Goal: Task Accomplishment & Management: Manage account settings

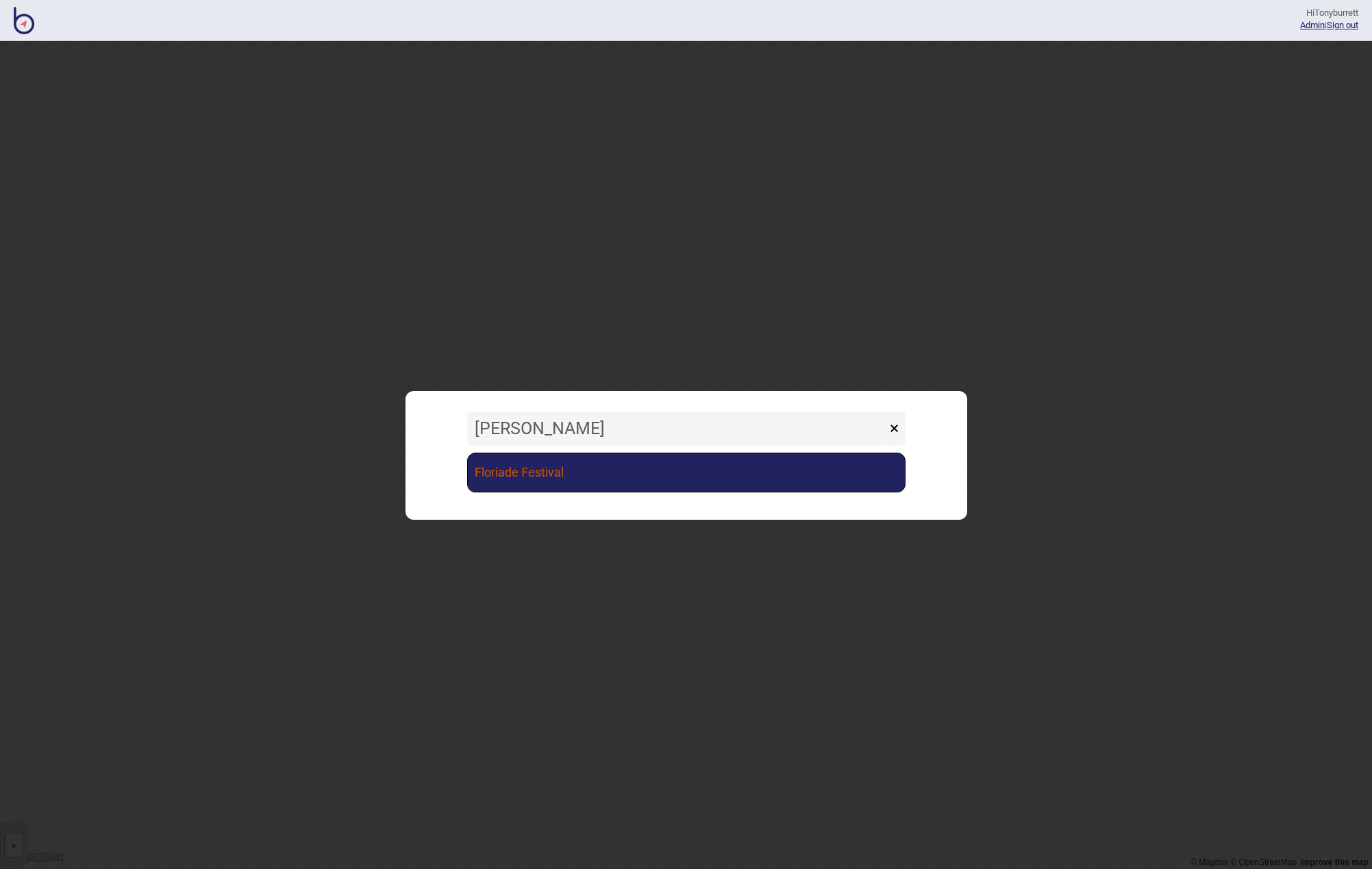
type input "[PERSON_NAME]"
click at [596, 479] on link "Floriade Festival" at bounding box center [686, 472] width 439 height 40
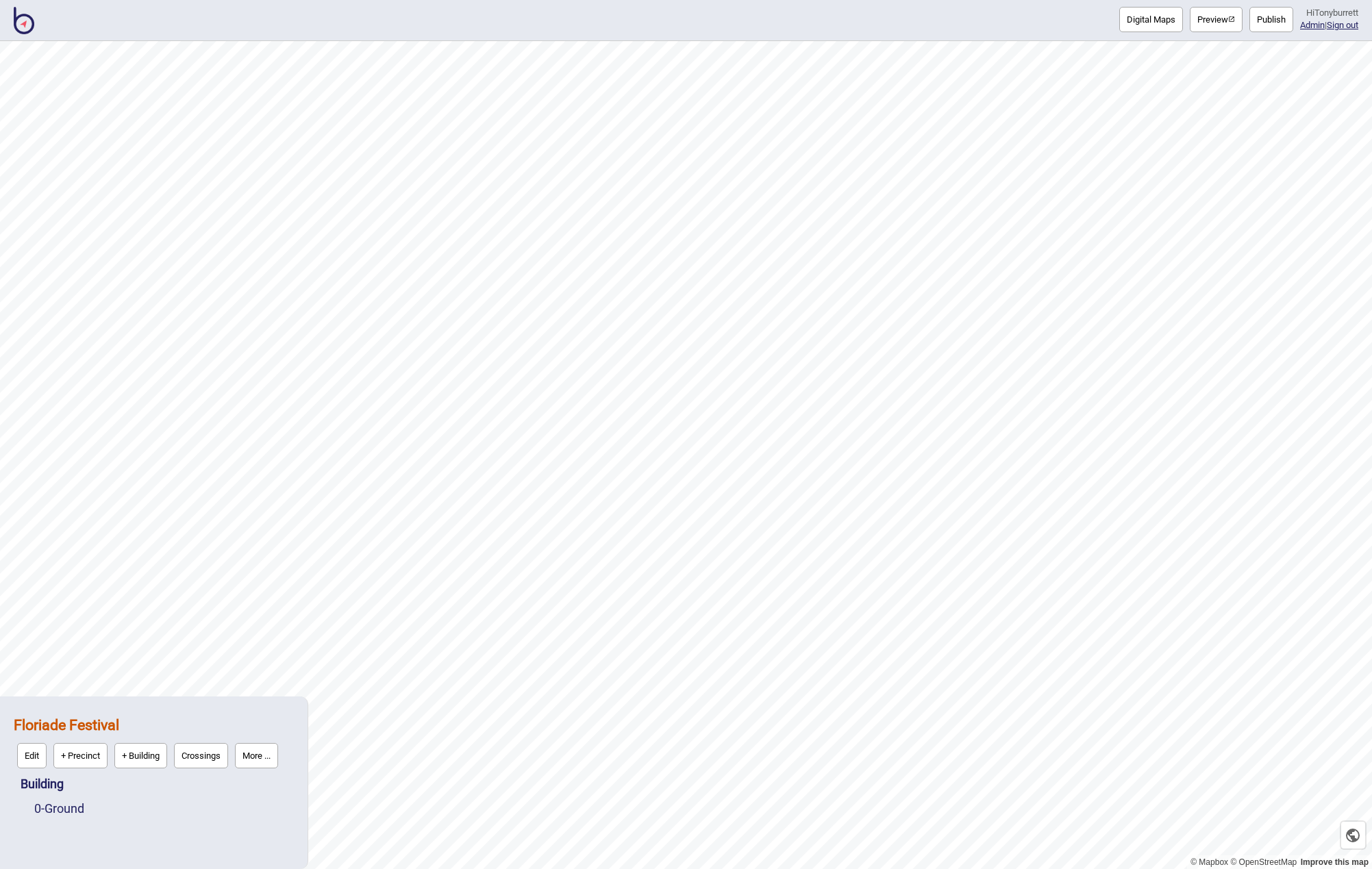
click at [265, 755] on button "More ..." at bounding box center [256, 756] width 43 height 26
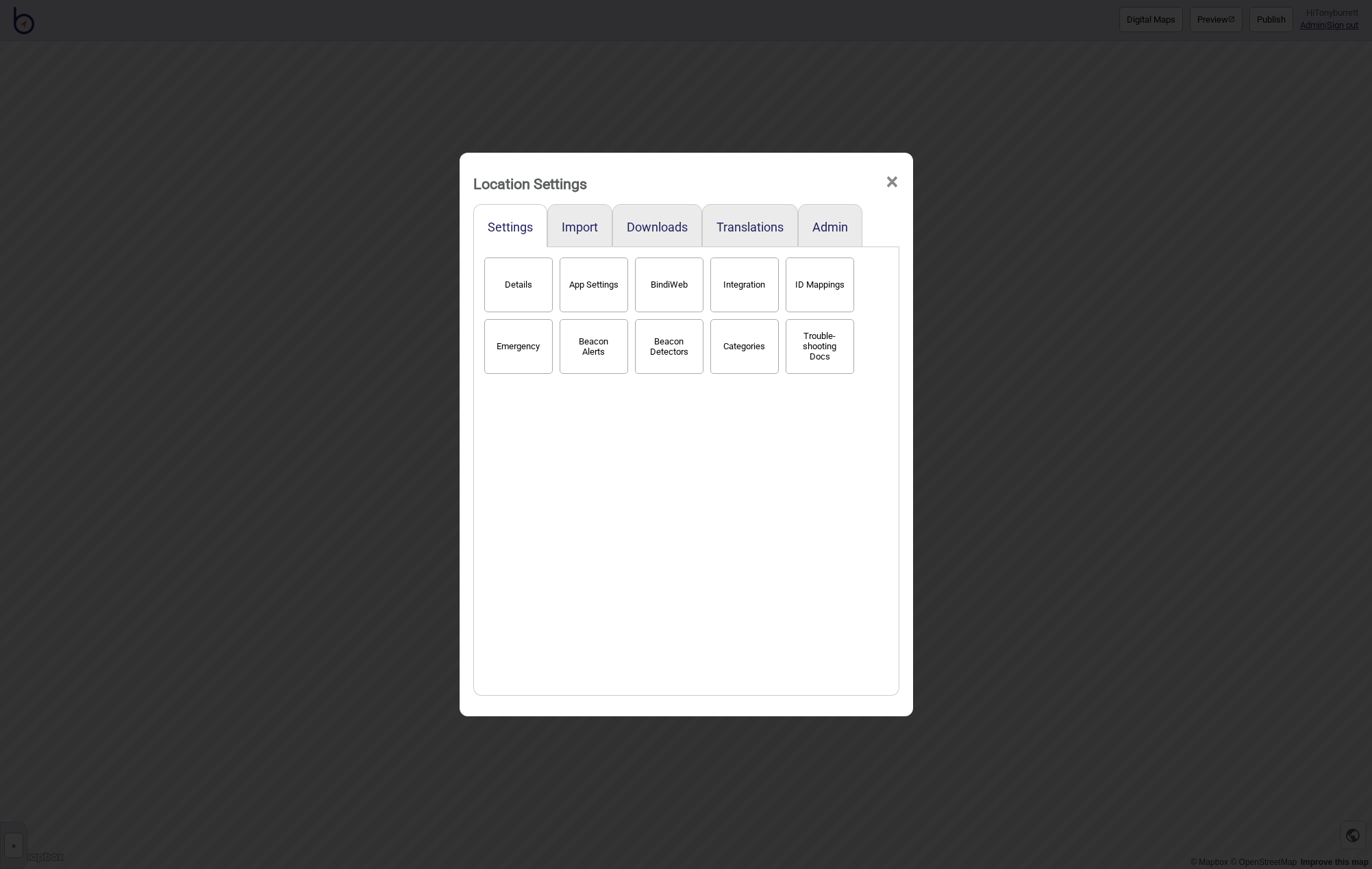
click at [892, 181] on span "×" at bounding box center [892, 181] width 14 height 45
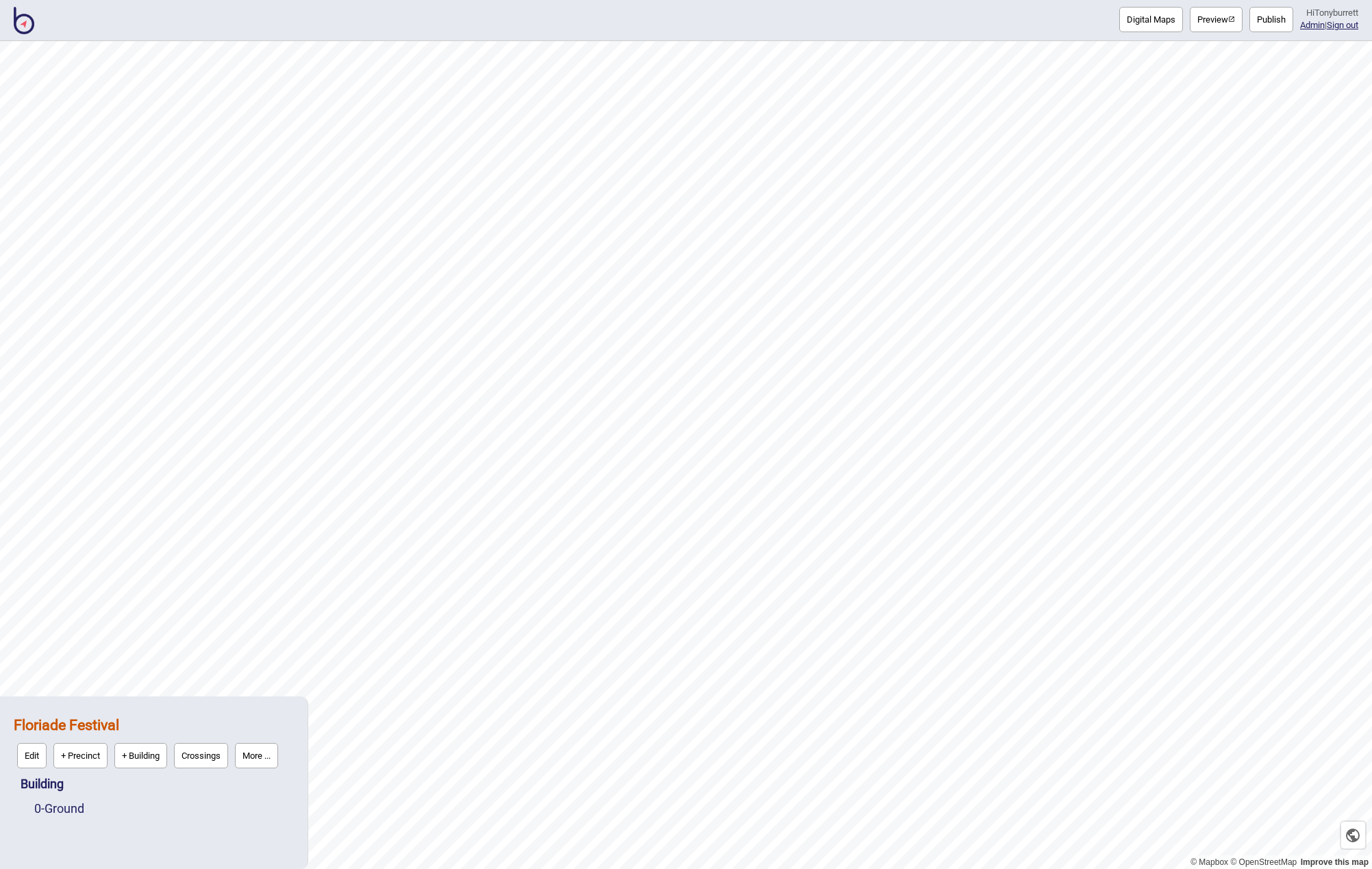
click at [266, 756] on button "More ..." at bounding box center [256, 756] width 43 height 26
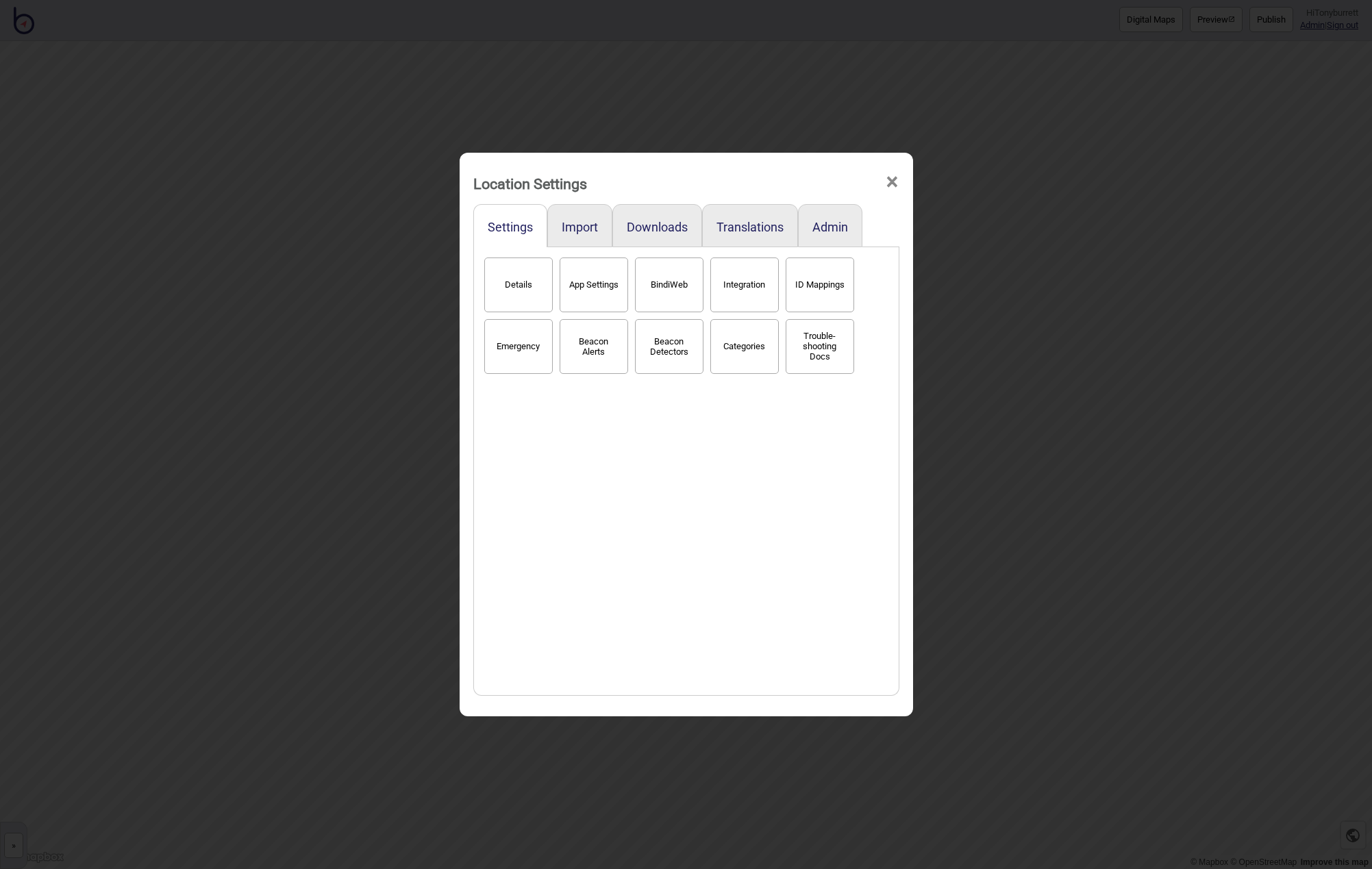
click at [580, 277] on button "App Settings" at bounding box center [594, 285] width 69 height 55
select select "2"
select select "None"
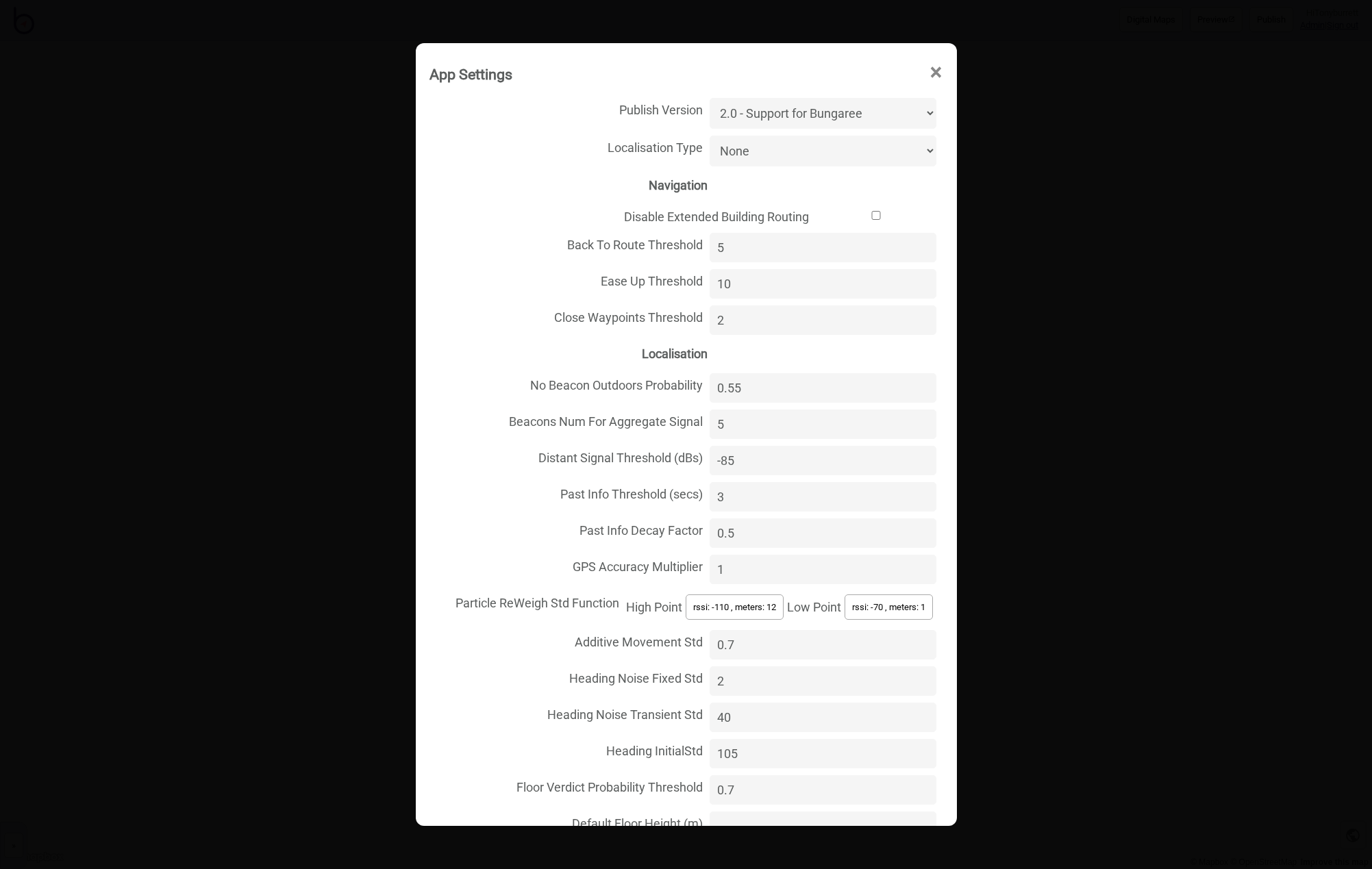
click at [934, 74] on span "×" at bounding box center [936, 72] width 14 height 45
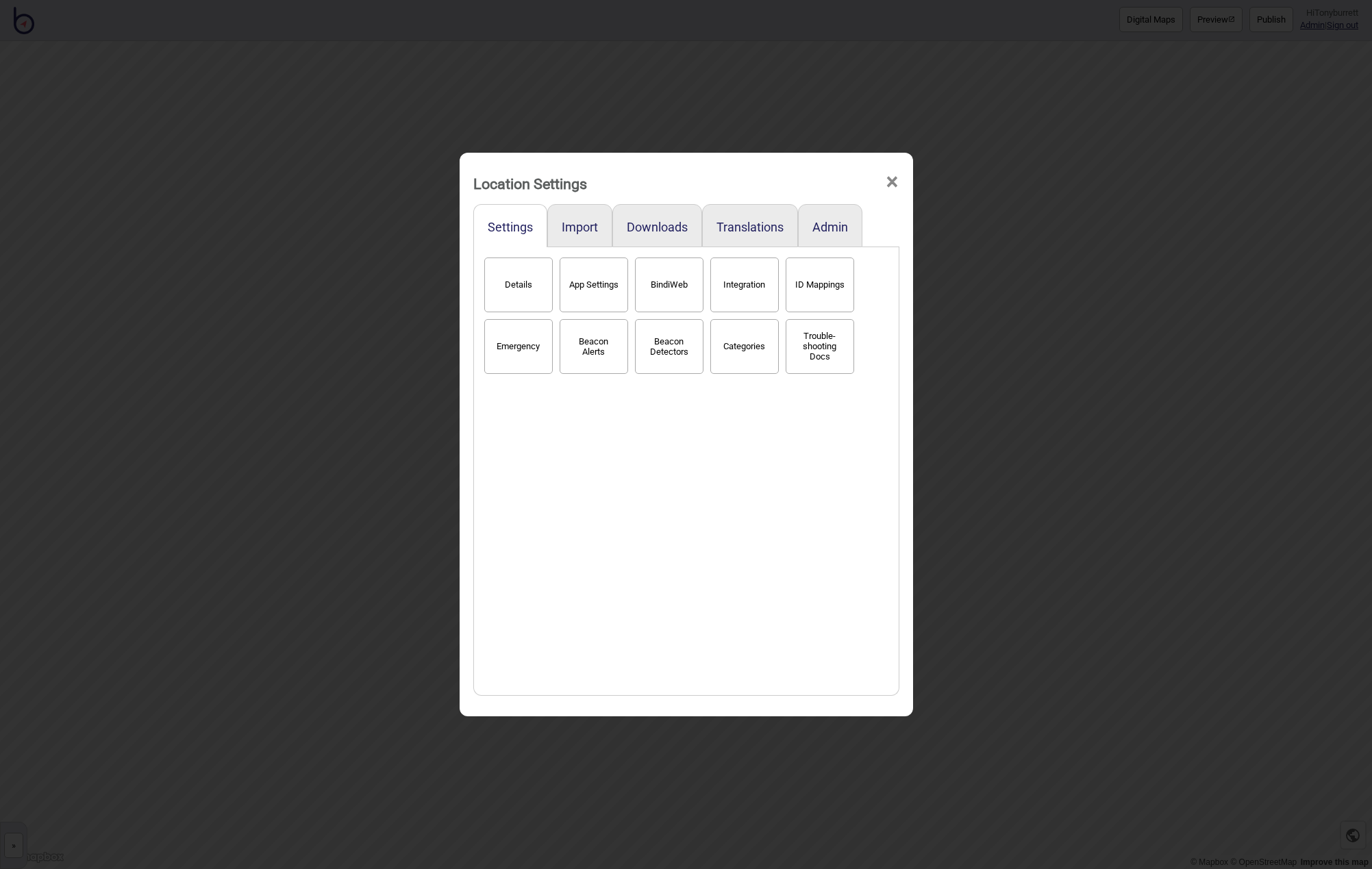
click at [890, 185] on span "×" at bounding box center [892, 181] width 14 height 45
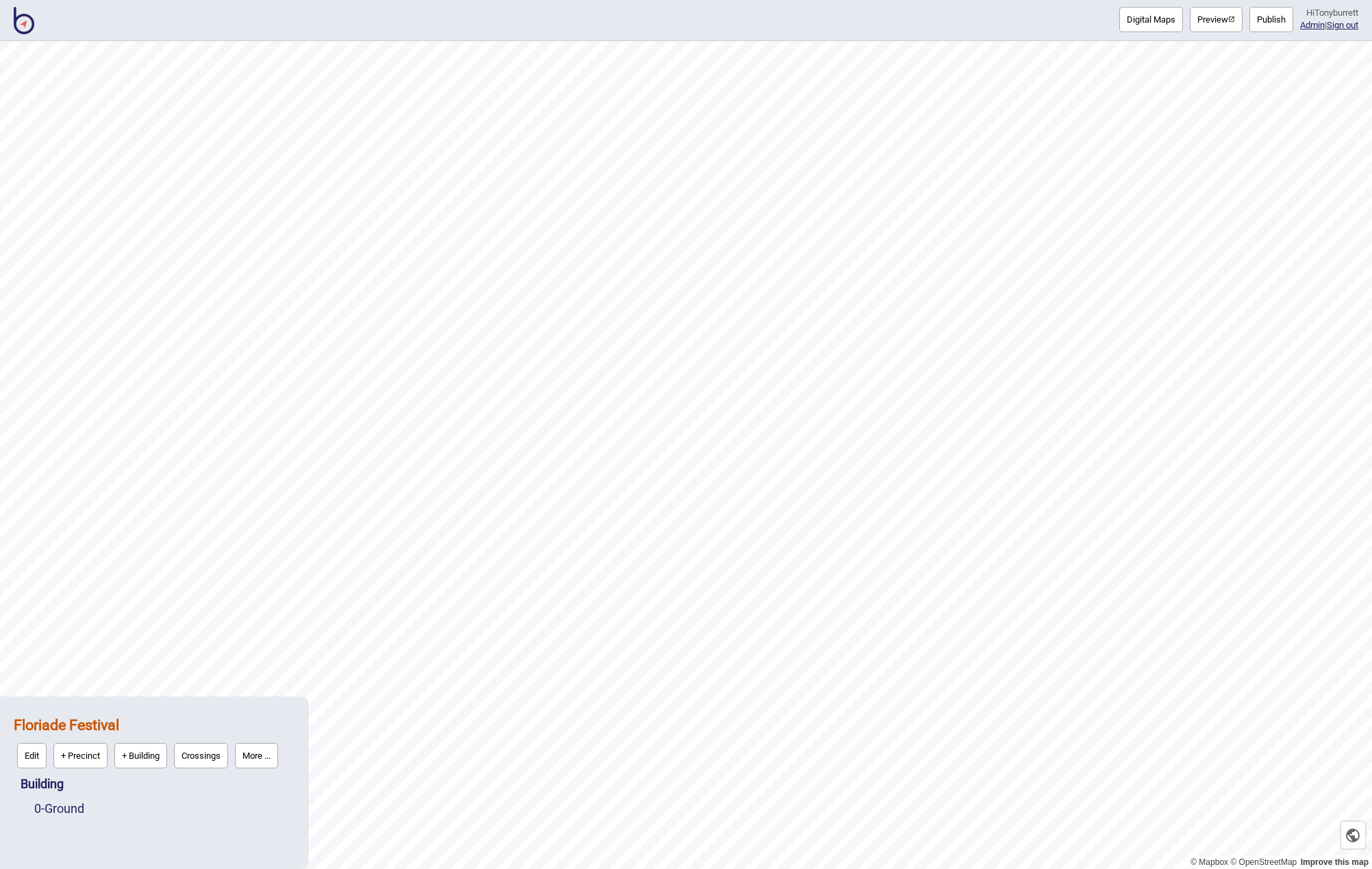
click at [256, 757] on button "More ..." at bounding box center [256, 756] width 43 height 26
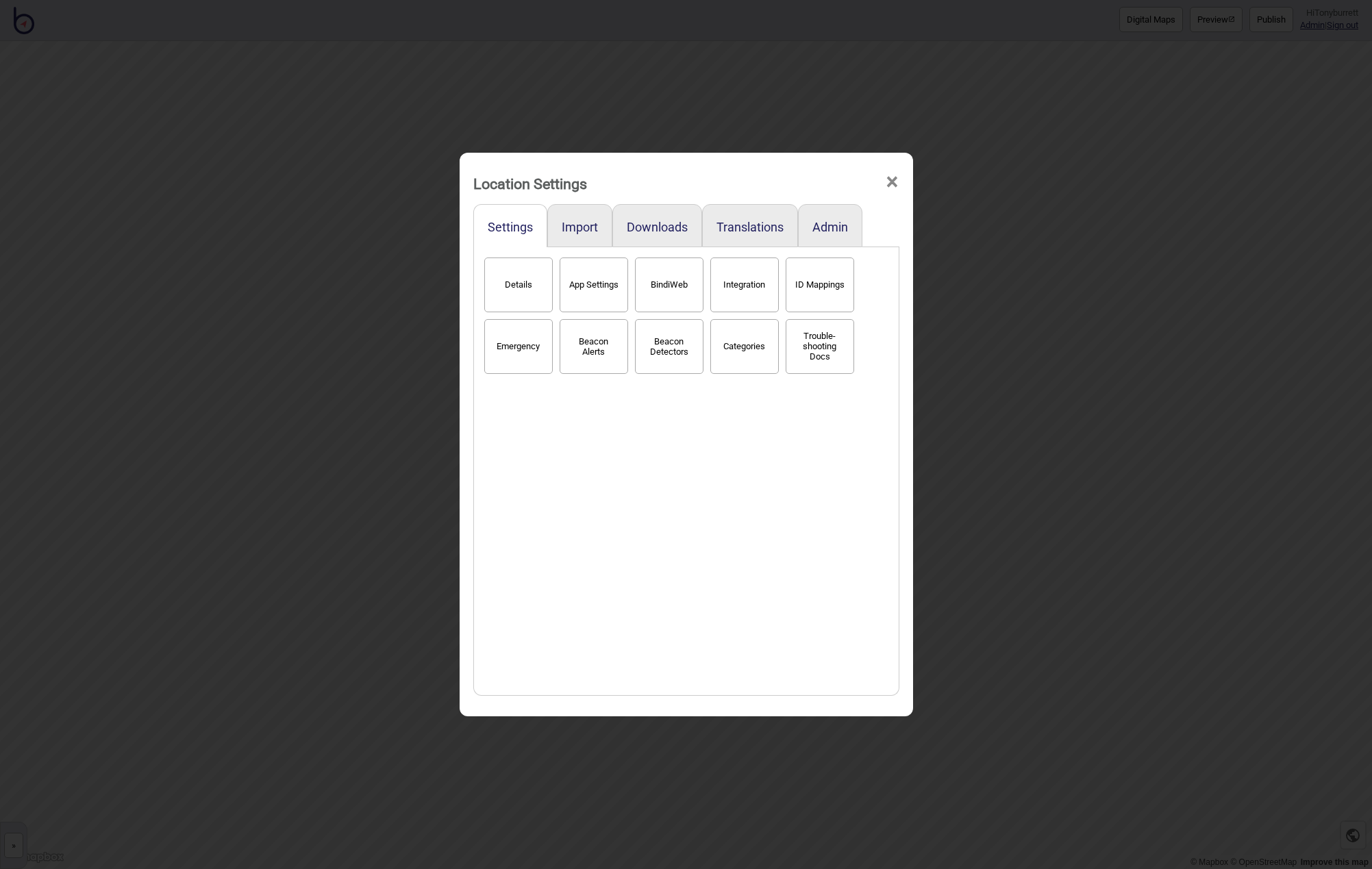
click at [746, 342] on button "Categories" at bounding box center [745, 347] width 69 height 55
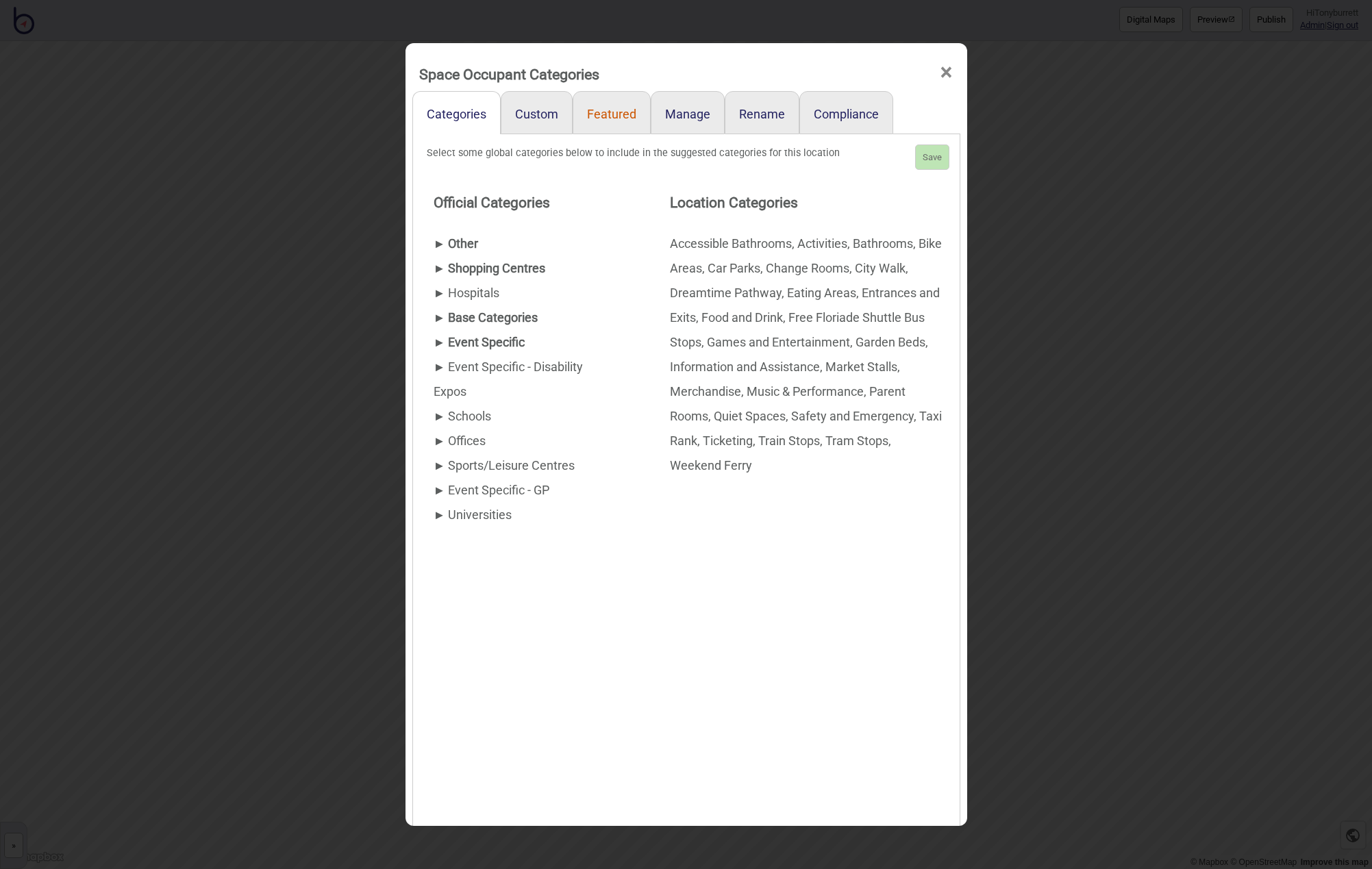
click at [602, 132] on link "Featured" at bounding box center [611, 113] width 78 height 43
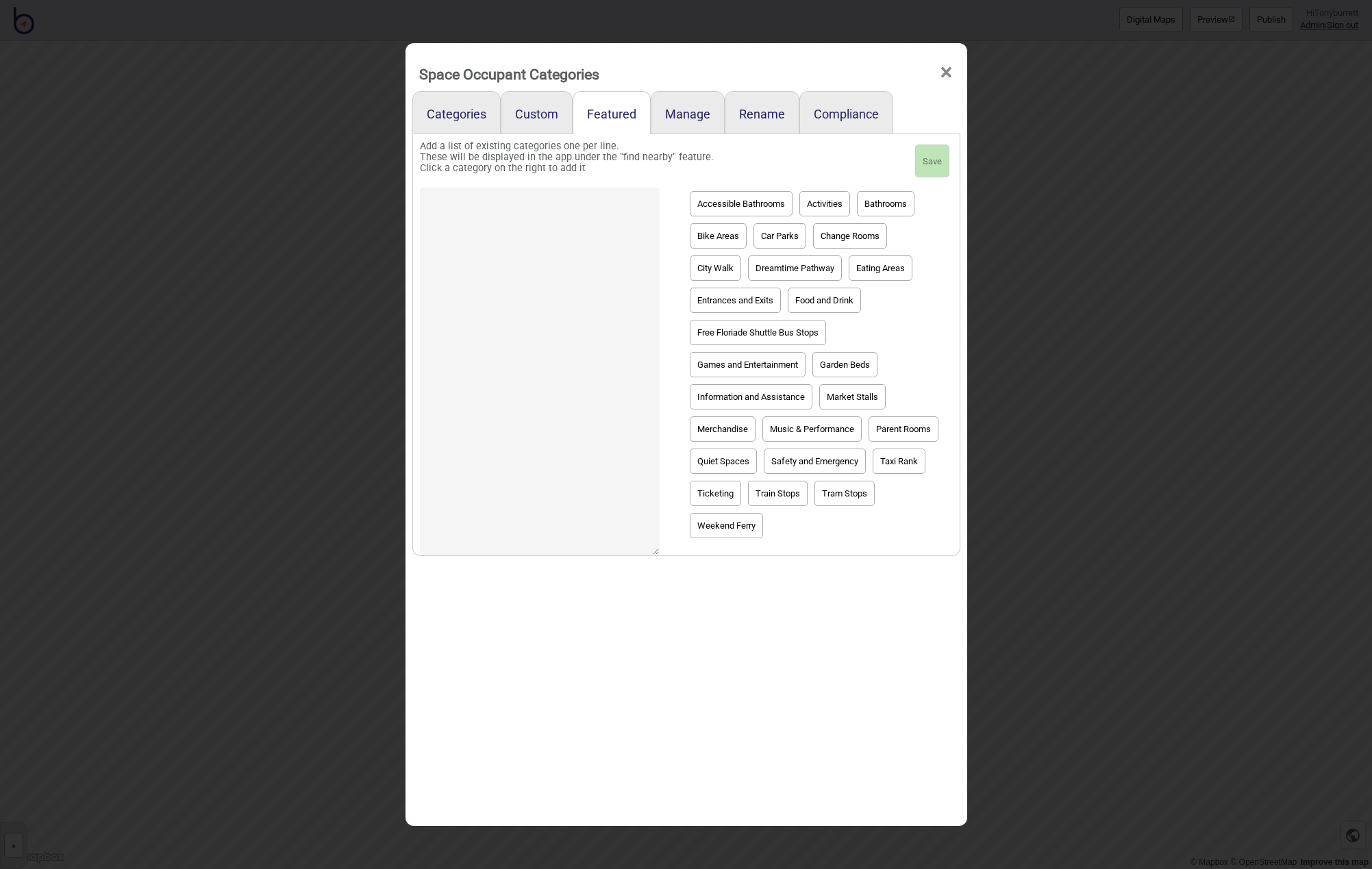
click at [943, 73] on span "×" at bounding box center [946, 72] width 14 height 45
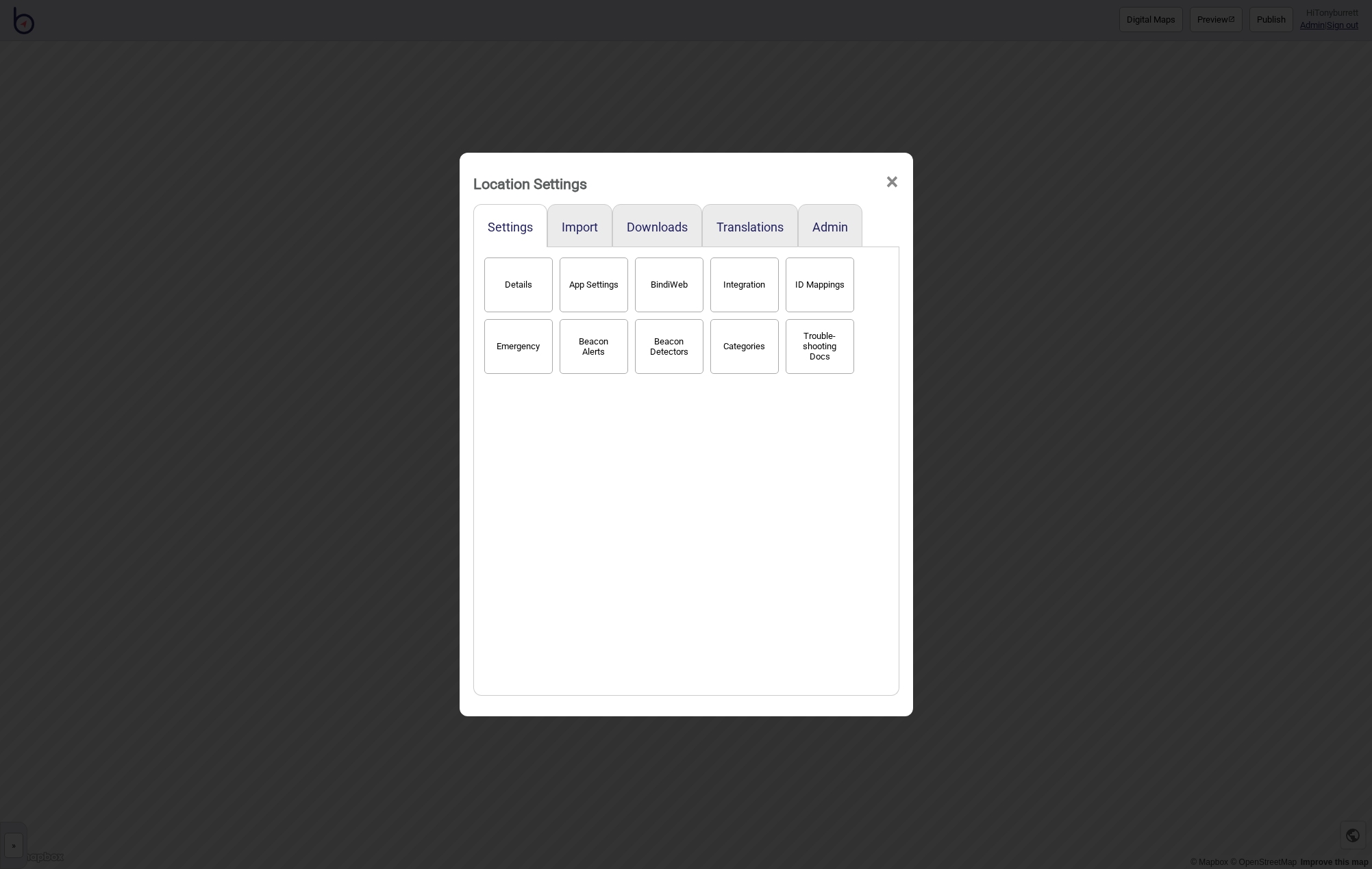
click at [894, 180] on span "×" at bounding box center [892, 181] width 14 height 45
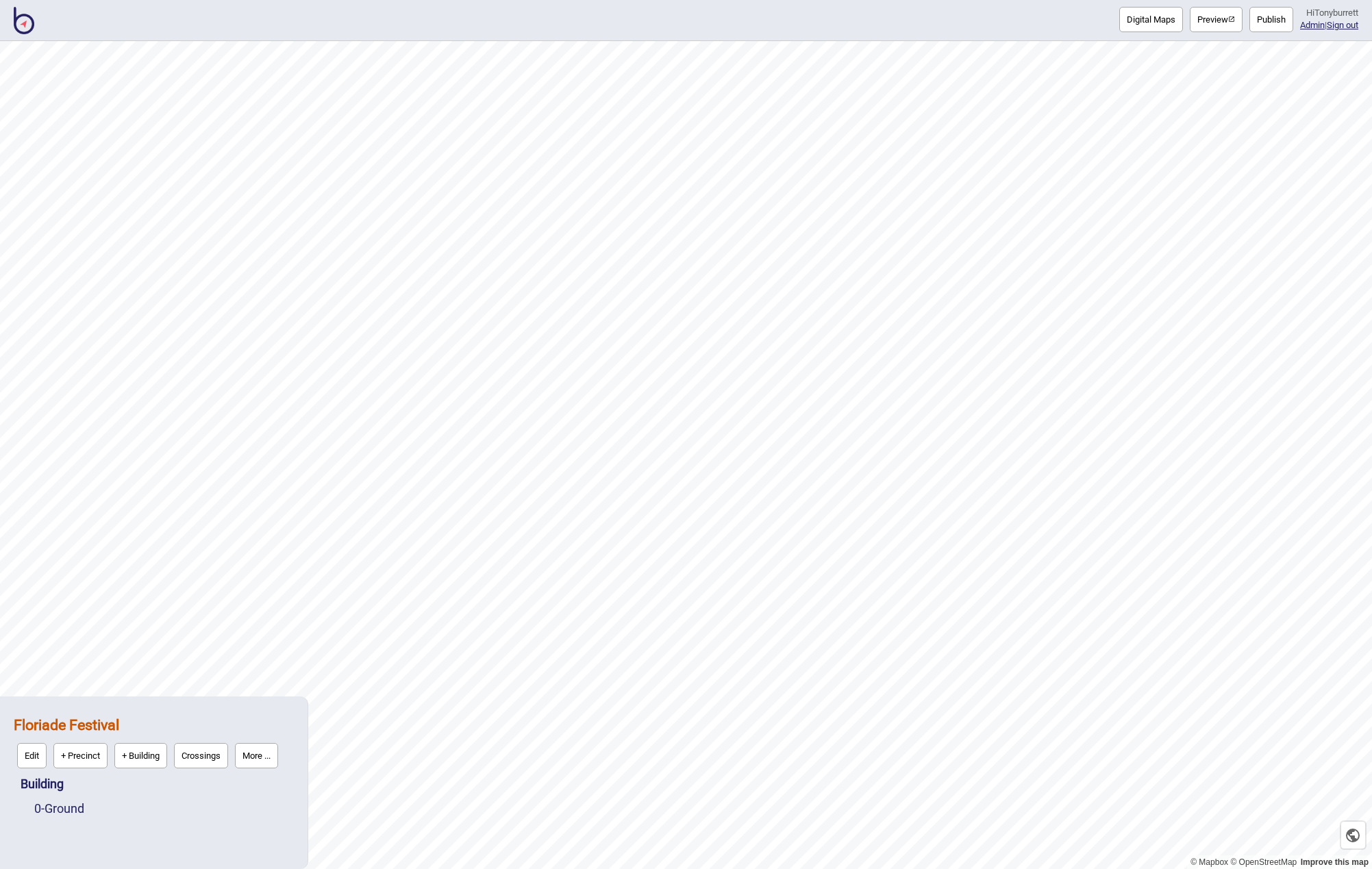
click at [250, 756] on button "More ..." at bounding box center [256, 756] width 43 height 26
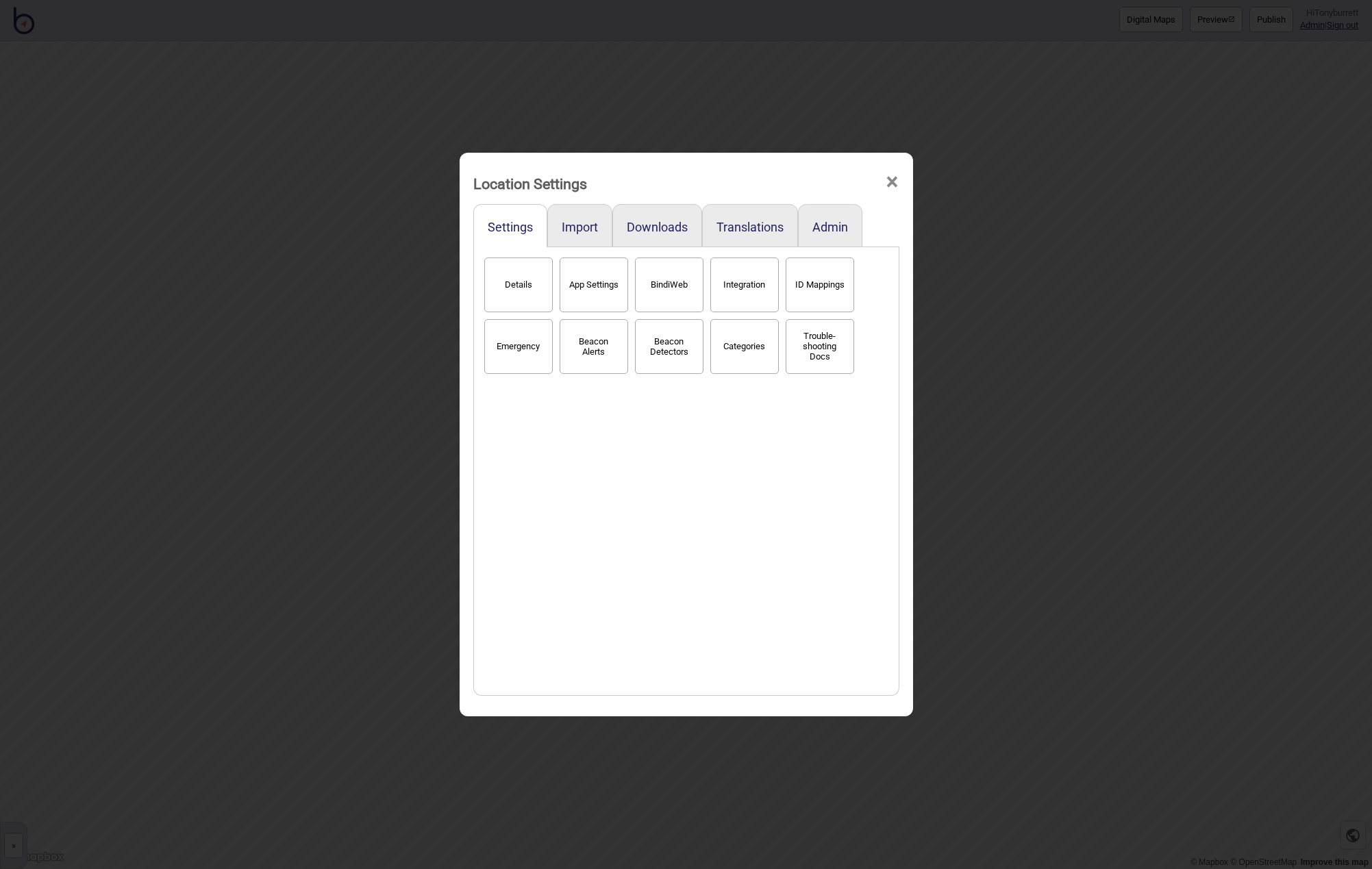
click at [734, 347] on button "Categories" at bounding box center [745, 347] width 69 height 55
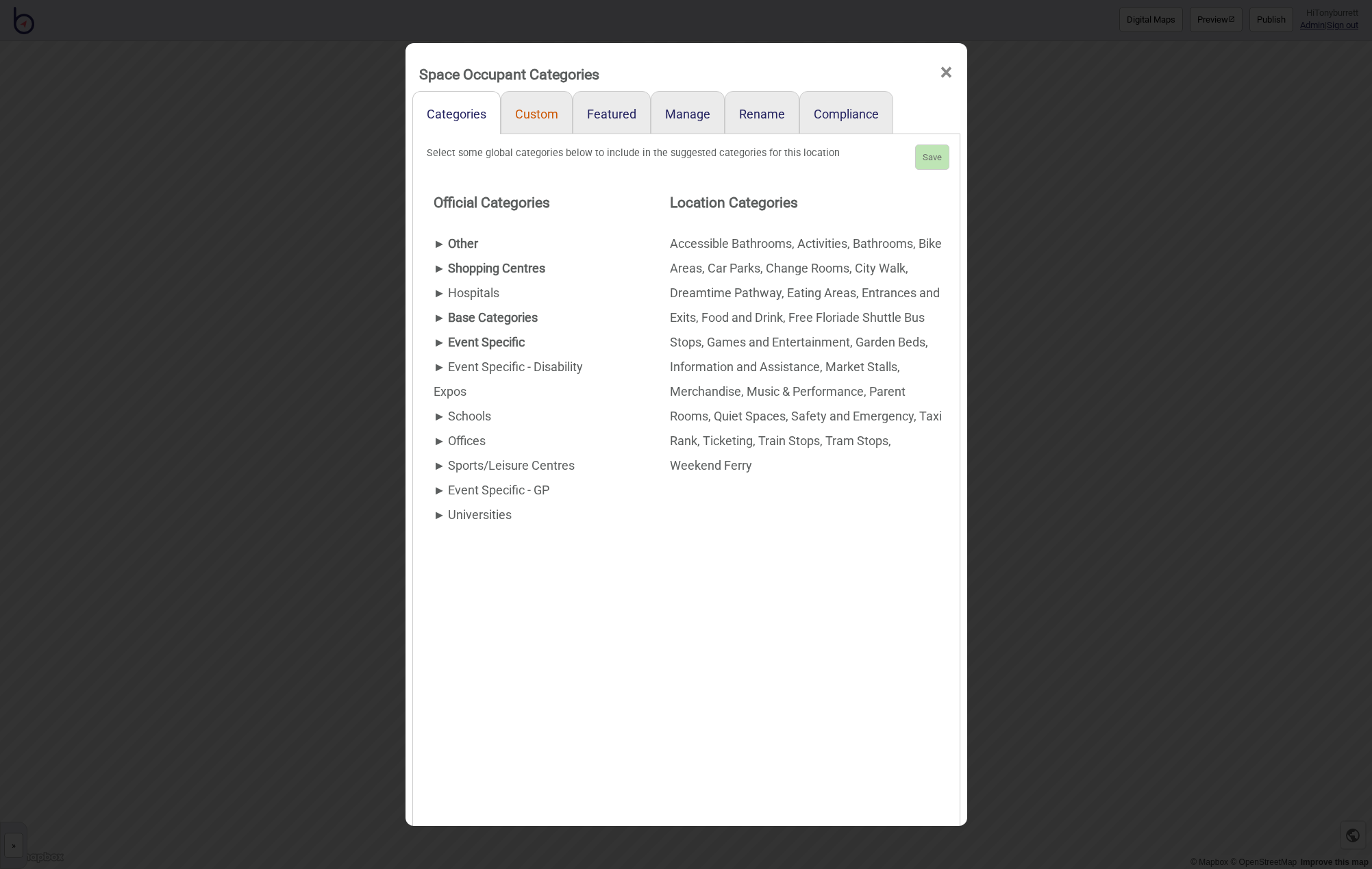
click at [544, 114] on link "Custom" at bounding box center [536, 113] width 72 height 43
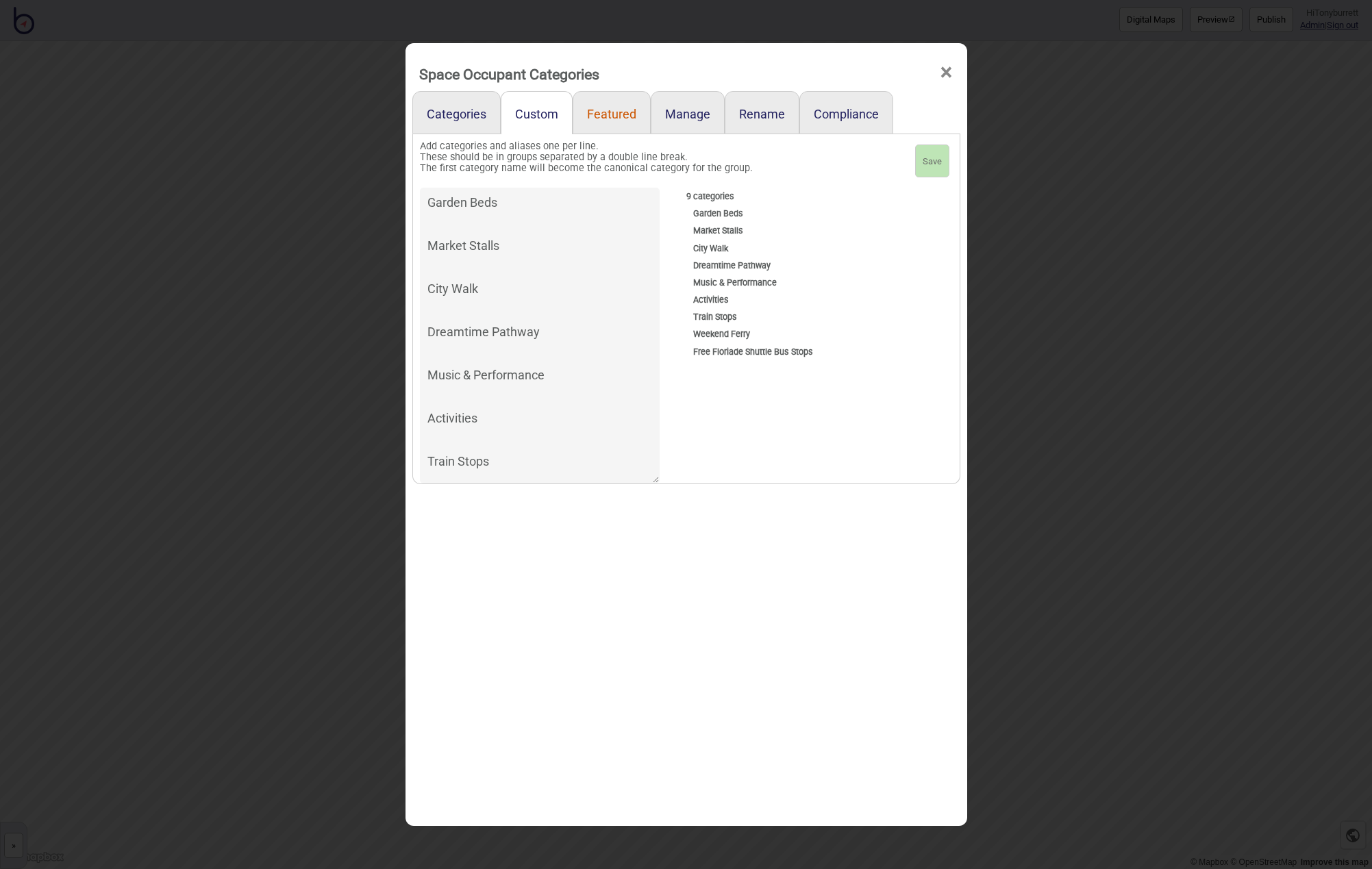
click at [621, 116] on link "Featured" at bounding box center [611, 113] width 78 height 43
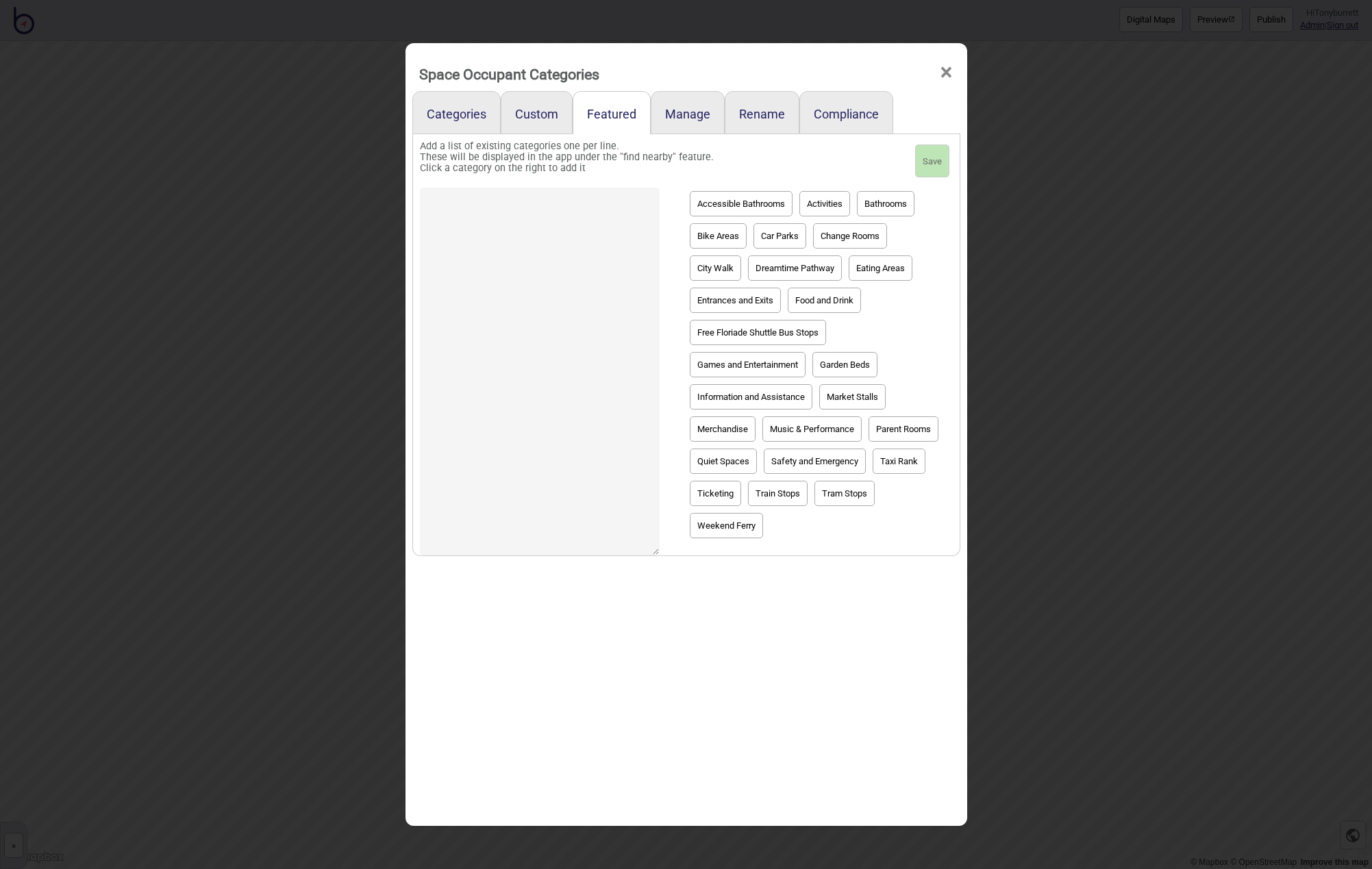
click at [836, 372] on button "Garden Beds" at bounding box center [845, 364] width 65 height 26
type textarea "Garden Beds"
drag, startPoint x: 472, startPoint y: 203, endPoint x: 435, endPoint y: 203, distance: 37.0
click at [430, 205] on textarea "Garden Beds" at bounding box center [539, 371] width 240 height 368
click at [950, 72] on span "×" at bounding box center [946, 72] width 14 height 45
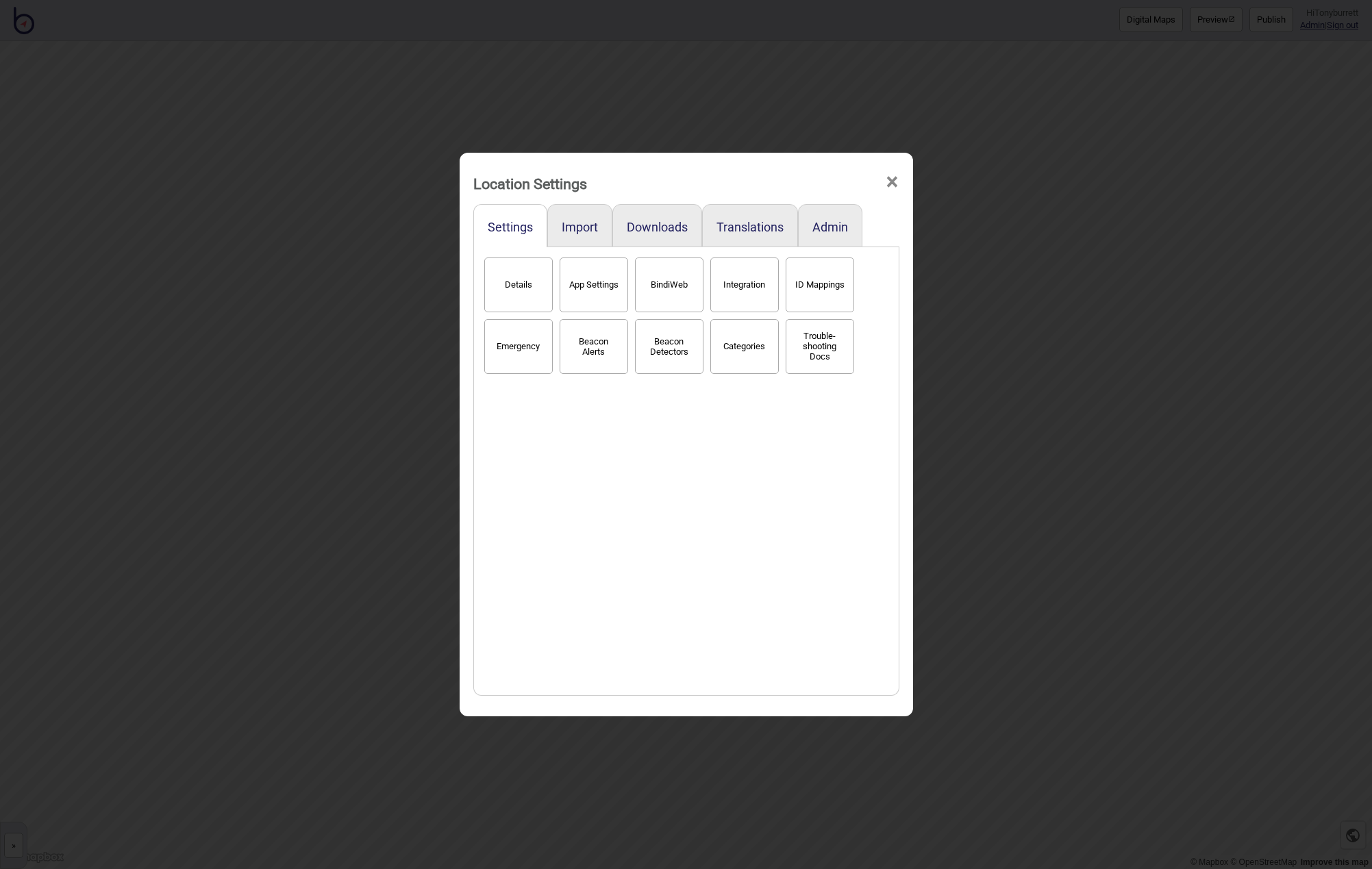
click at [889, 179] on span "×" at bounding box center [892, 181] width 14 height 45
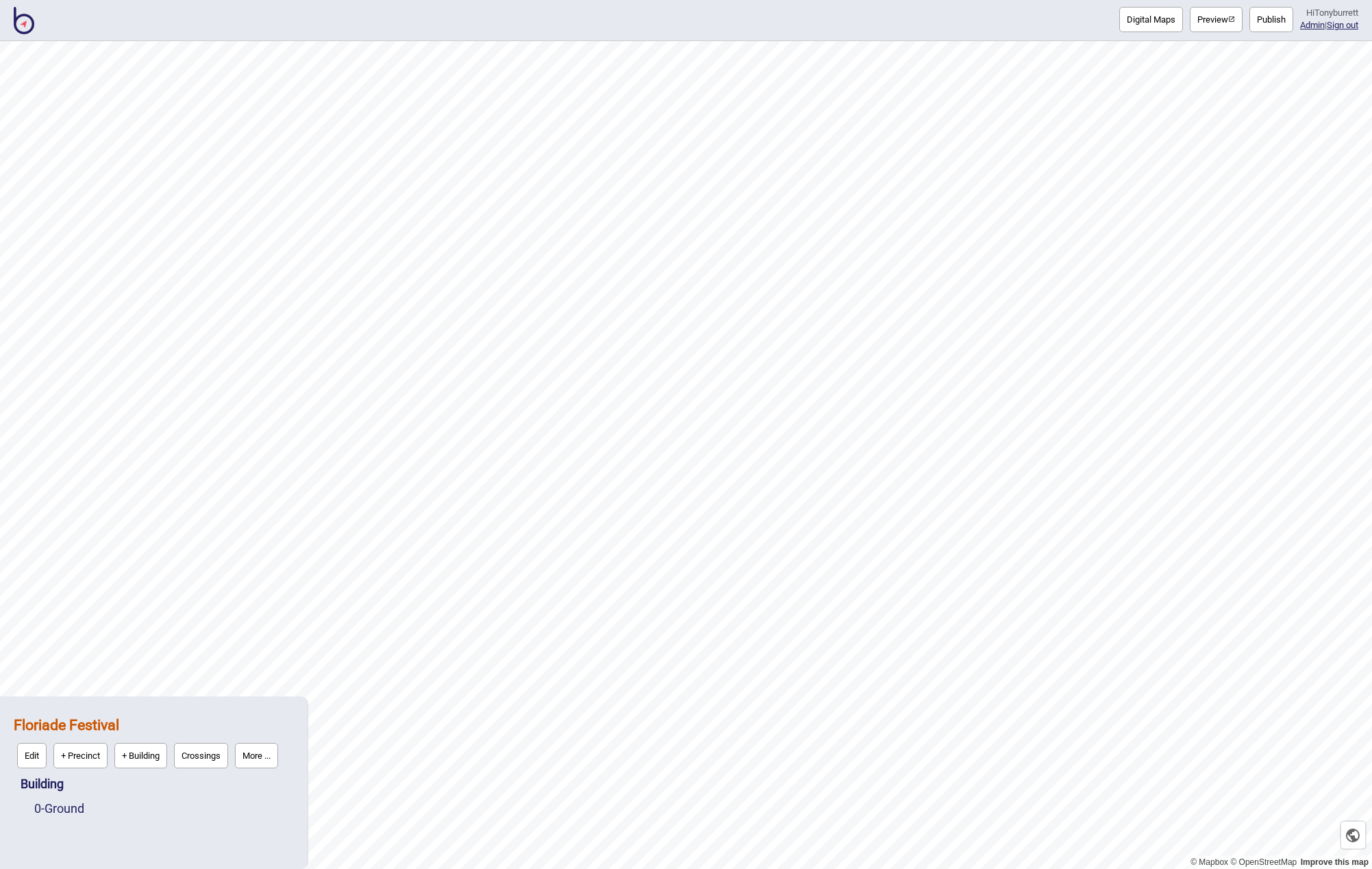
click at [21, 17] on img at bounding box center [24, 20] width 20 height 27
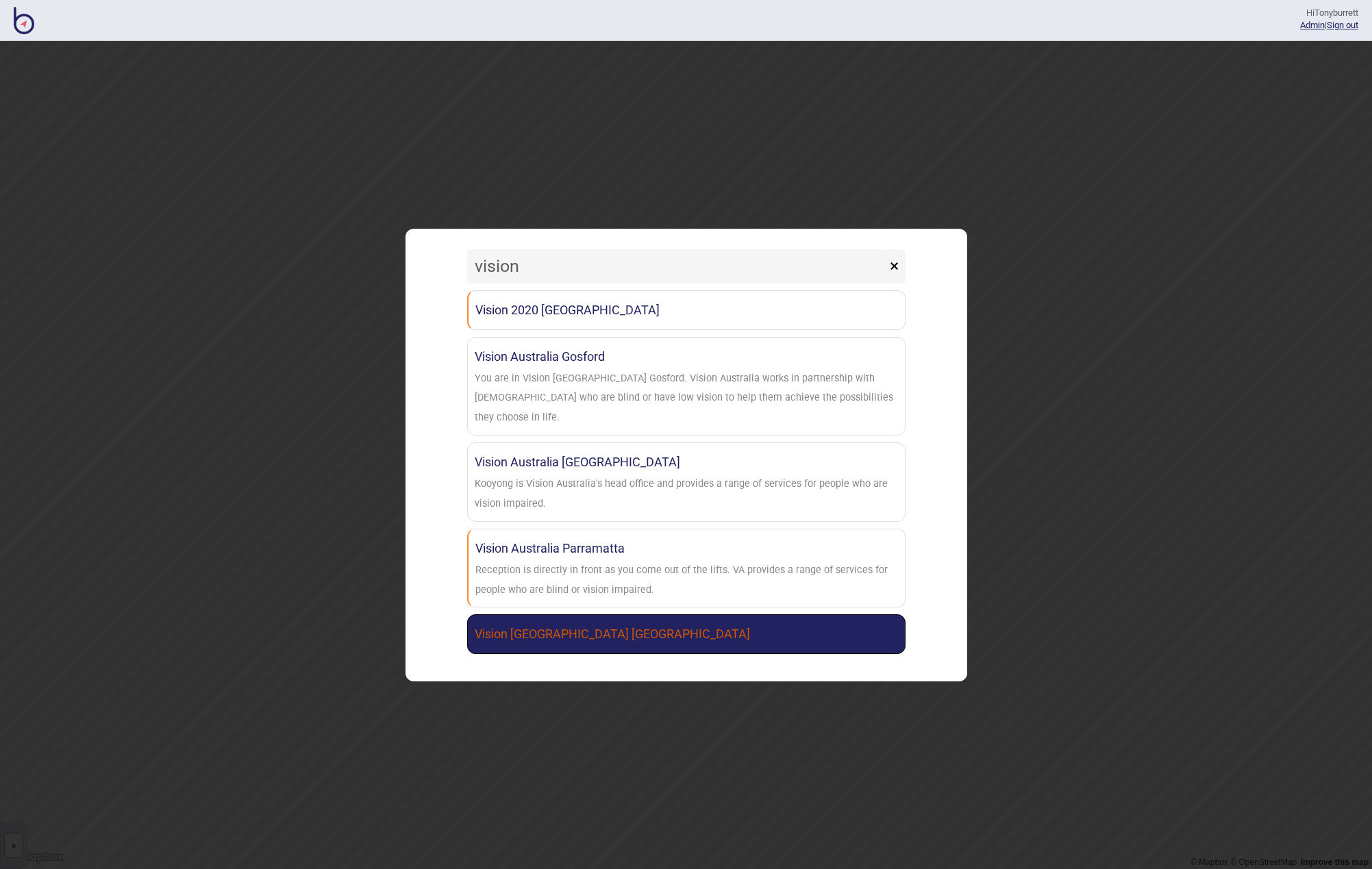
type input "vision"
click at [547, 627] on link "Vision [GEOGRAPHIC_DATA] [GEOGRAPHIC_DATA]" at bounding box center [686, 634] width 439 height 40
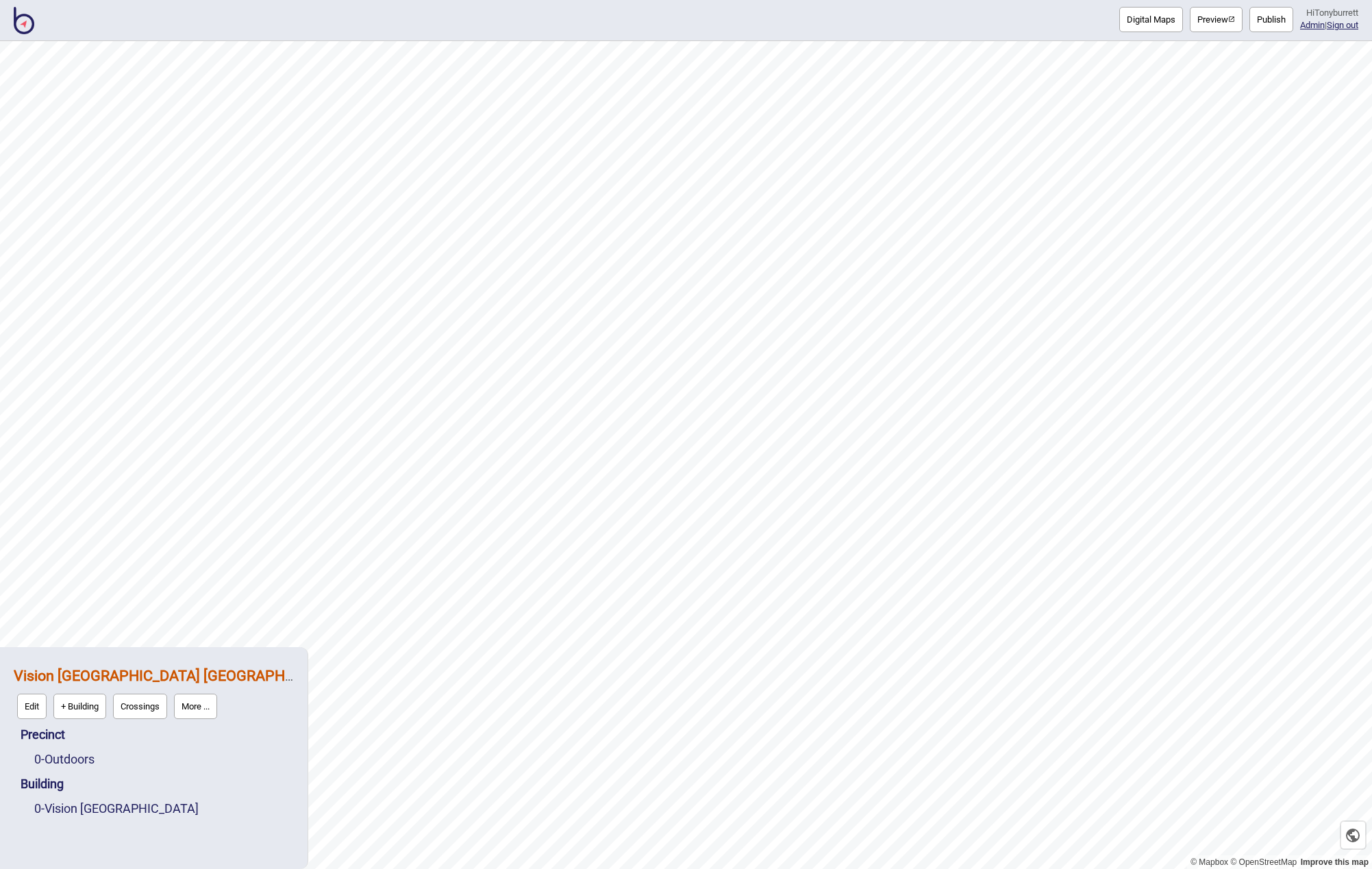
click at [1269, 29] on button "Publish" at bounding box center [1272, 19] width 44 height 26
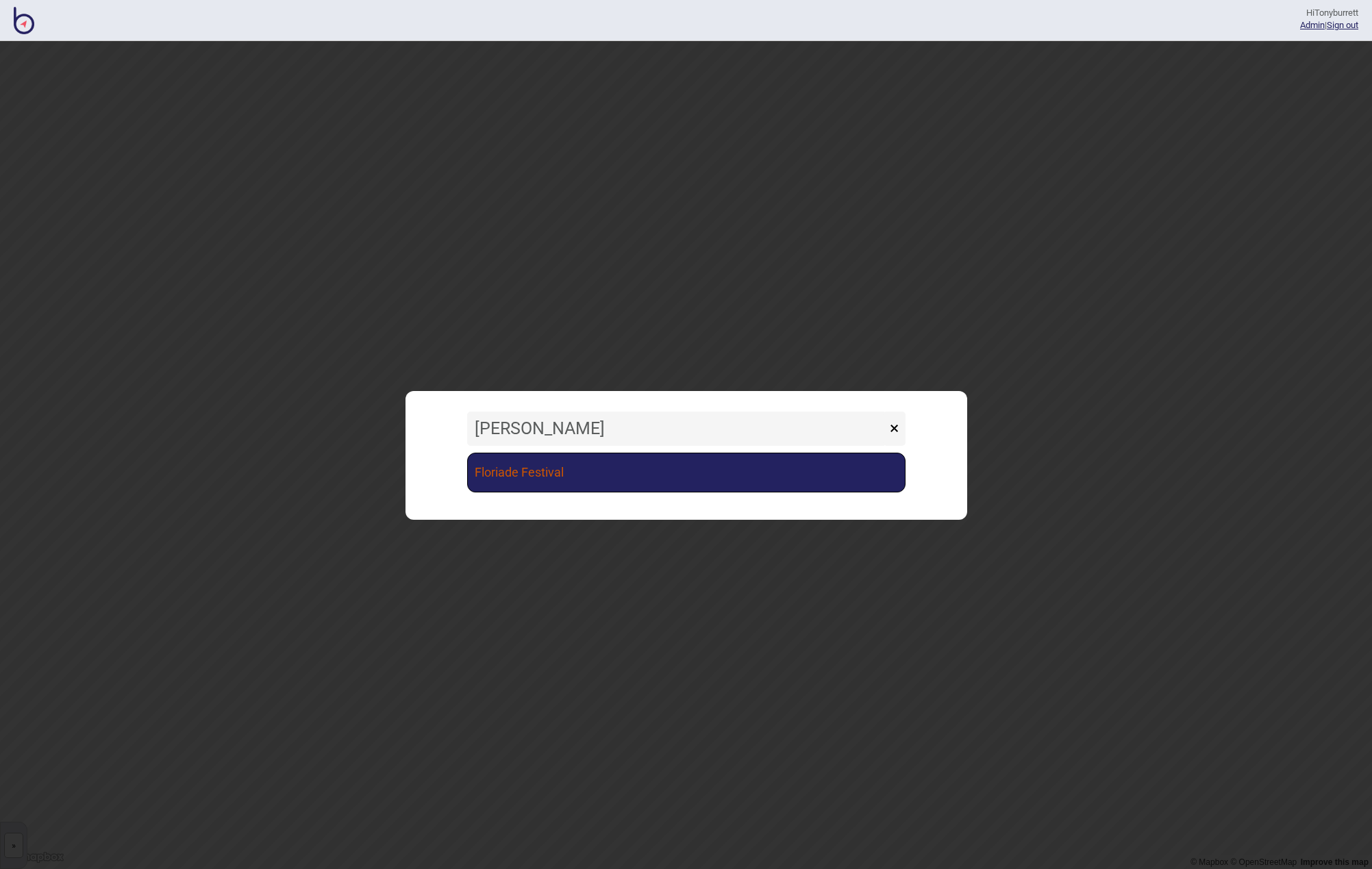
type input "[PERSON_NAME]"
click at [570, 472] on link "Floriade Festival" at bounding box center [686, 472] width 439 height 40
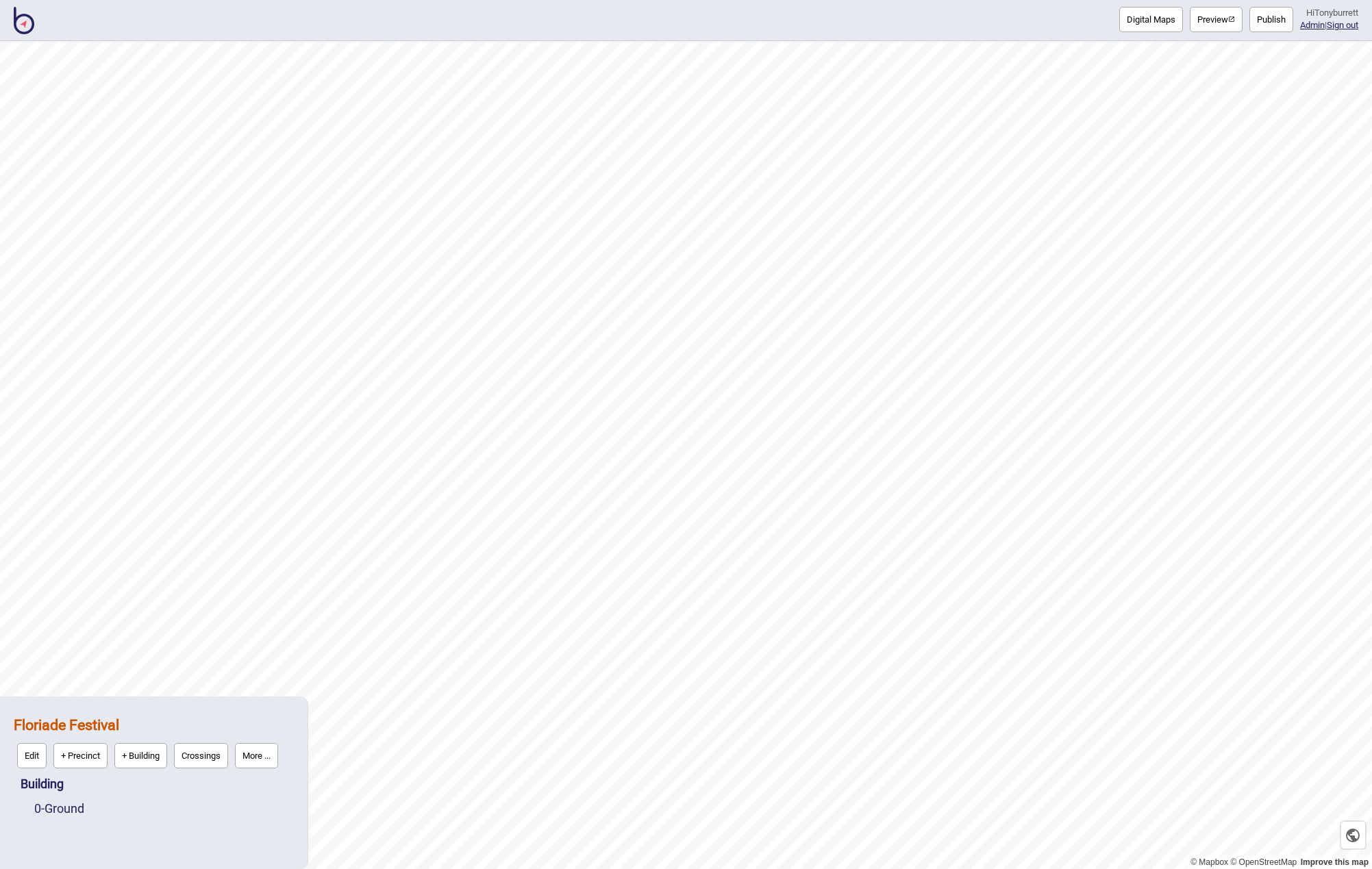
click at [269, 755] on button "More ..." at bounding box center [256, 756] width 43 height 26
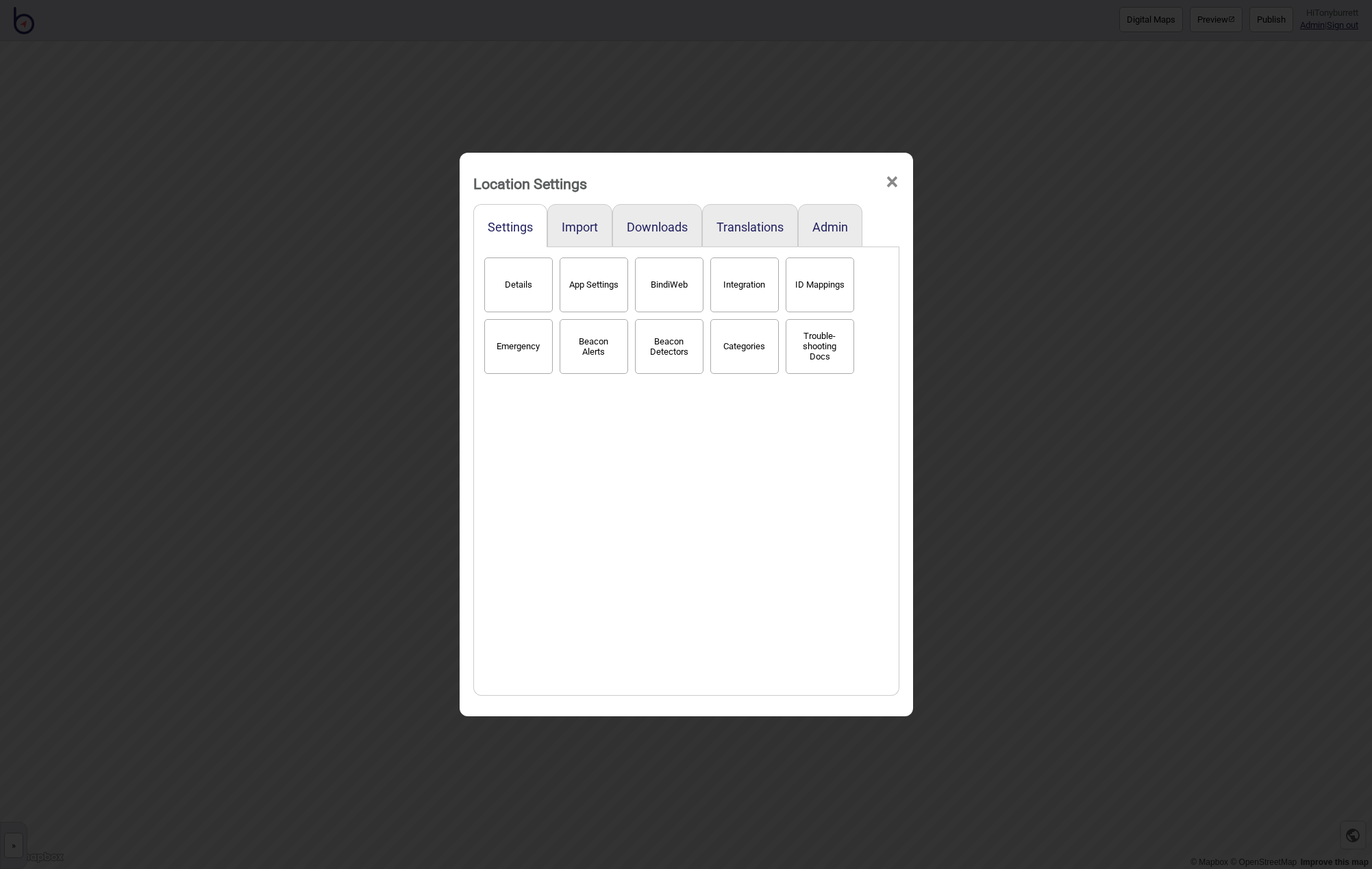
click at [747, 347] on button "Categories" at bounding box center [745, 347] width 69 height 55
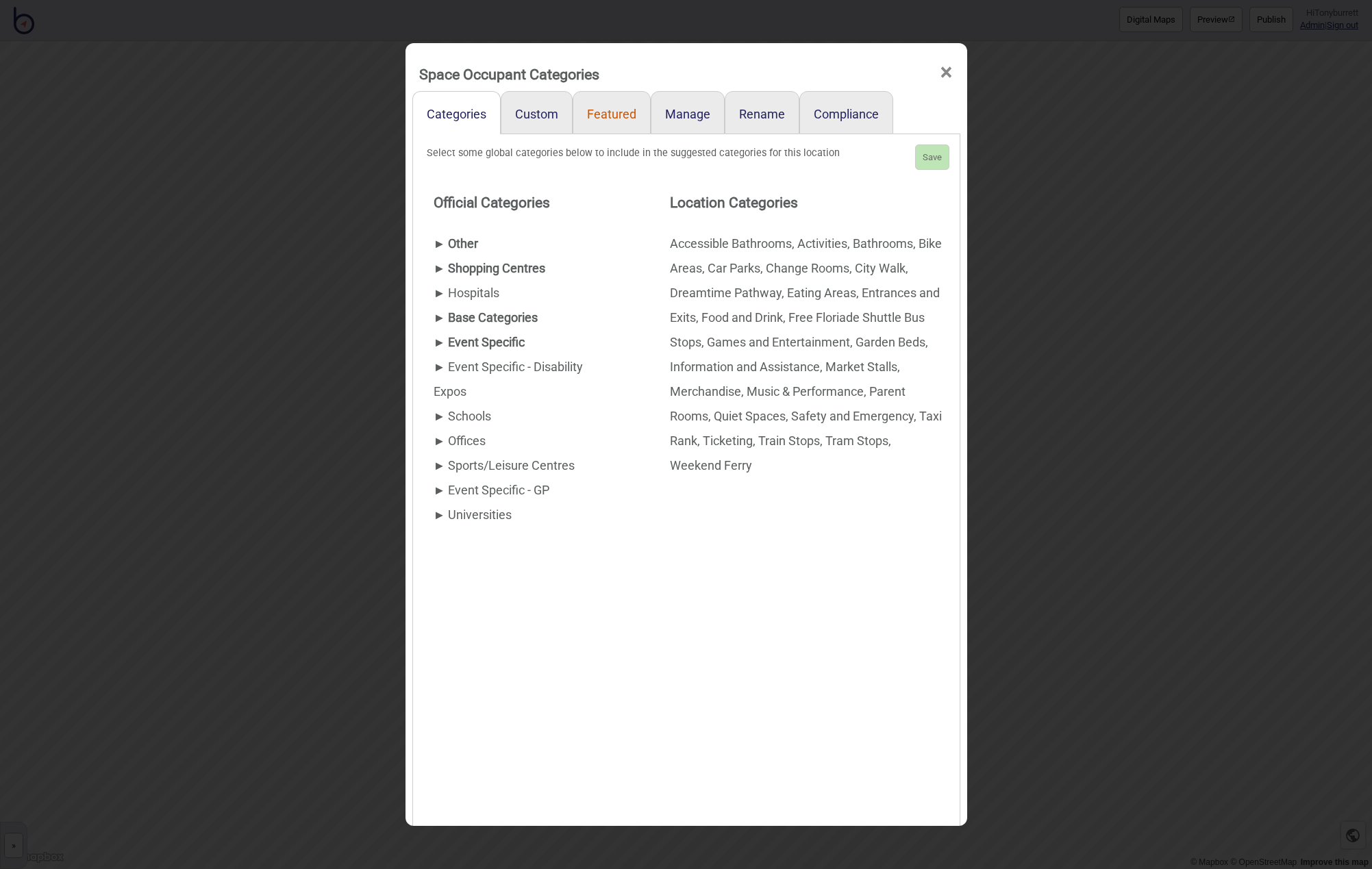
click at [595, 114] on link "Featured" at bounding box center [611, 113] width 78 height 43
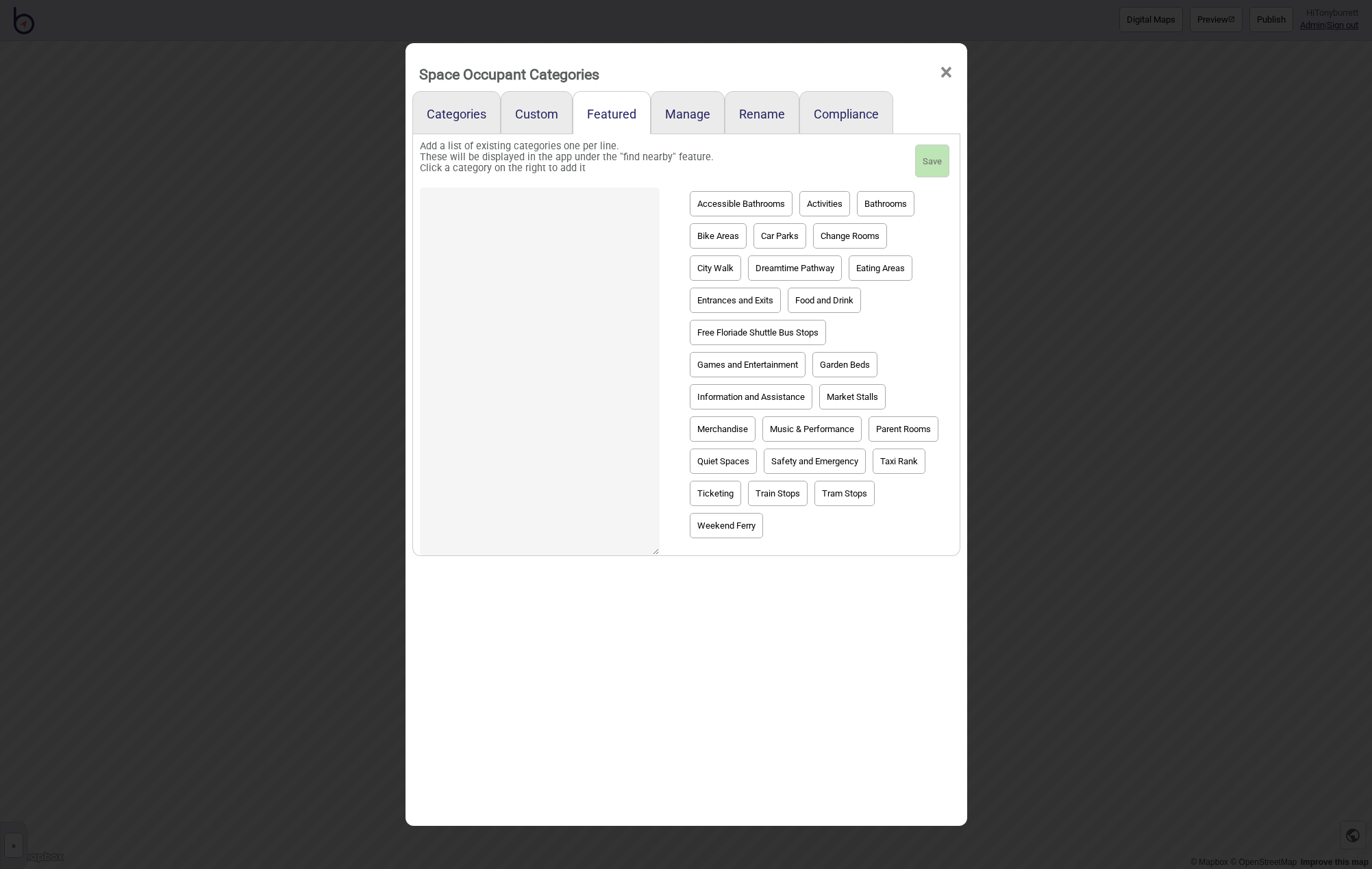
click at [831, 368] on button "Garden Beds" at bounding box center [845, 364] width 65 height 26
type textarea "Garden Beds"
click at [930, 156] on button "Save" at bounding box center [932, 160] width 34 height 33
click at [945, 69] on span "×" at bounding box center [946, 72] width 14 height 45
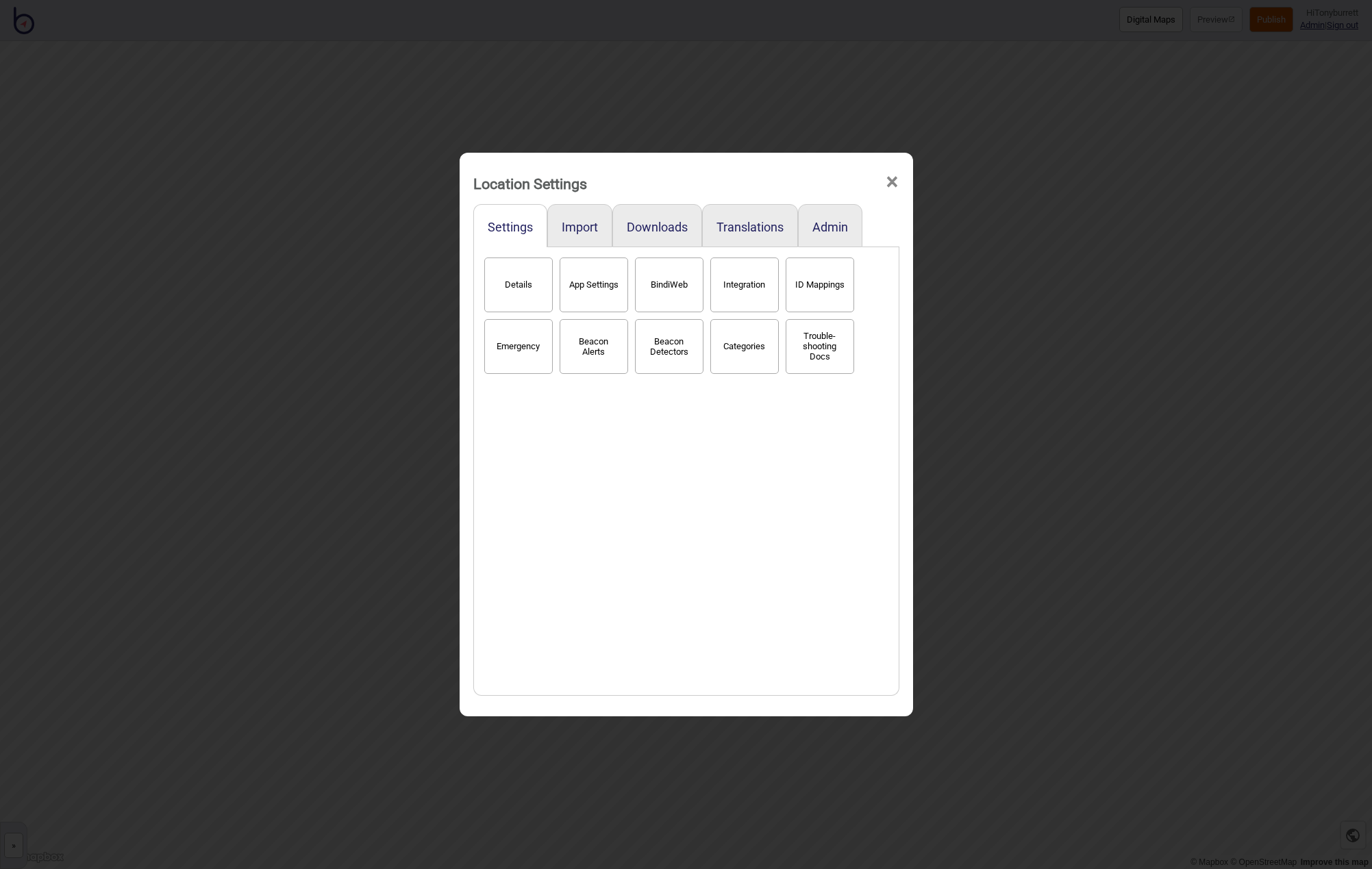
click at [894, 182] on span "×" at bounding box center [892, 181] width 14 height 45
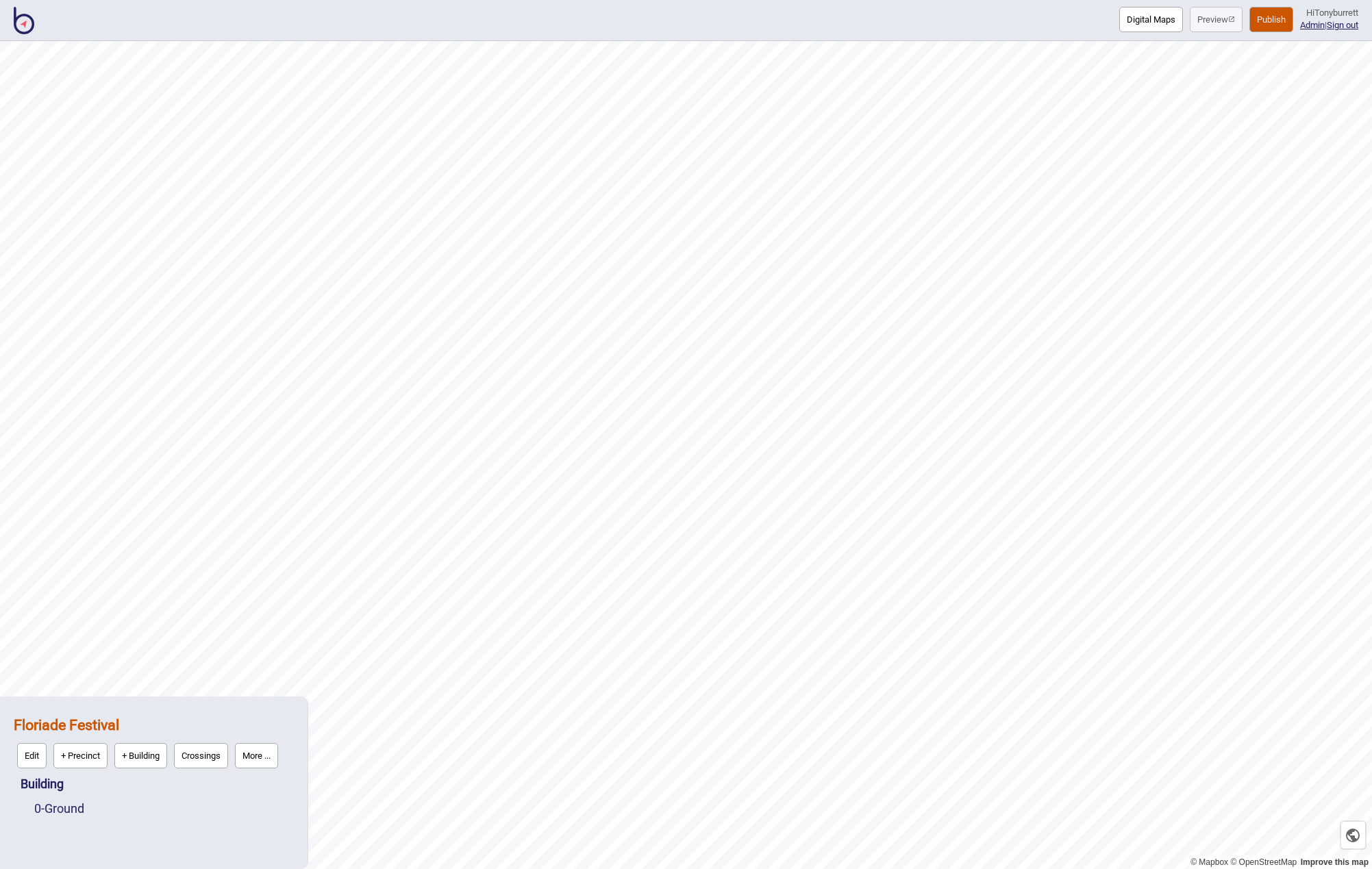
click at [1259, 20] on button "Publish" at bounding box center [1272, 19] width 44 height 26
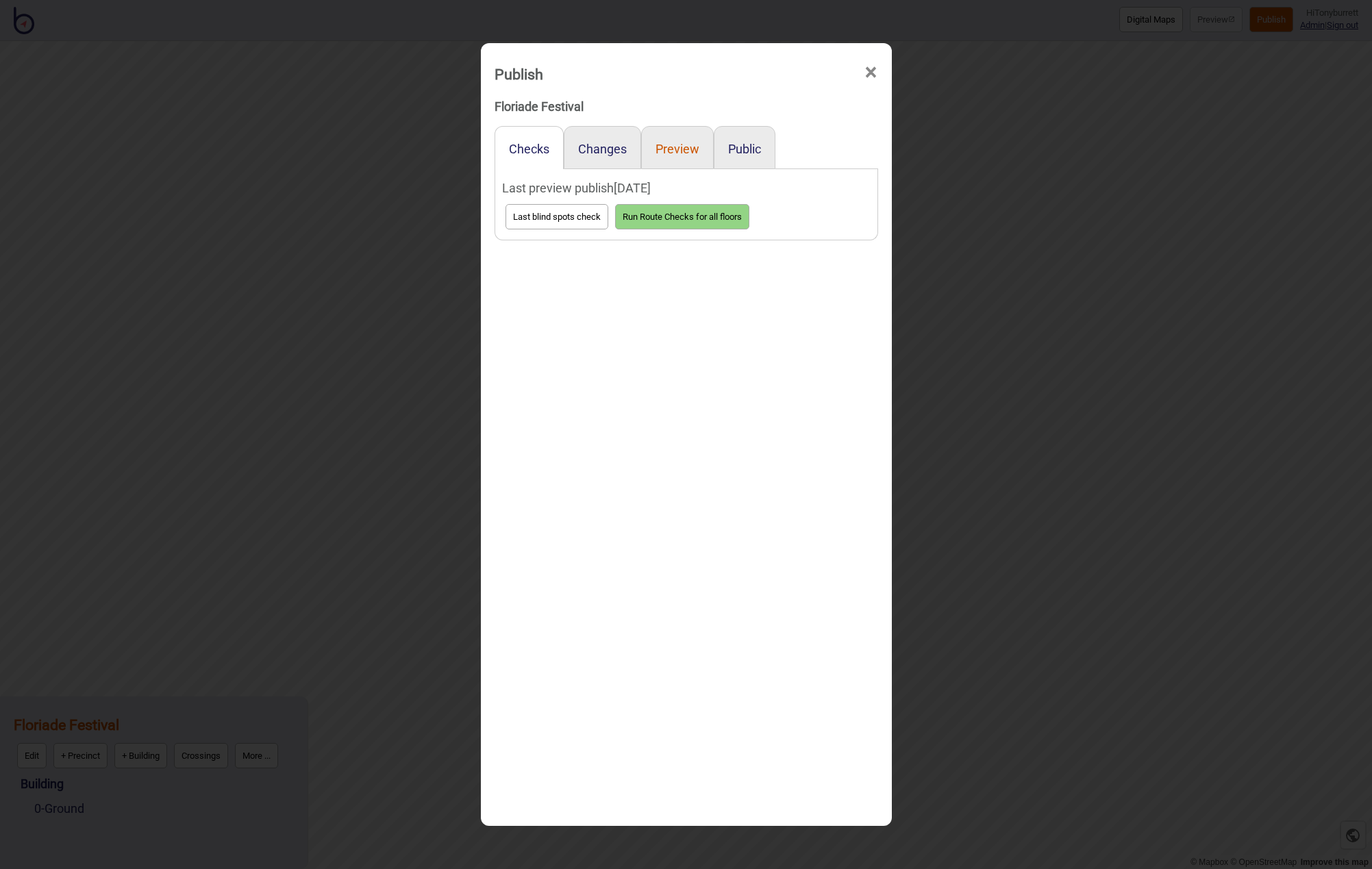
click at [675, 144] on button "Preview" at bounding box center [677, 149] width 44 height 14
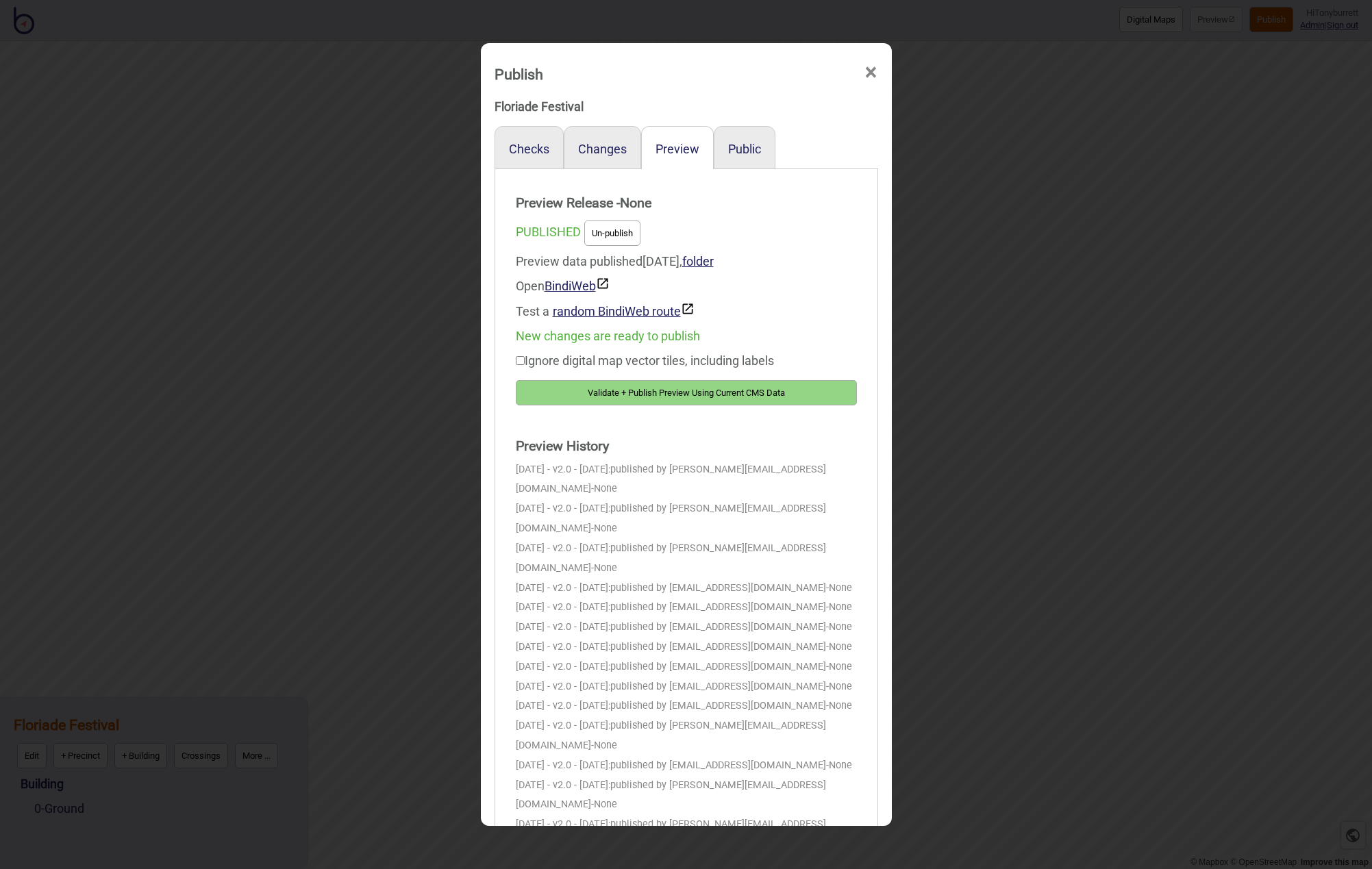
click at [630, 383] on button "Validate + Publish Preview Using Current CMS Data" at bounding box center [687, 392] width 341 height 26
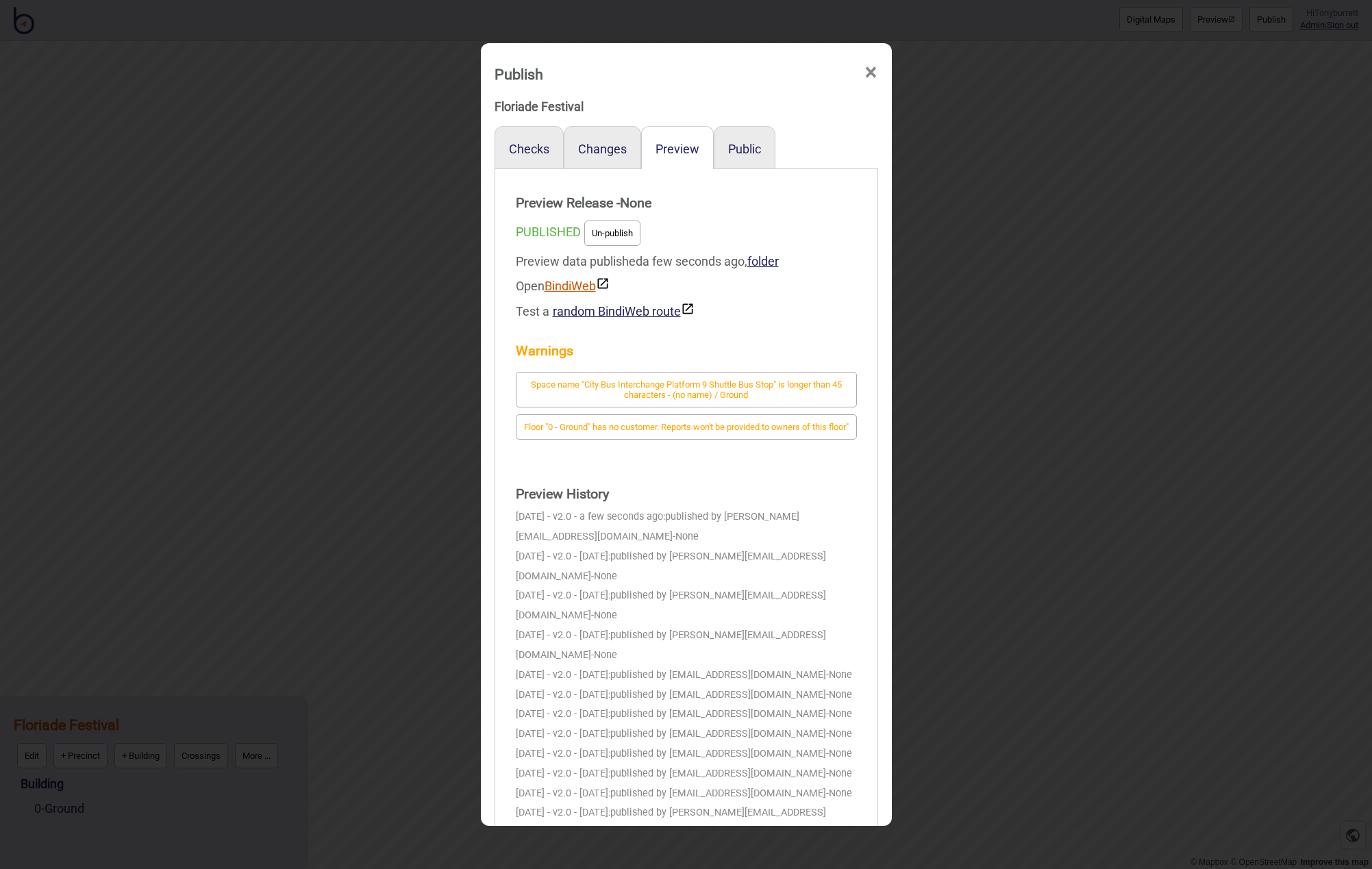
click at [580, 287] on link "BindiWeb" at bounding box center [577, 286] width 65 height 14
click at [869, 73] on span "×" at bounding box center [871, 72] width 14 height 45
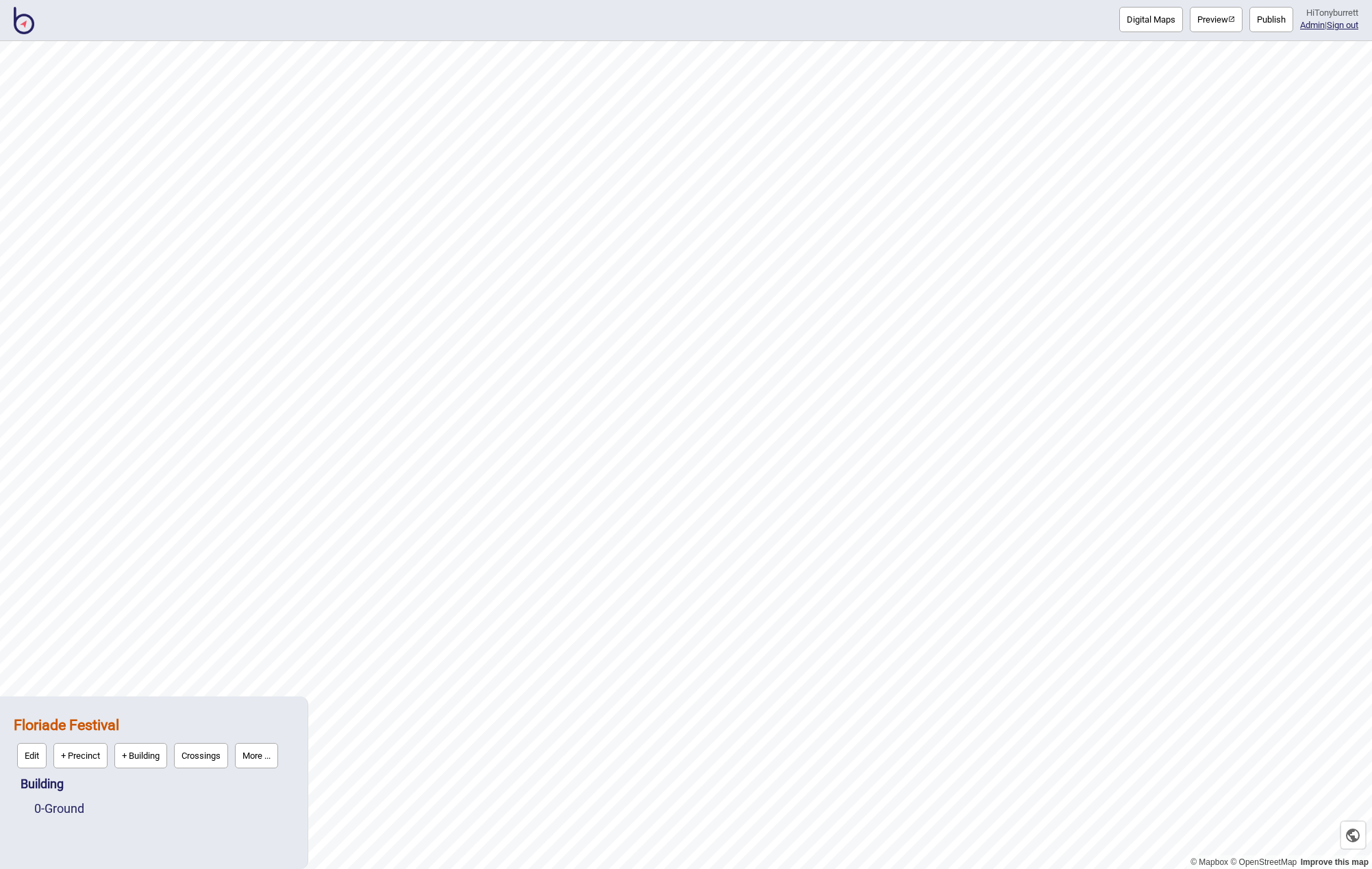
click at [267, 755] on button "More ..." at bounding box center [256, 756] width 43 height 26
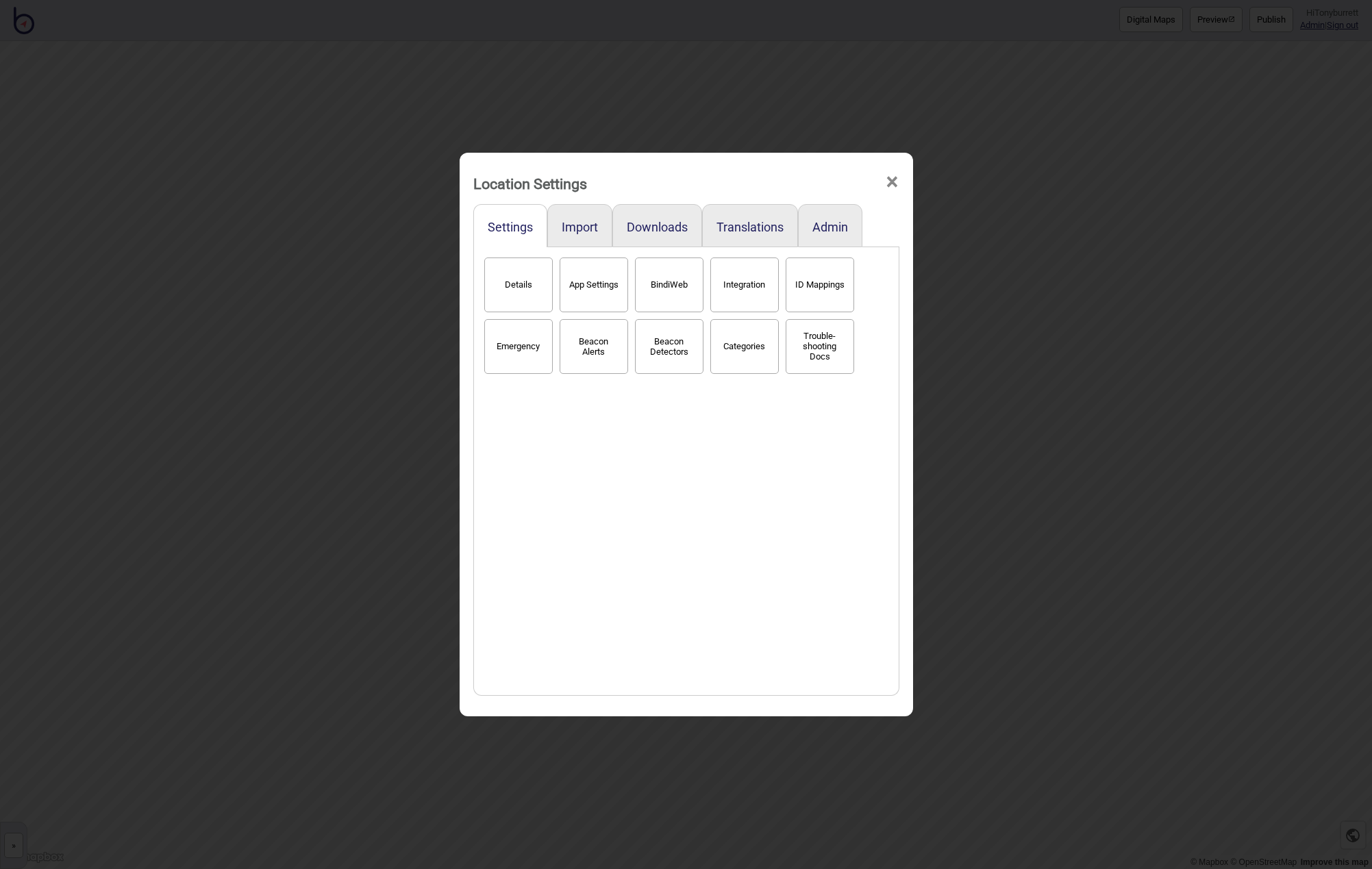
click at [725, 350] on button "Categories" at bounding box center [745, 347] width 69 height 55
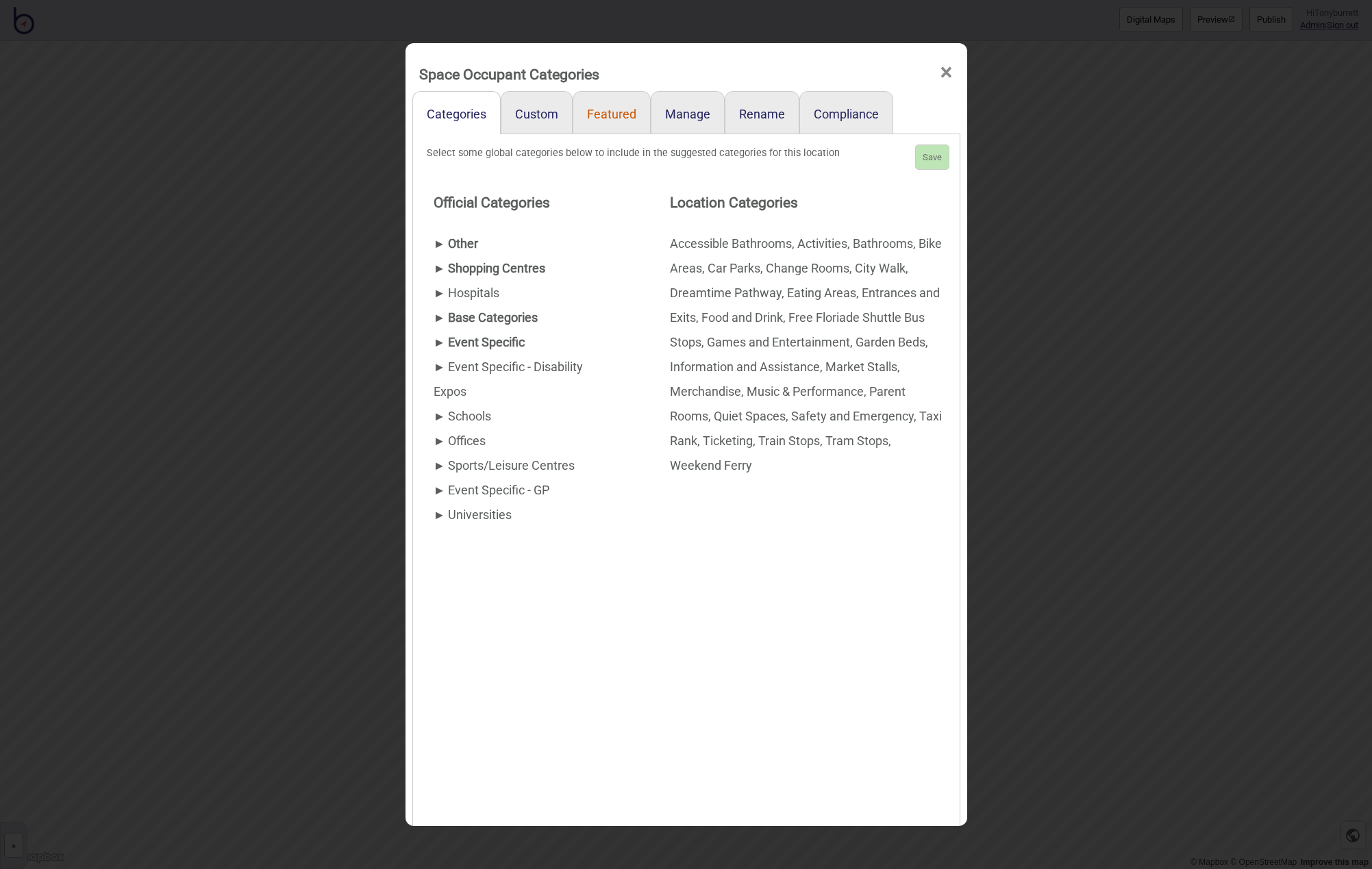
click at [606, 114] on link "Featured" at bounding box center [611, 113] width 78 height 43
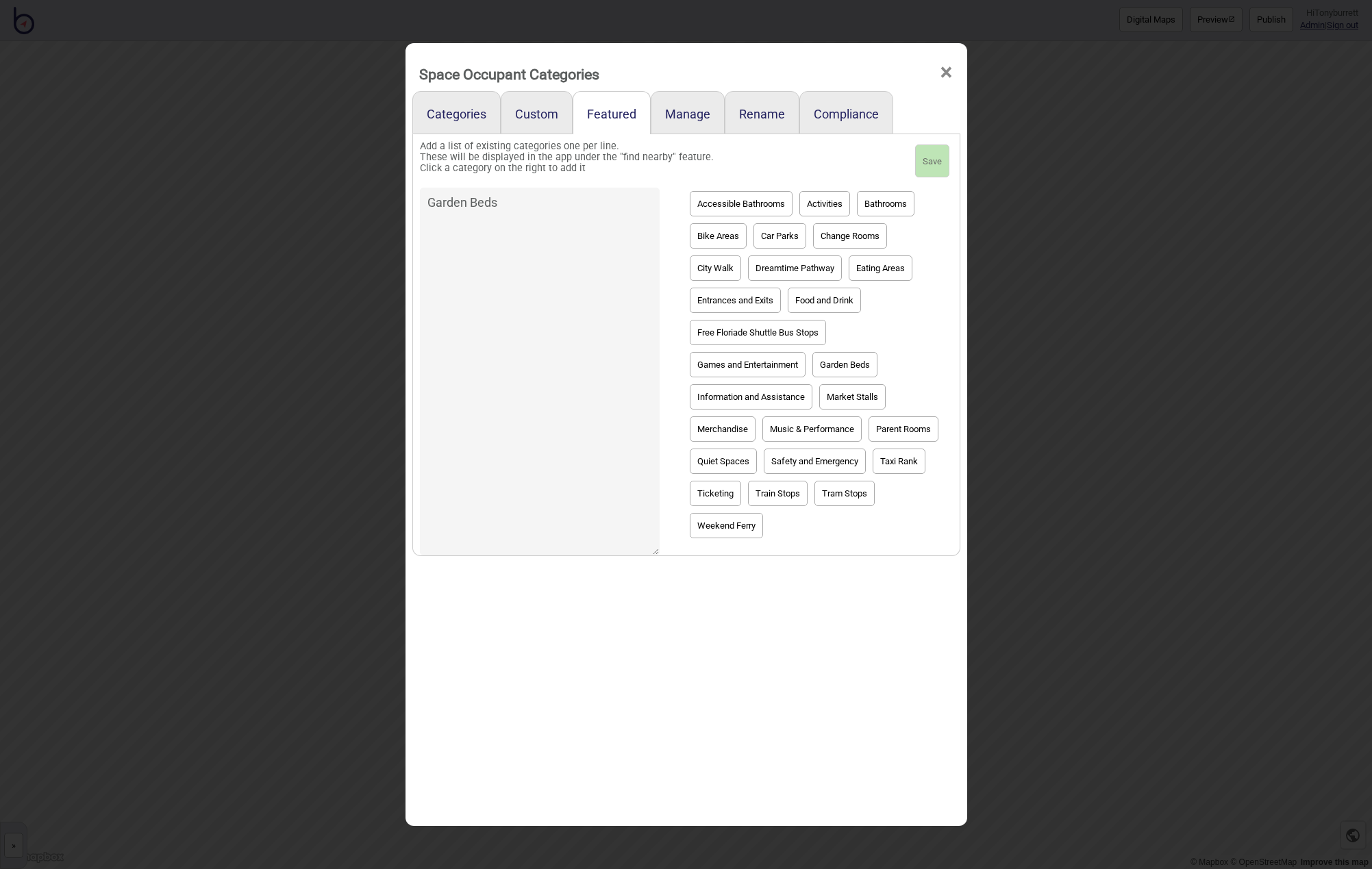
drag, startPoint x: 513, startPoint y: 209, endPoint x: 396, endPoint y: 201, distance: 117.3
click at [396, 201] on div "Space Occupant Categories × Categories Custom Featured Manage Rename Compliance…" at bounding box center [686, 434] width 1372 height 869
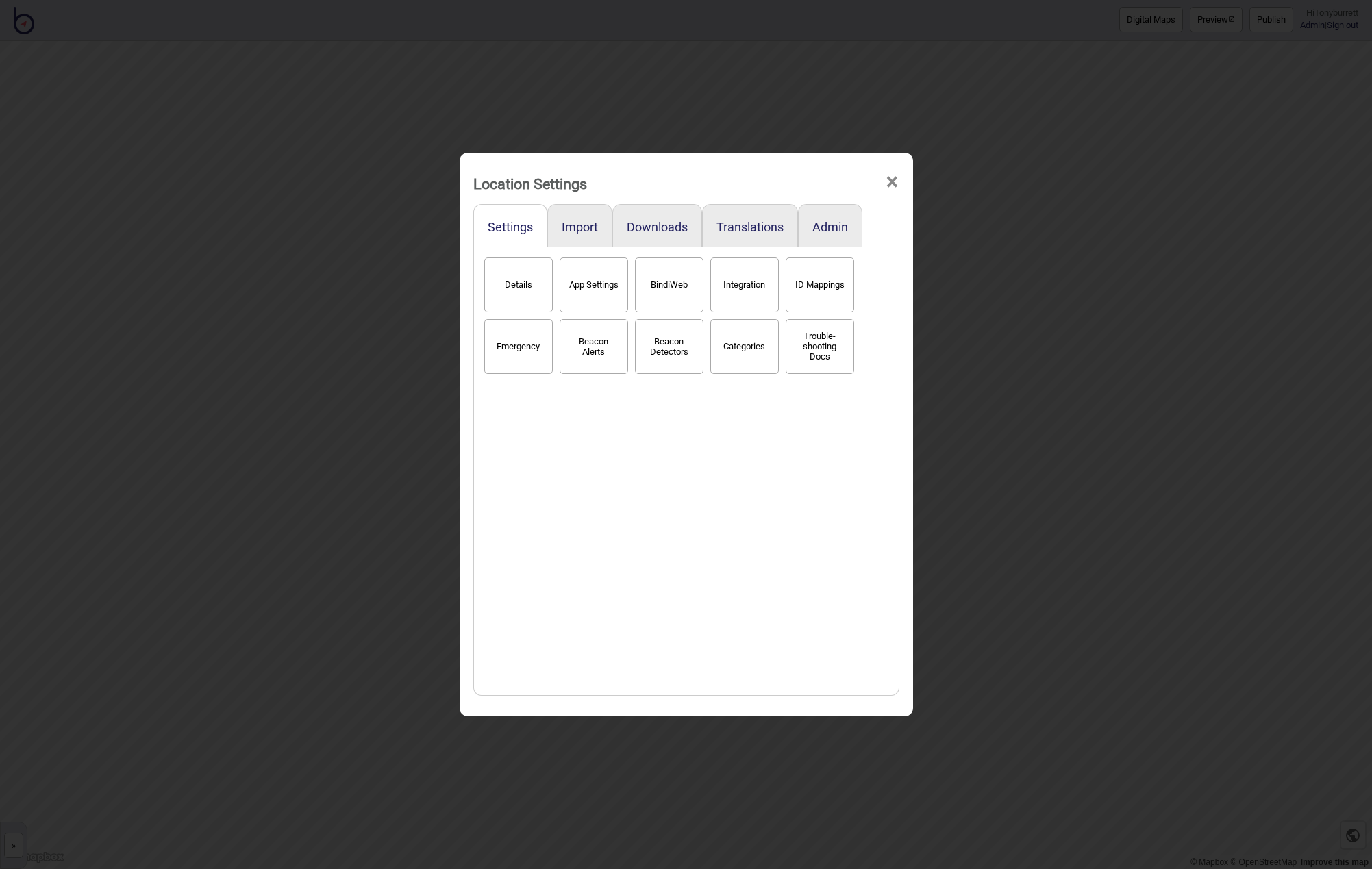
click at [734, 347] on button "Categories" at bounding box center [745, 347] width 69 height 55
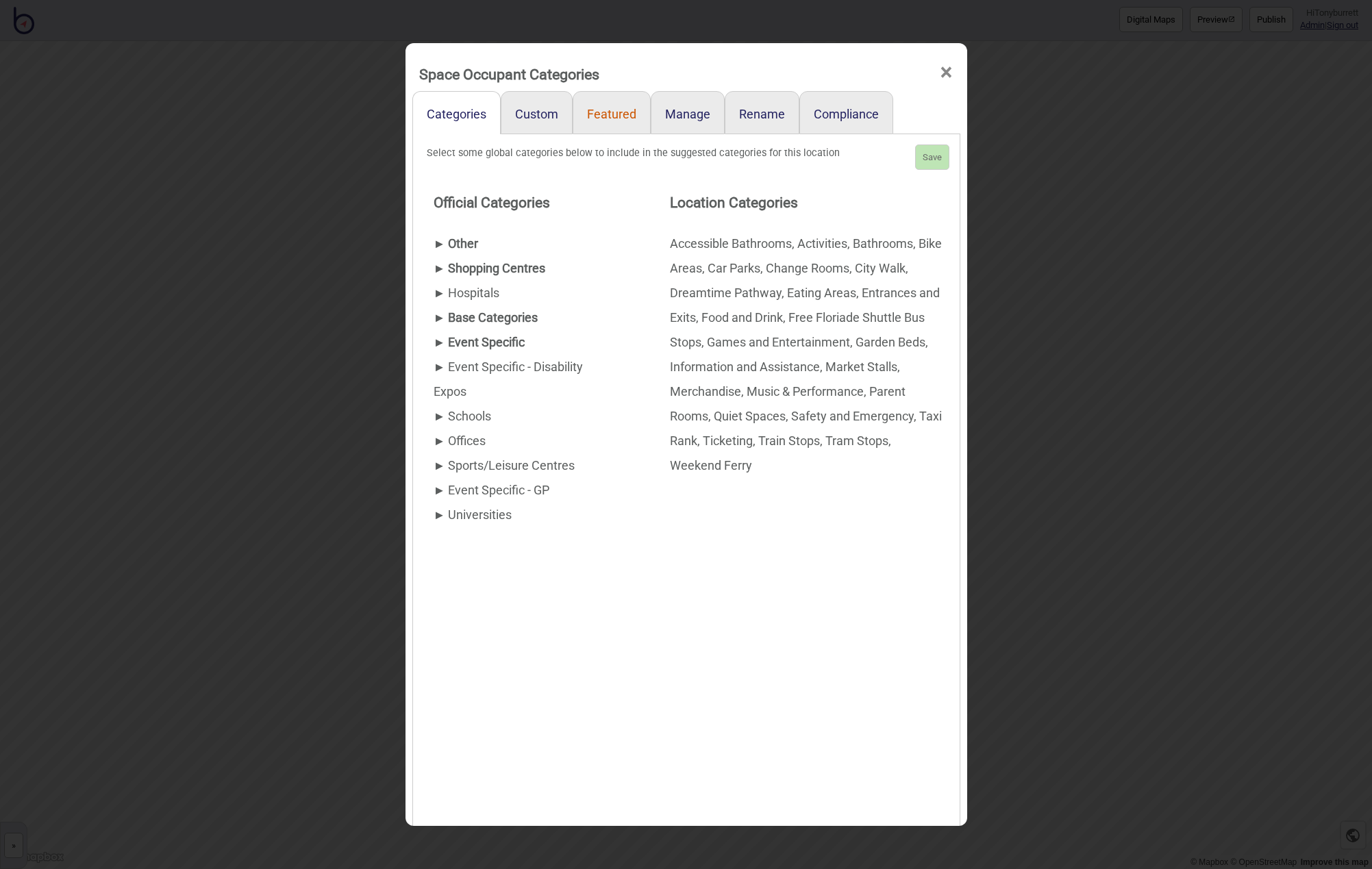
click at [590, 116] on link "Featured" at bounding box center [611, 113] width 78 height 43
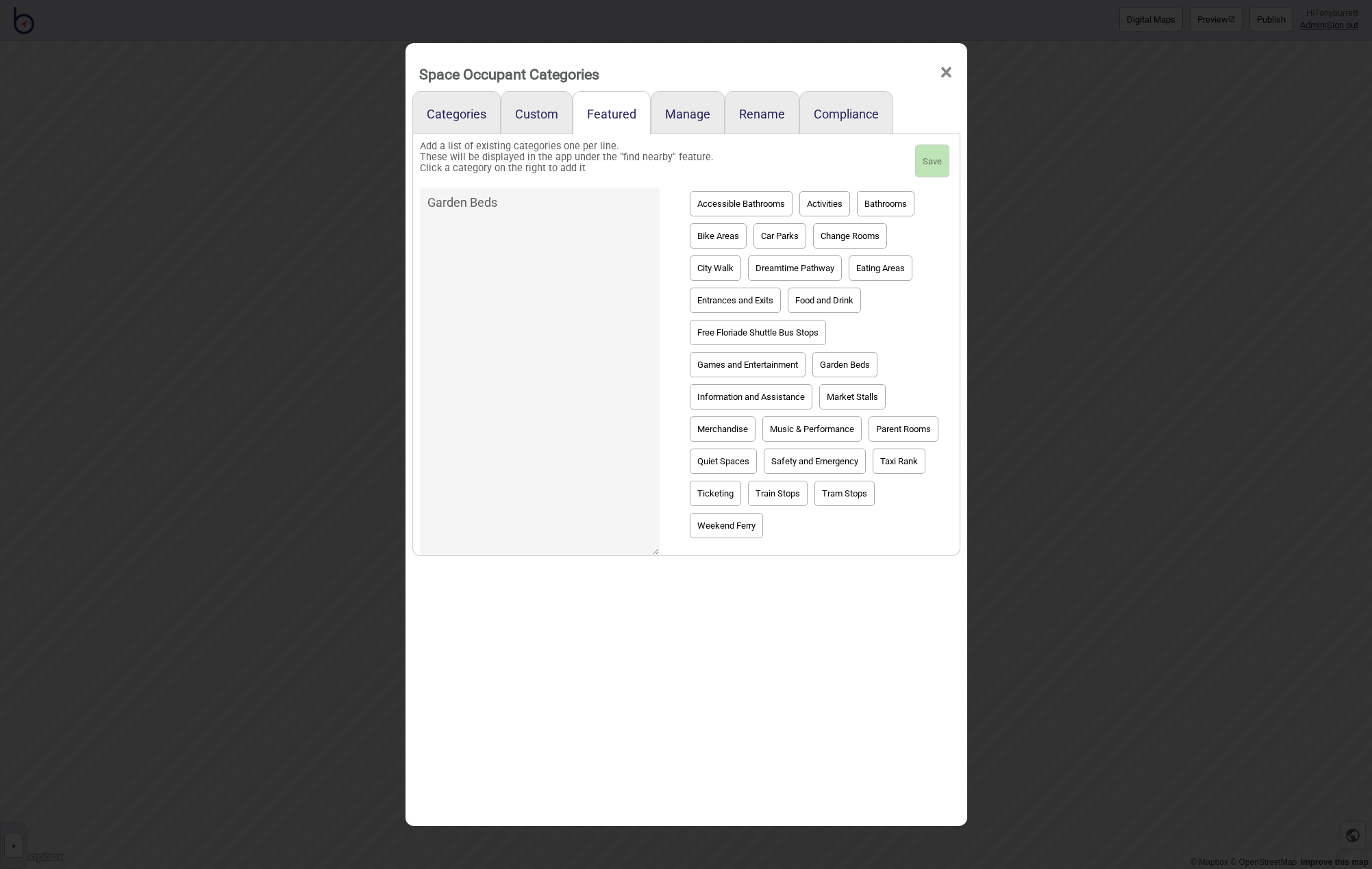
click at [416, 203] on div "Add a list of existing categories one per line. These will be displayed in the …" at bounding box center [686, 346] width 548 height 422
drag, startPoint x: 483, startPoint y: 203, endPoint x: 424, endPoint y: 204, distance: 59.0
click at [424, 204] on textarea "Garden Beds" at bounding box center [539, 371] width 240 height 368
click at [927, 156] on button "Save" at bounding box center [932, 160] width 34 height 33
click at [950, 72] on span "×" at bounding box center [946, 72] width 14 height 45
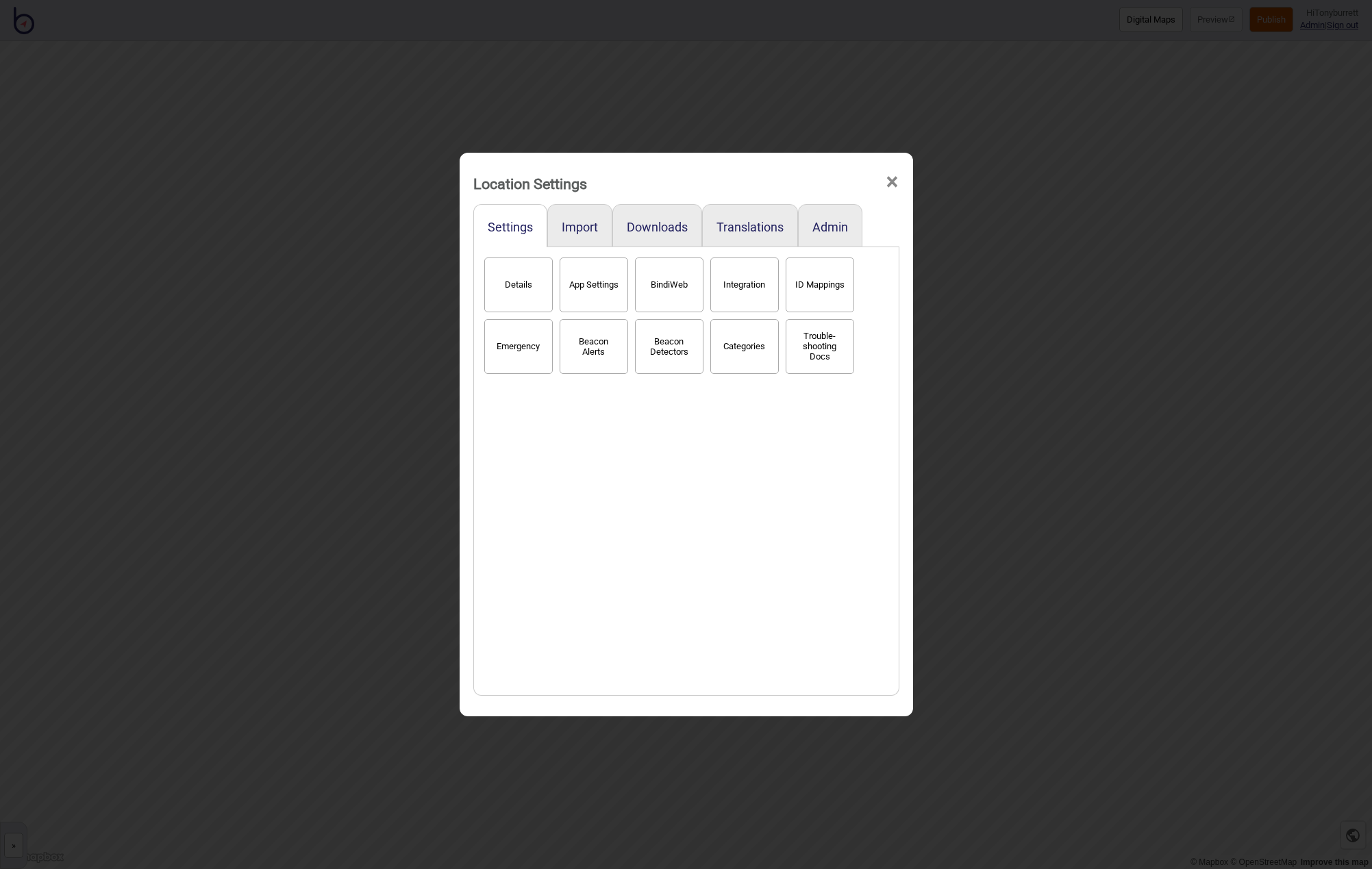
click at [892, 181] on span "×" at bounding box center [892, 181] width 14 height 45
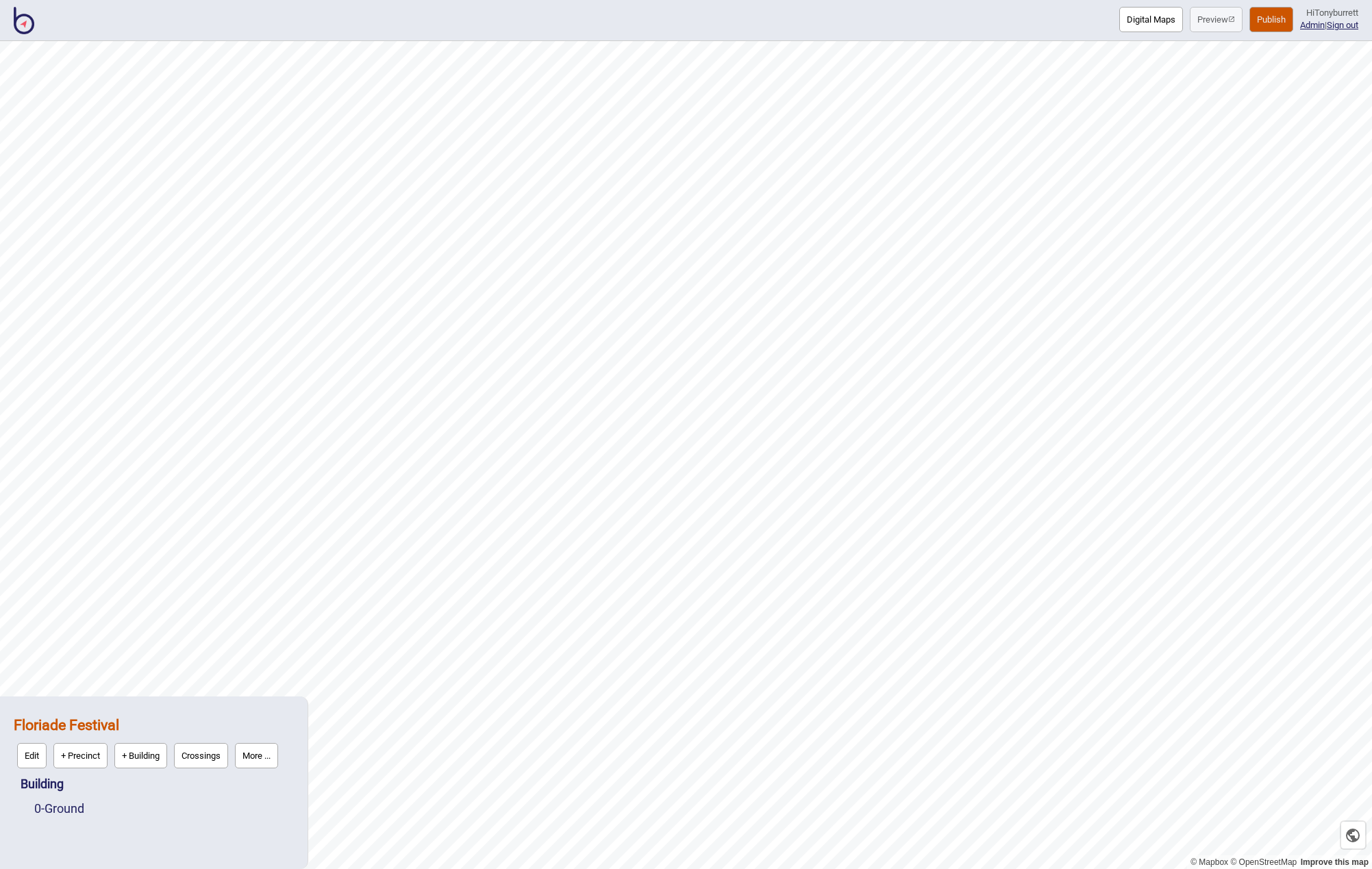
click at [1255, 21] on button "Publish" at bounding box center [1272, 19] width 44 height 26
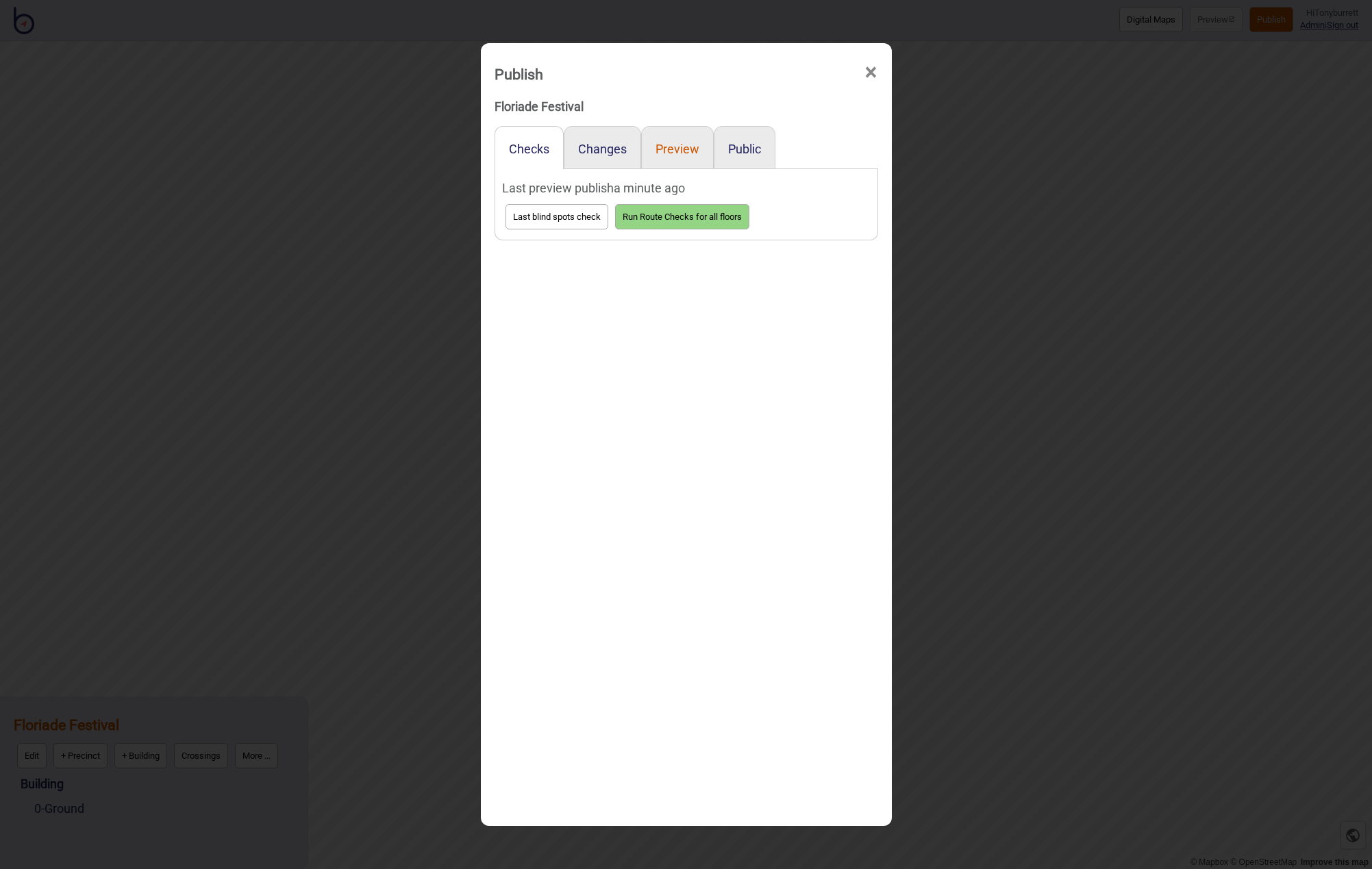
click at [675, 142] on button "Preview" at bounding box center [677, 149] width 44 height 14
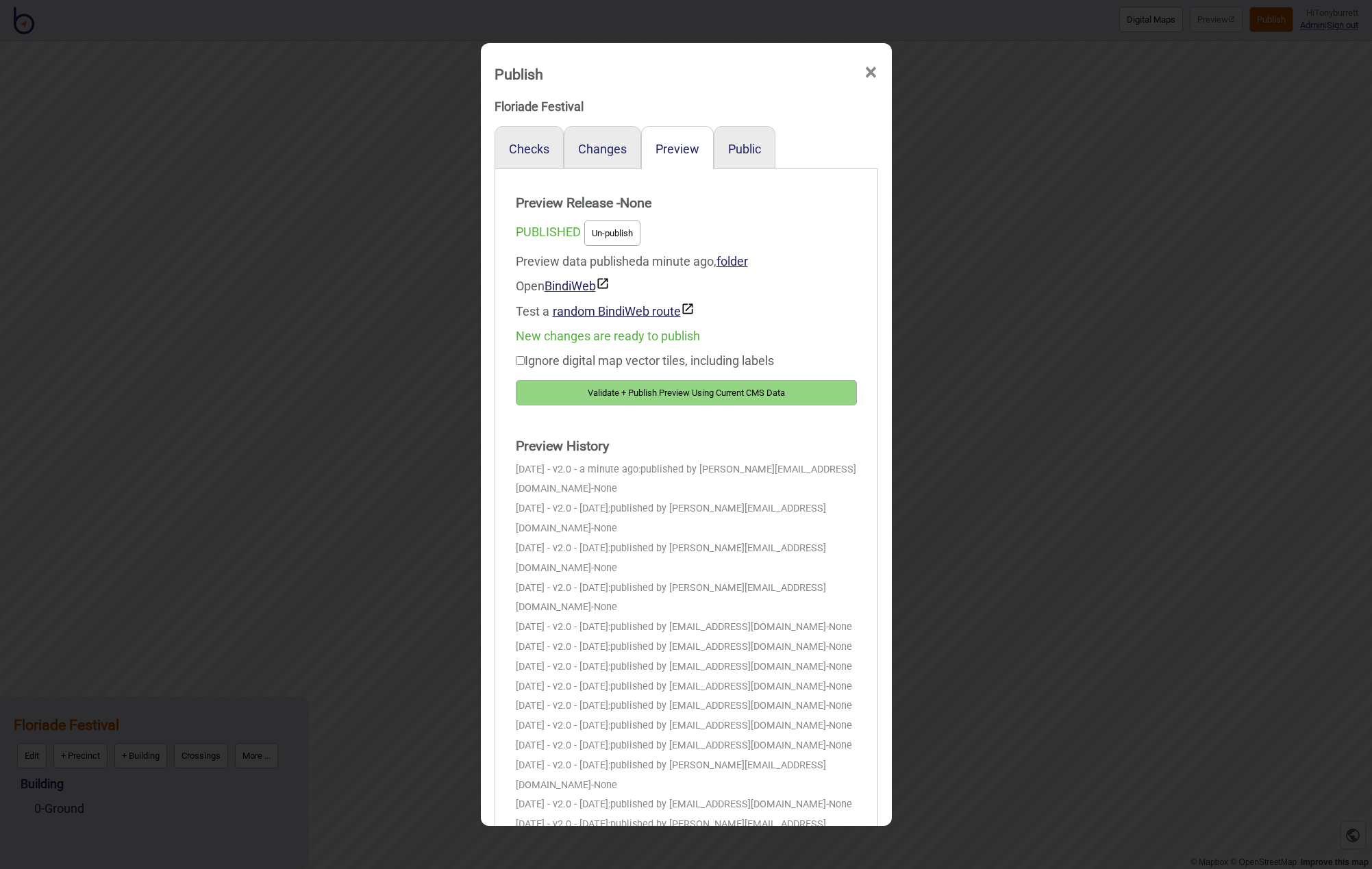
click at [643, 394] on button "Validate + Publish Preview Using Current CMS Data" at bounding box center [687, 392] width 341 height 26
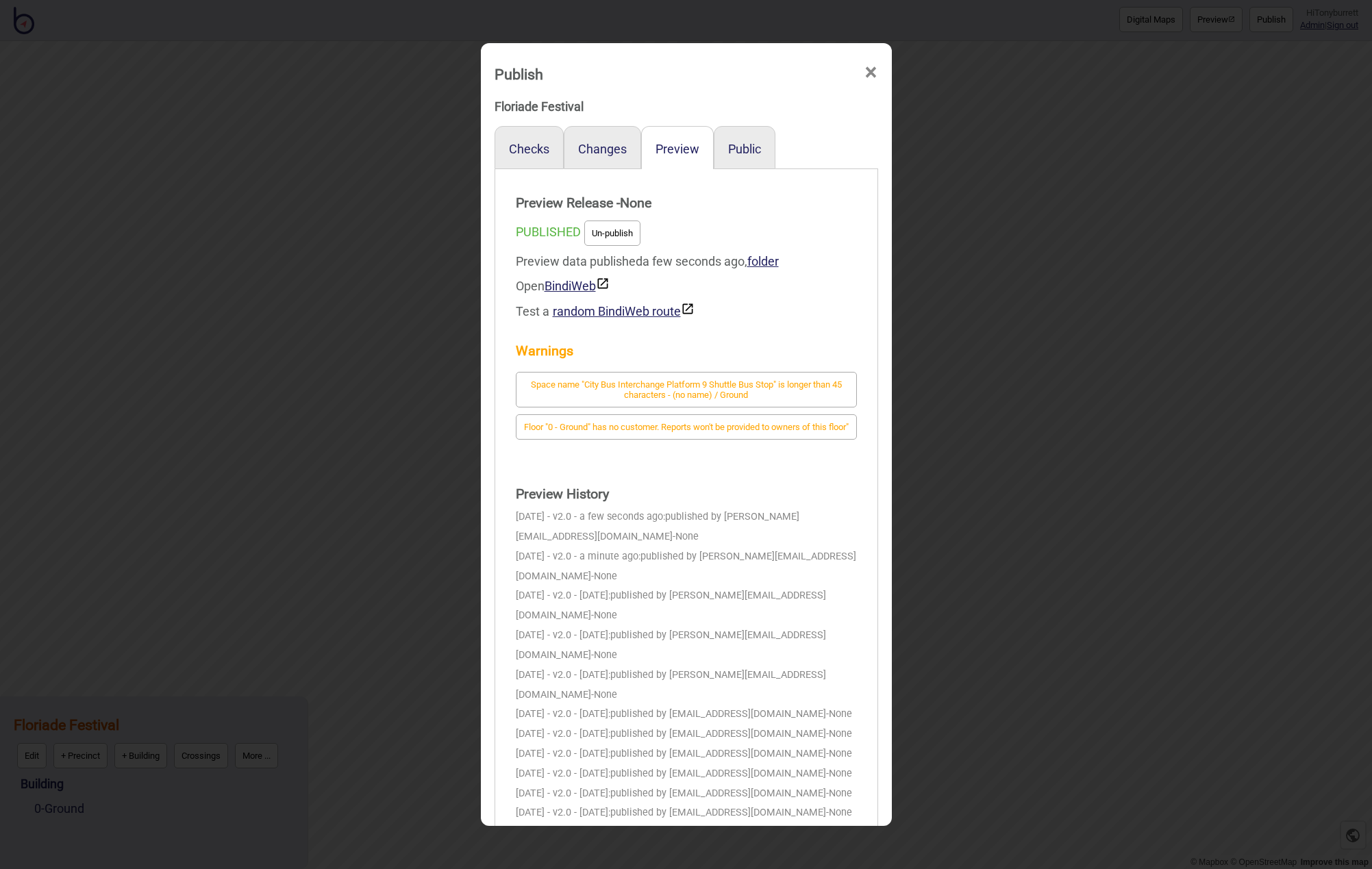
click at [876, 77] on span "×" at bounding box center [871, 72] width 14 height 45
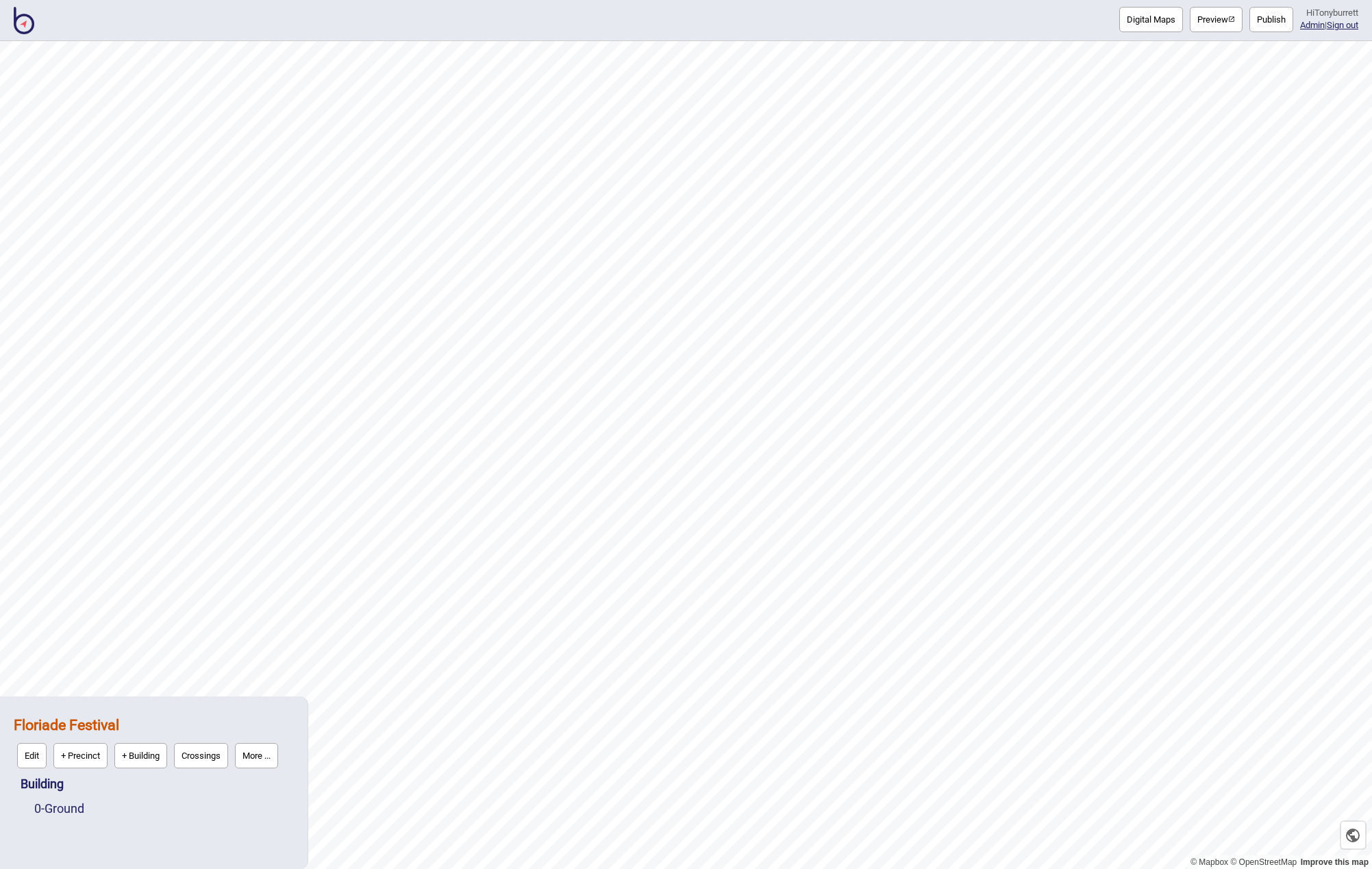
click at [255, 749] on button "More ..." at bounding box center [256, 756] width 43 height 26
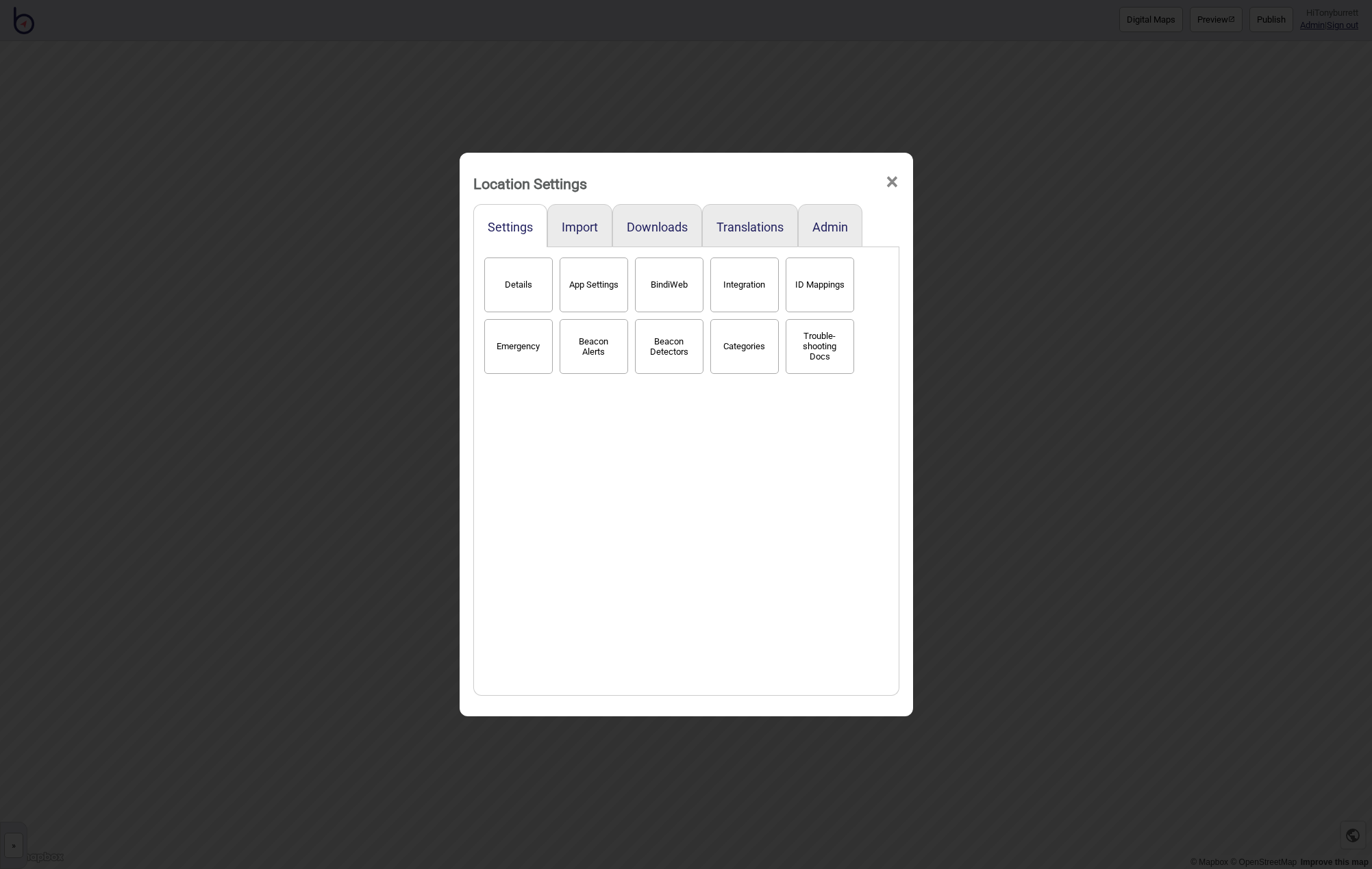
click at [729, 340] on button "Categories" at bounding box center [745, 347] width 69 height 55
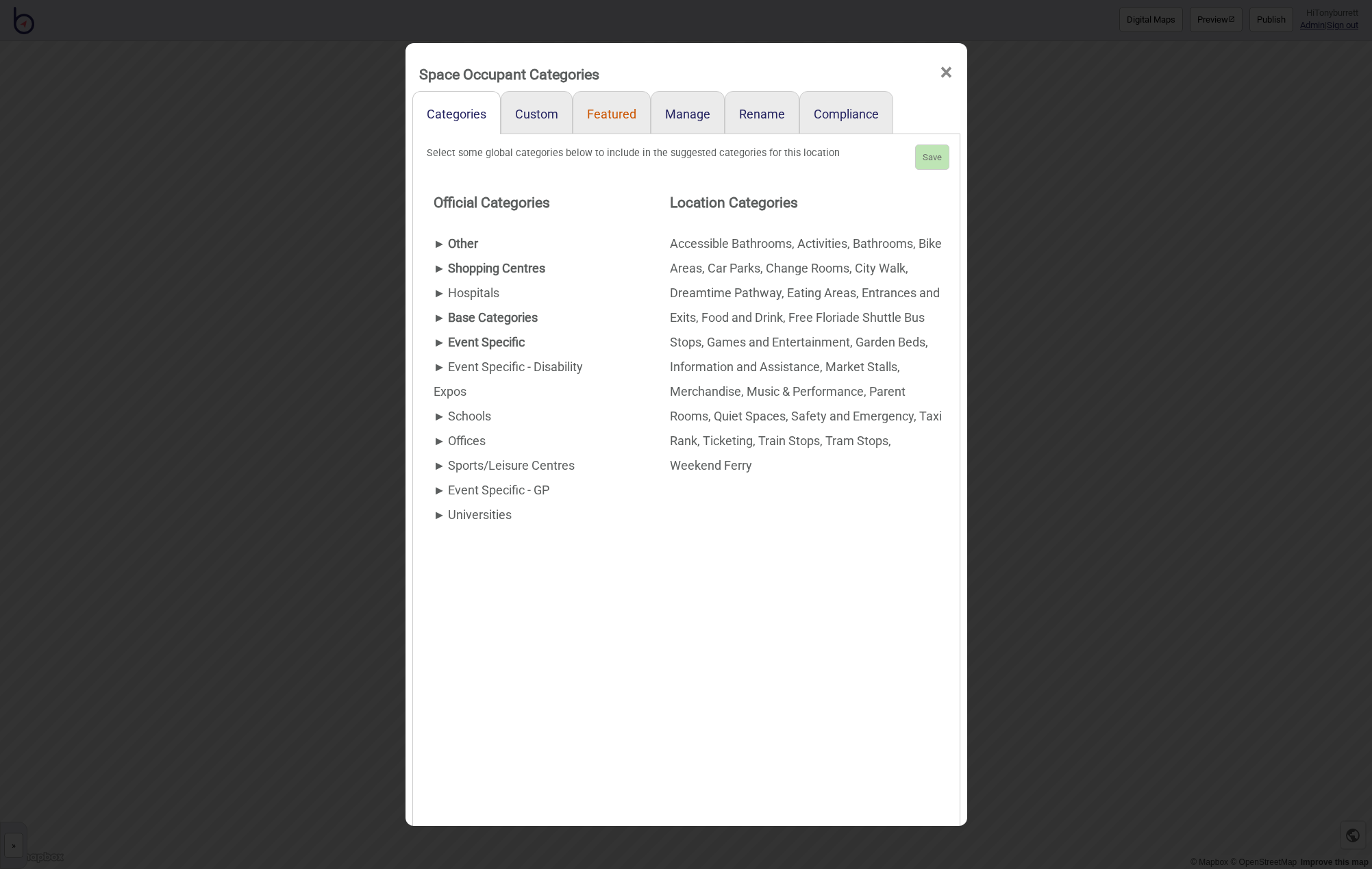
click at [620, 128] on link "Featured" at bounding box center [611, 113] width 78 height 43
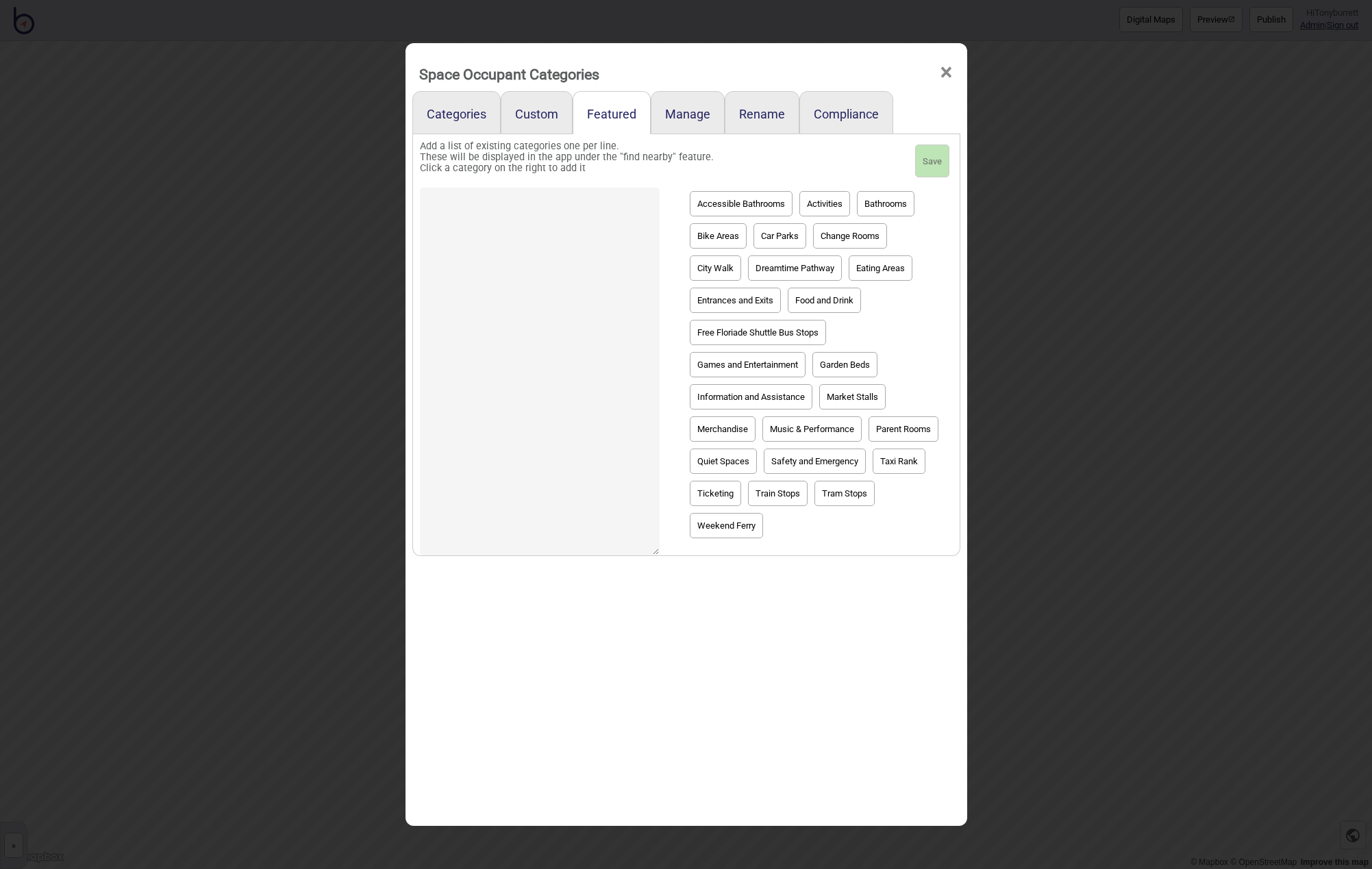
click at [863, 355] on button "Garden Beds" at bounding box center [845, 364] width 65 height 26
type textarea "Garden Beds"
click at [929, 163] on button "Save" at bounding box center [932, 160] width 34 height 33
click at [943, 73] on span "×" at bounding box center [946, 72] width 14 height 45
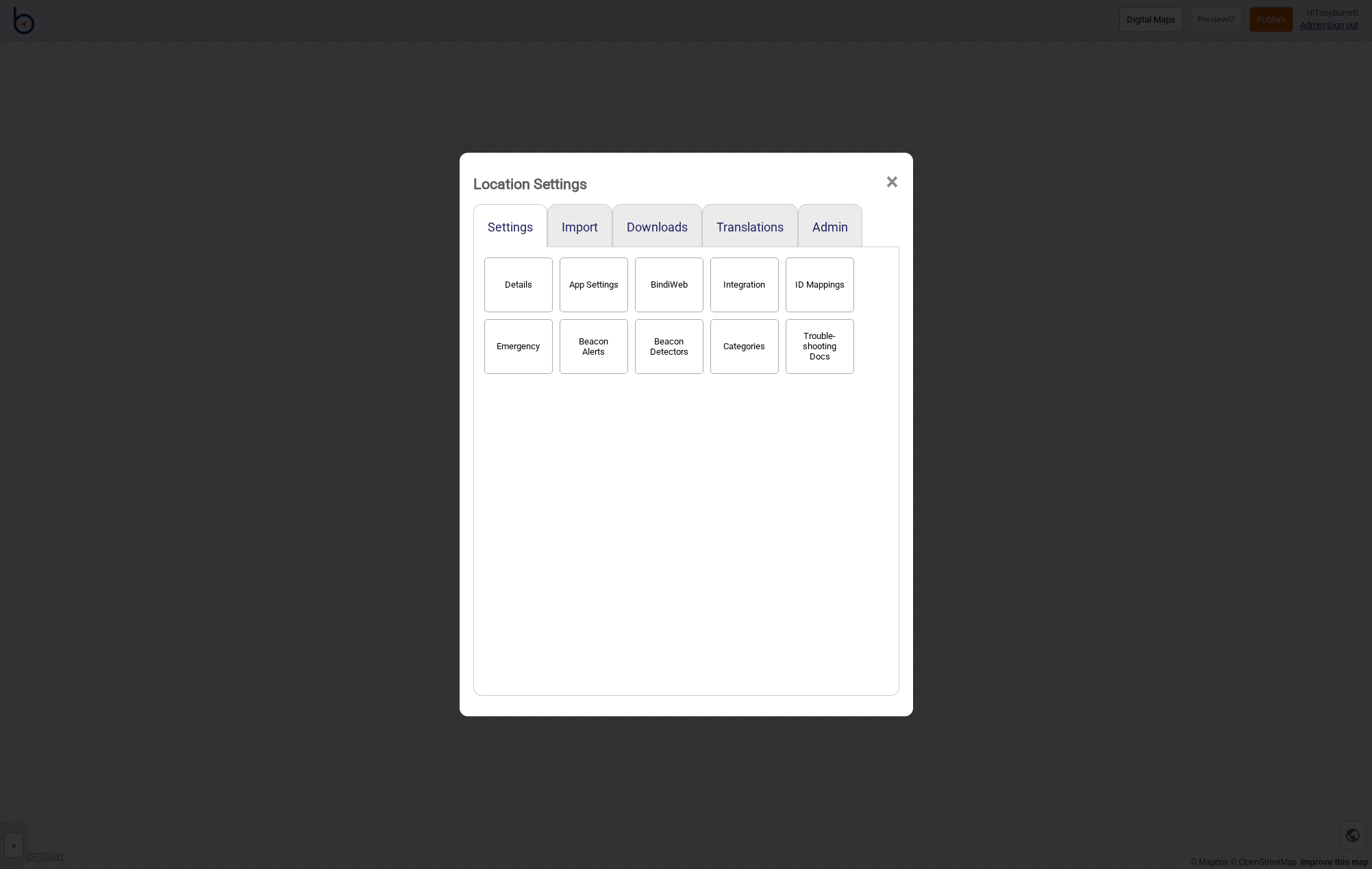
click at [894, 182] on span "×" at bounding box center [892, 181] width 14 height 45
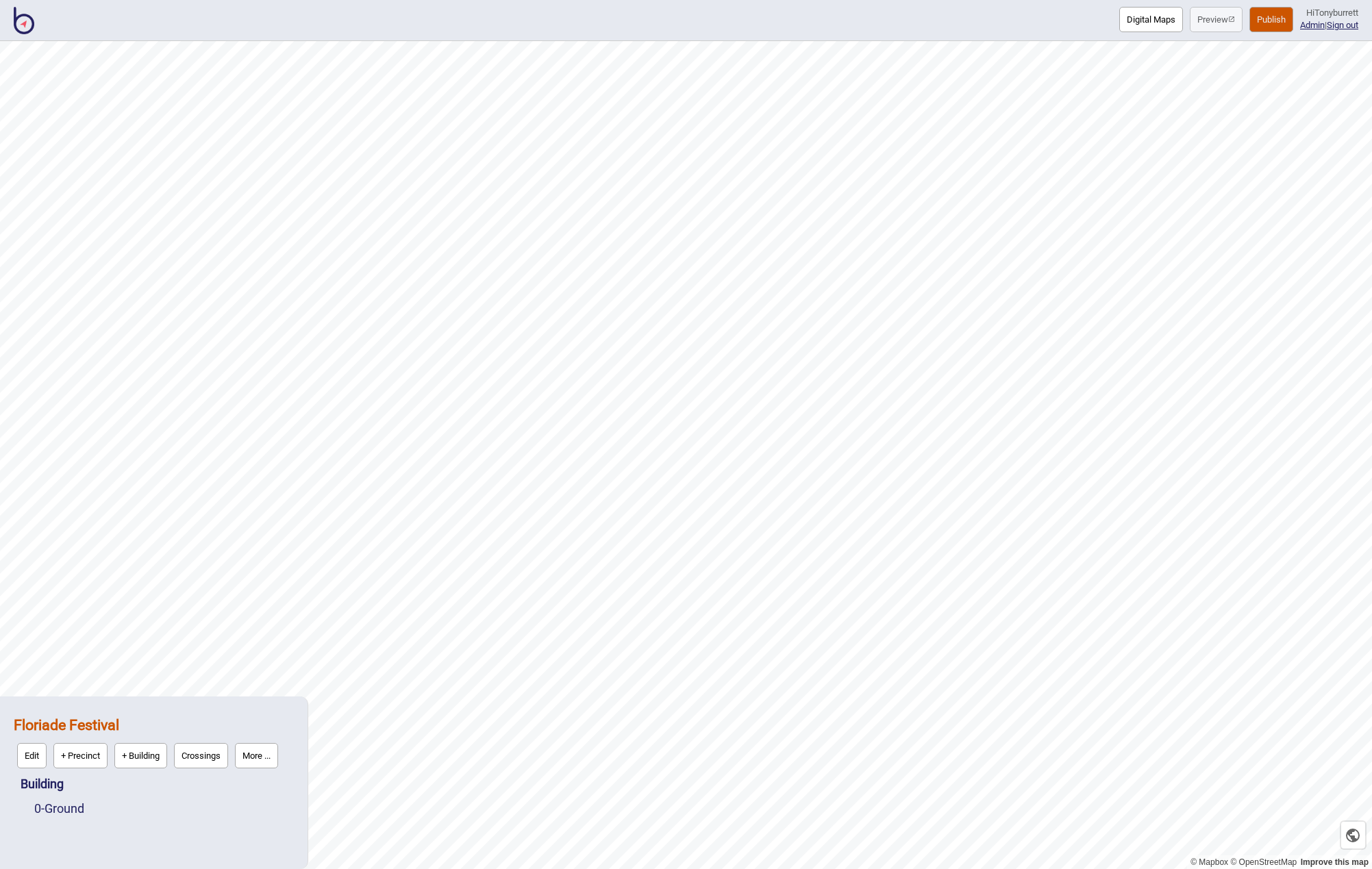
click at [1256, 20] on button "Publish" at bounding box center [1272, 19] width 44 height 26
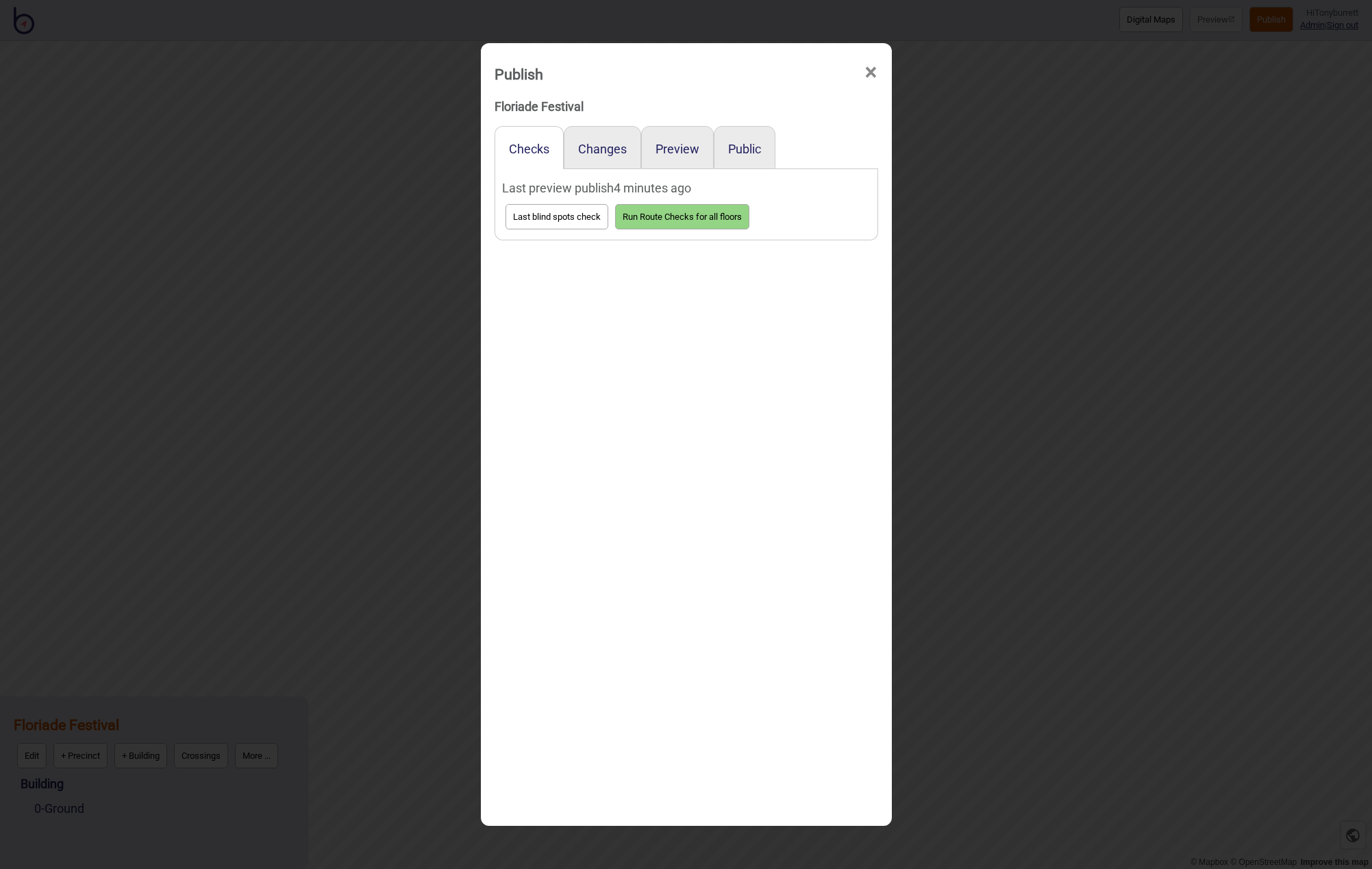
drag, startPoint x: 680, startPoint y: 154, endPoint x: 677, endPoint y: 172, distance: 18.2
click at [680, 156] on button "Preview" at bounding box center [677, 149] width 44 height 14
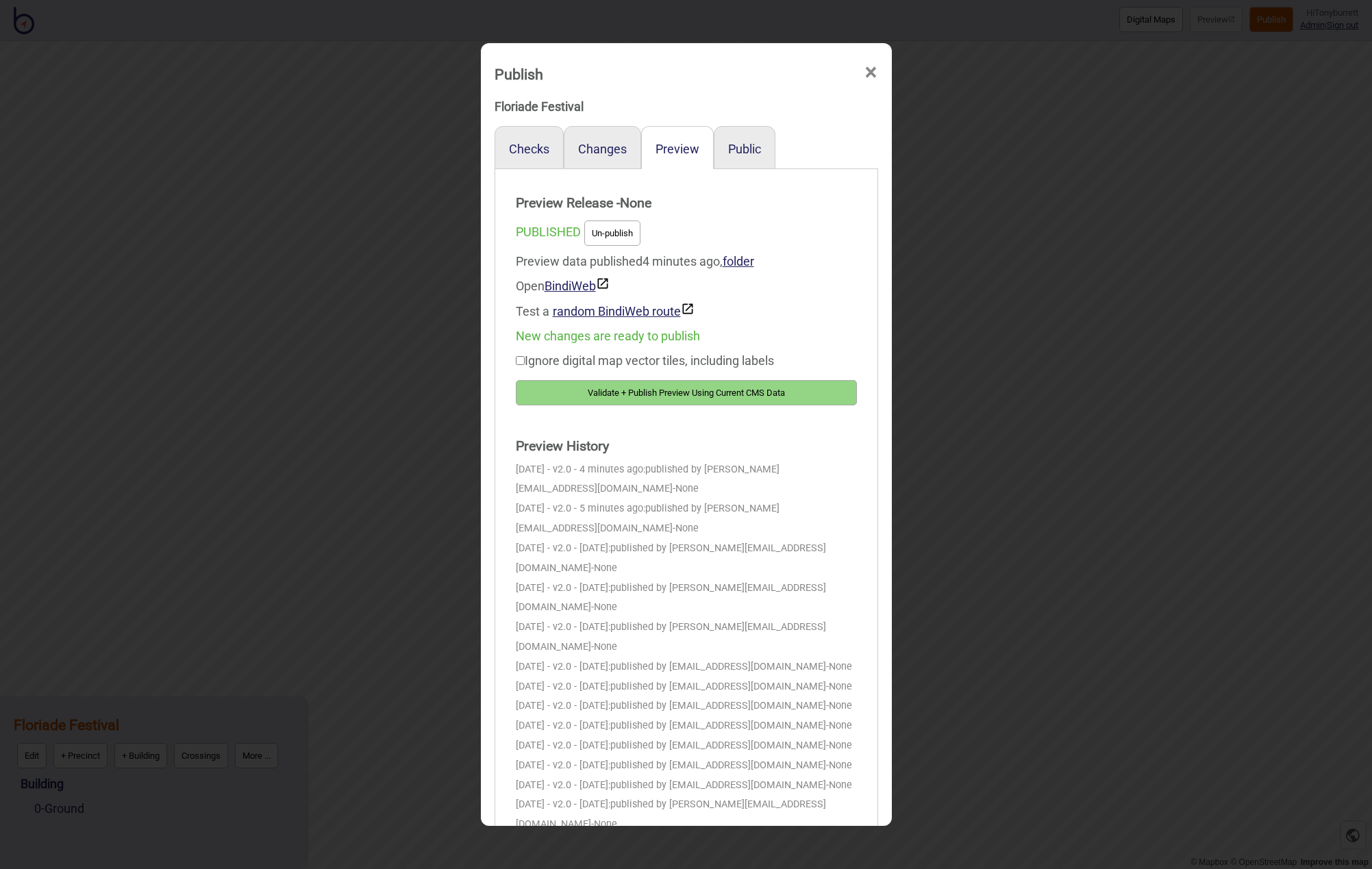
click at [643, 395] on button "Validate + Publish Preview Using Current CMS Data" at bounding box center [687, 392] width 341 height 26
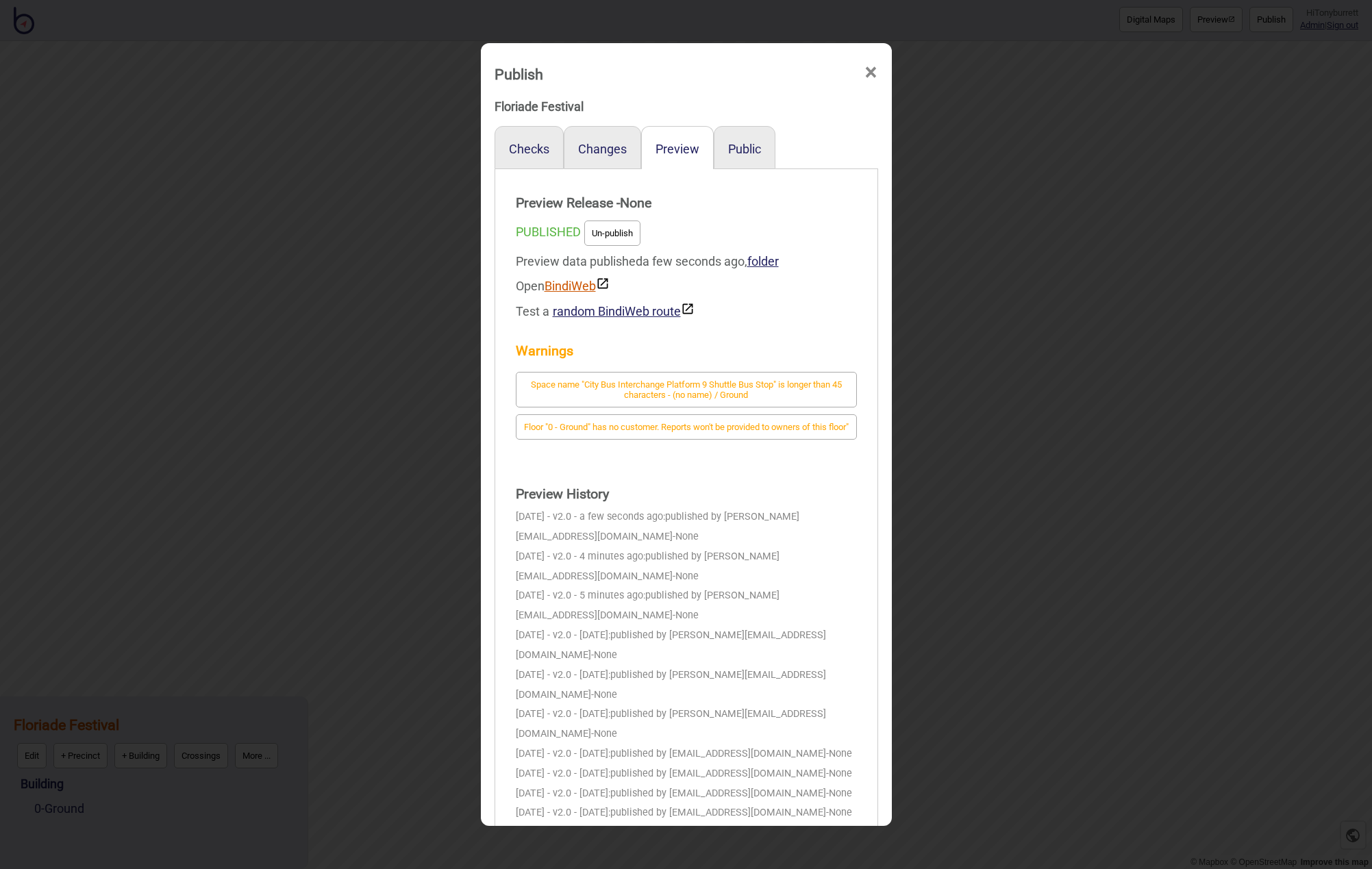
click at [568, 286] on link "BindiWeb" at bounding box center [577, 286] width 65 height 14
click at [867, 72] on span "×" at bounding box center [871, 72] width 14 height 45
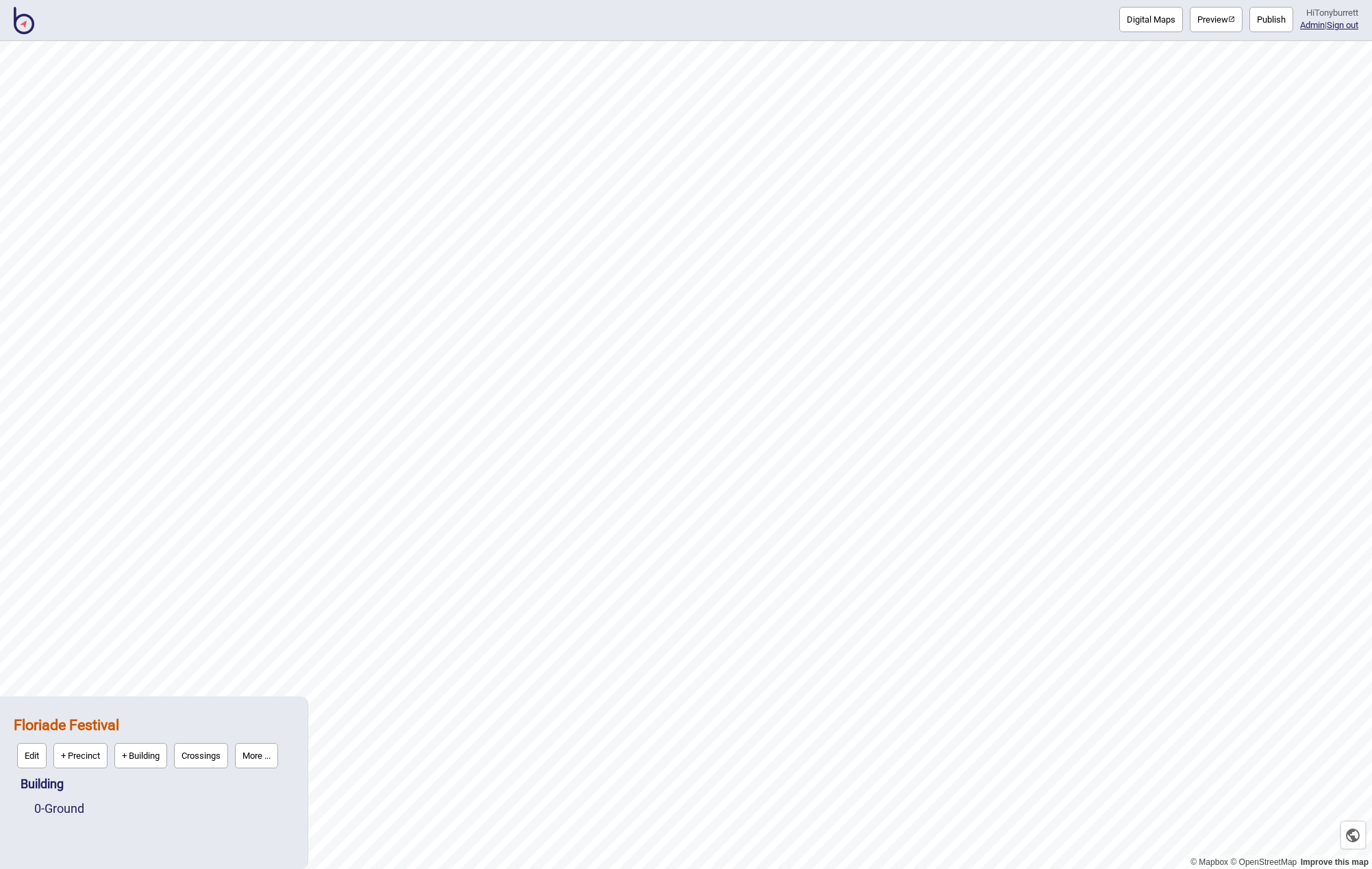
click at [259, 750] on button "More ..." at bounding box center [256, 756] width 43 height 26
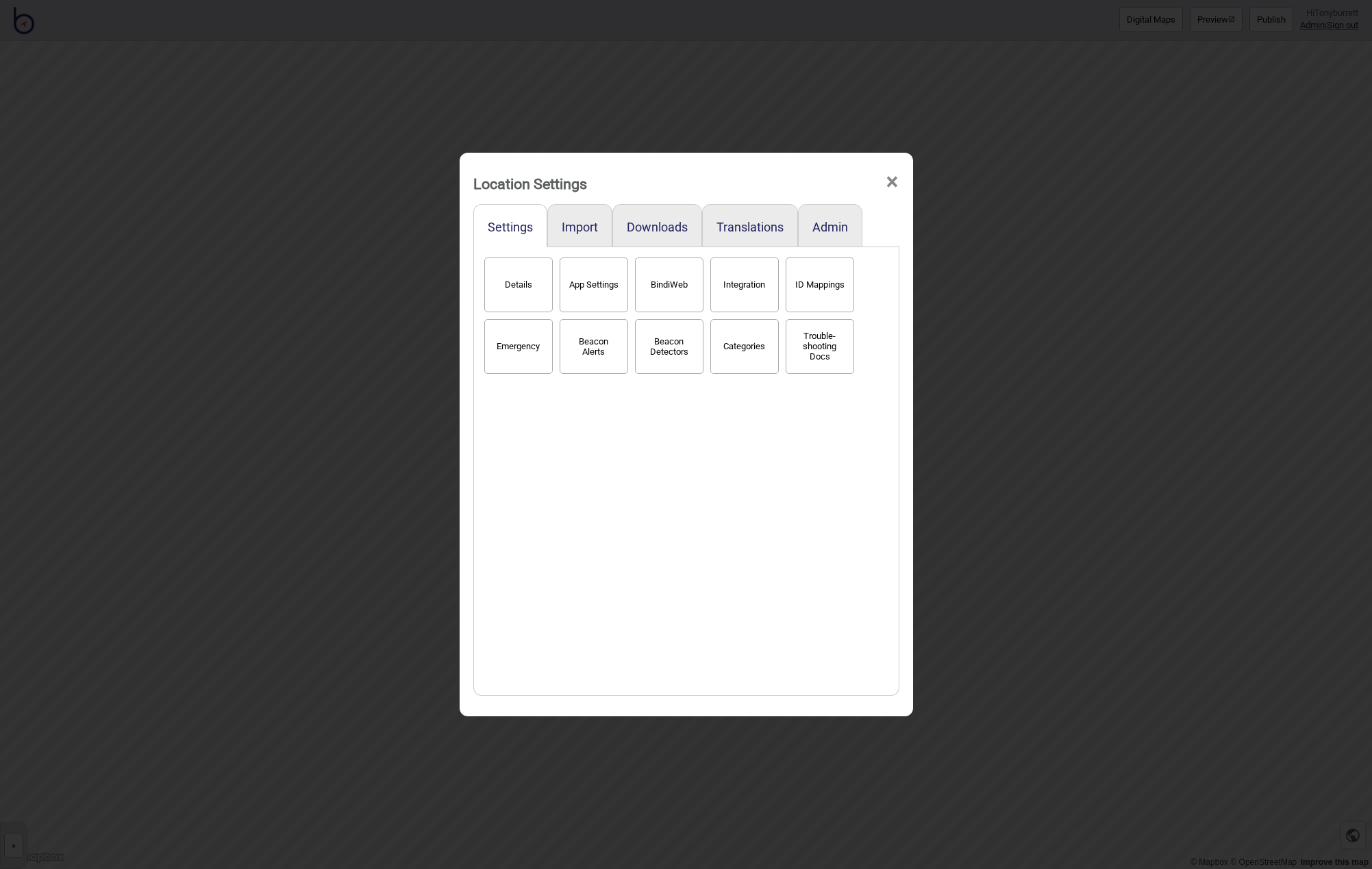
click at [741, 346] on button "Categories" at bounding box center [745, 347] width 69 height 55
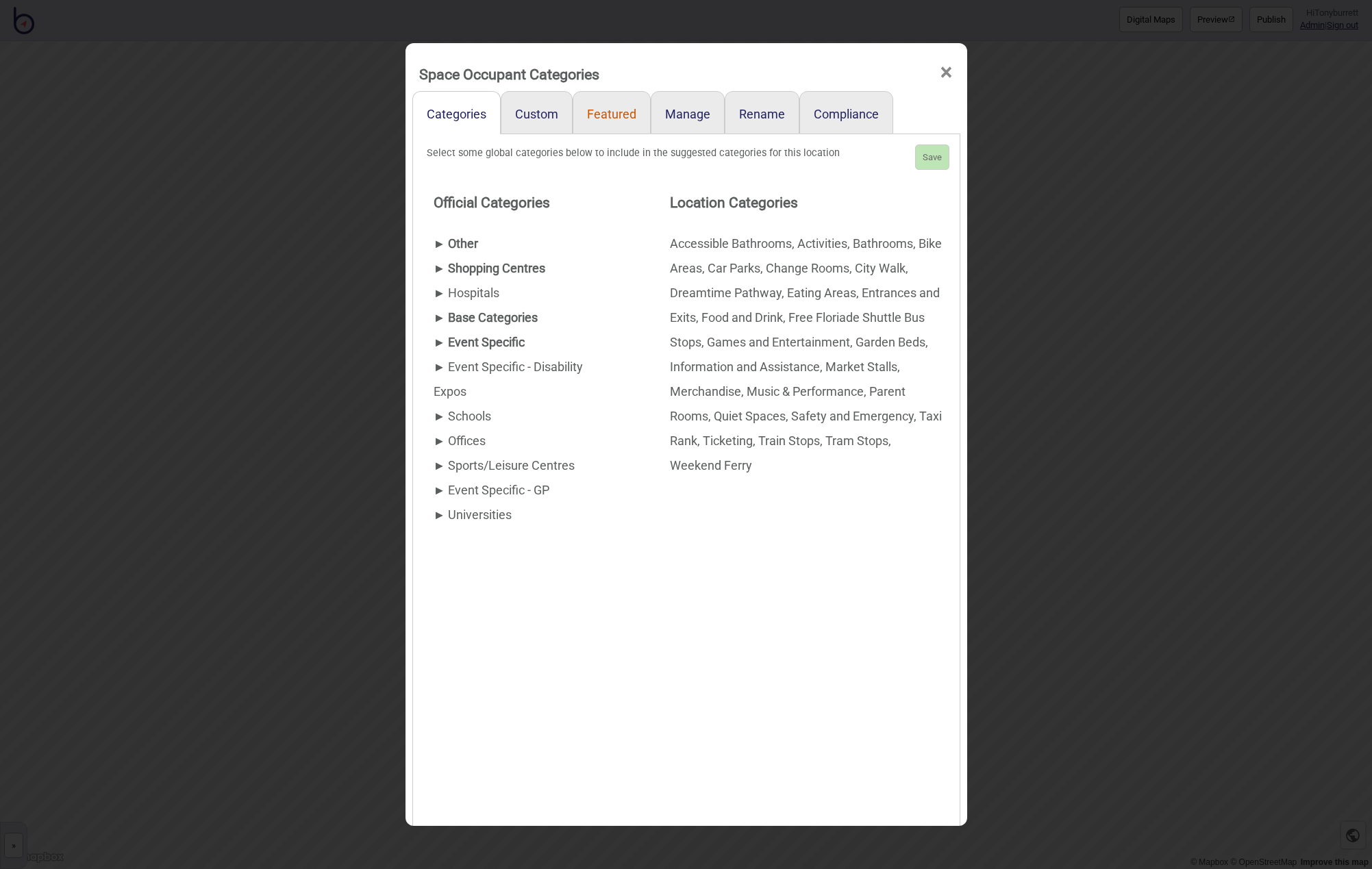
click at [606, 115] on link "Featured" at bounding box center [611, 113] width 78 height 43
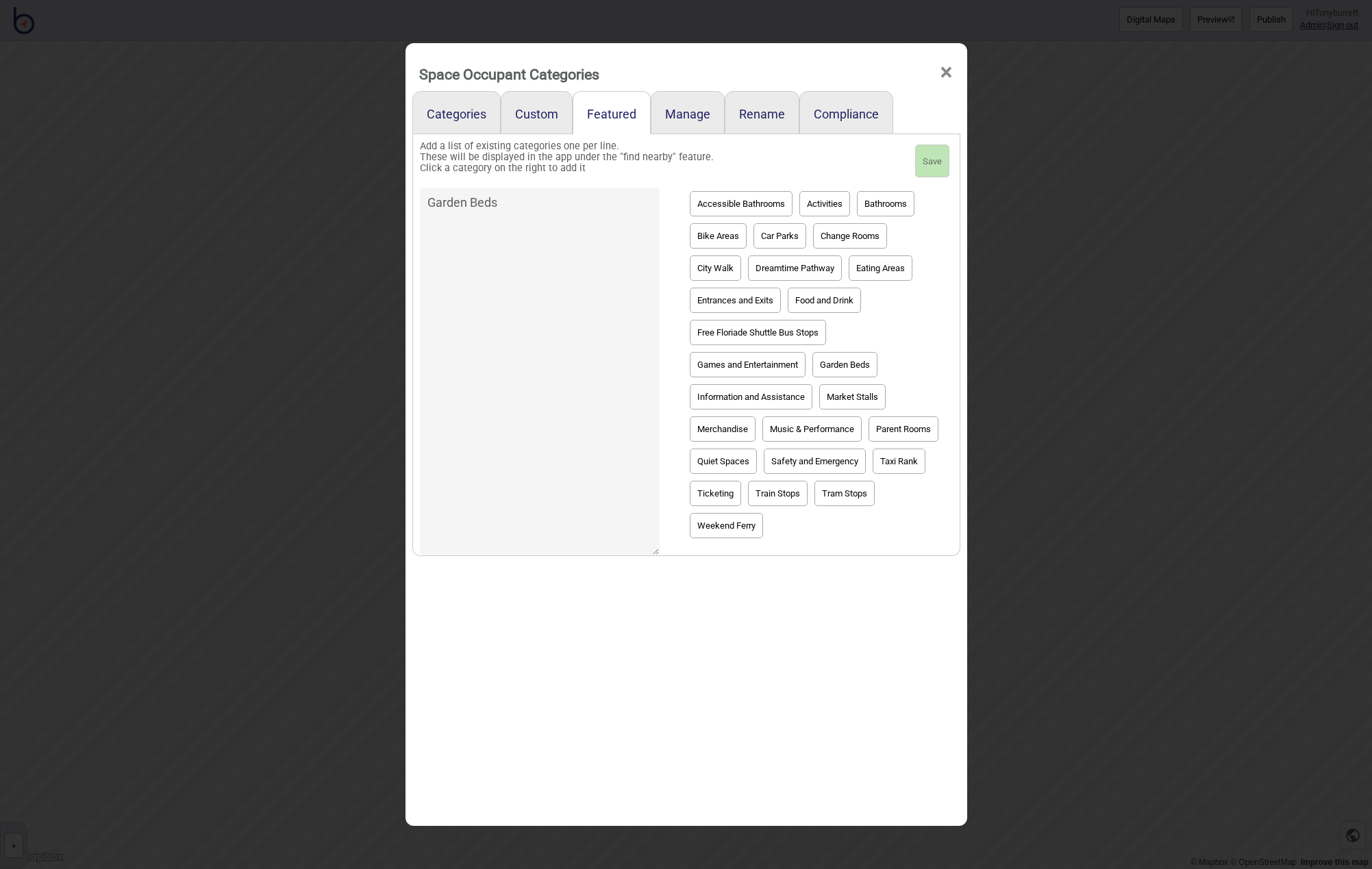
drag, startPoint x: 541, startPoint y: 200, endPoint x: 398, endPoint y: 197, distance: 143.0
click at [398, 197] on div "Space Occupant Categories × Categories Custom Featured Manage Rename Compliance…" at bounding box center [686, 434] width 1372 height 869
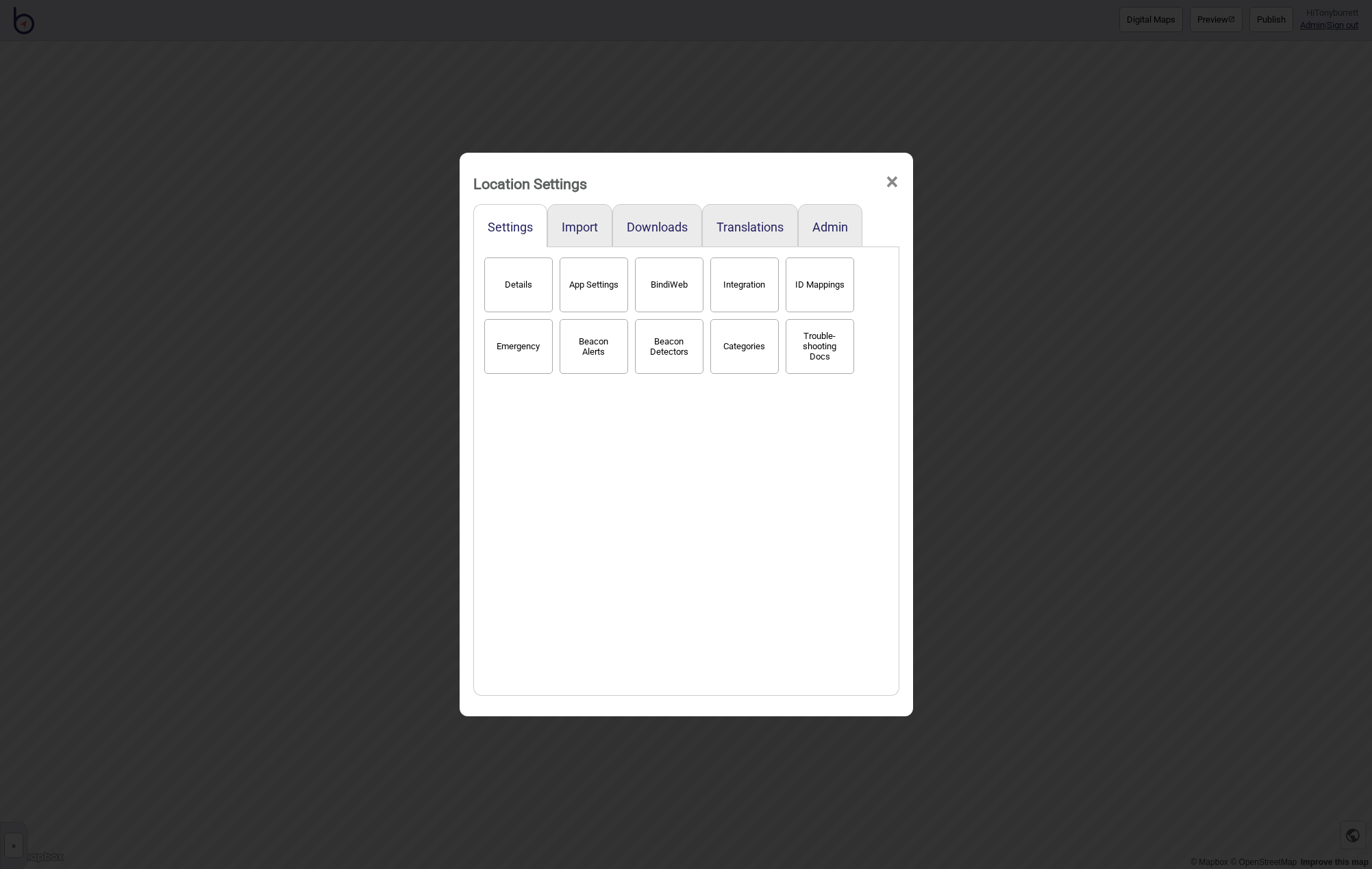
click at [728, 361] on button "Categories" at bounding box center [745, 347] width 69 height 55
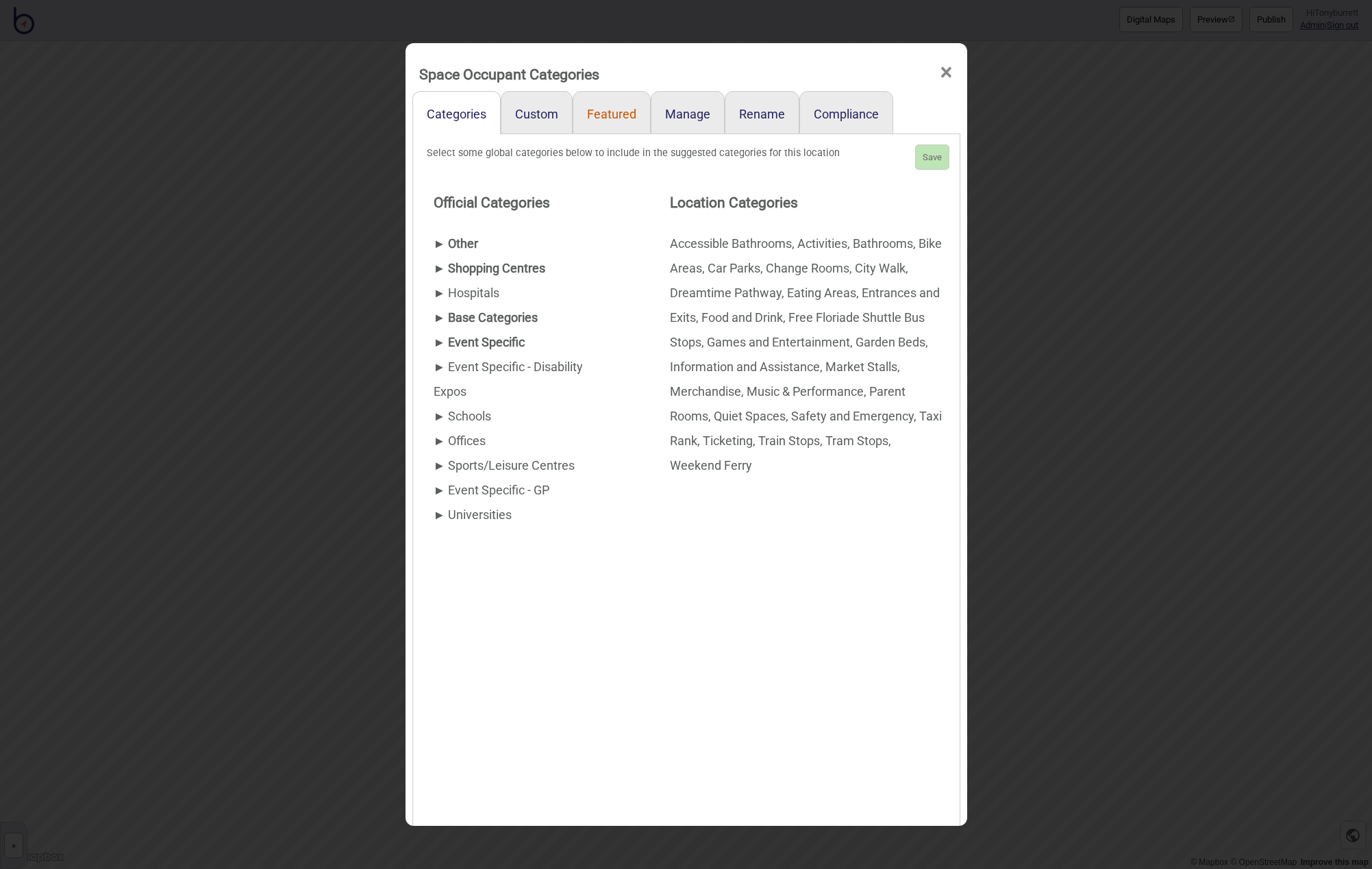
click at [614, 126] on link "Featured" at bounding box center [611, 113] width 78 height 43
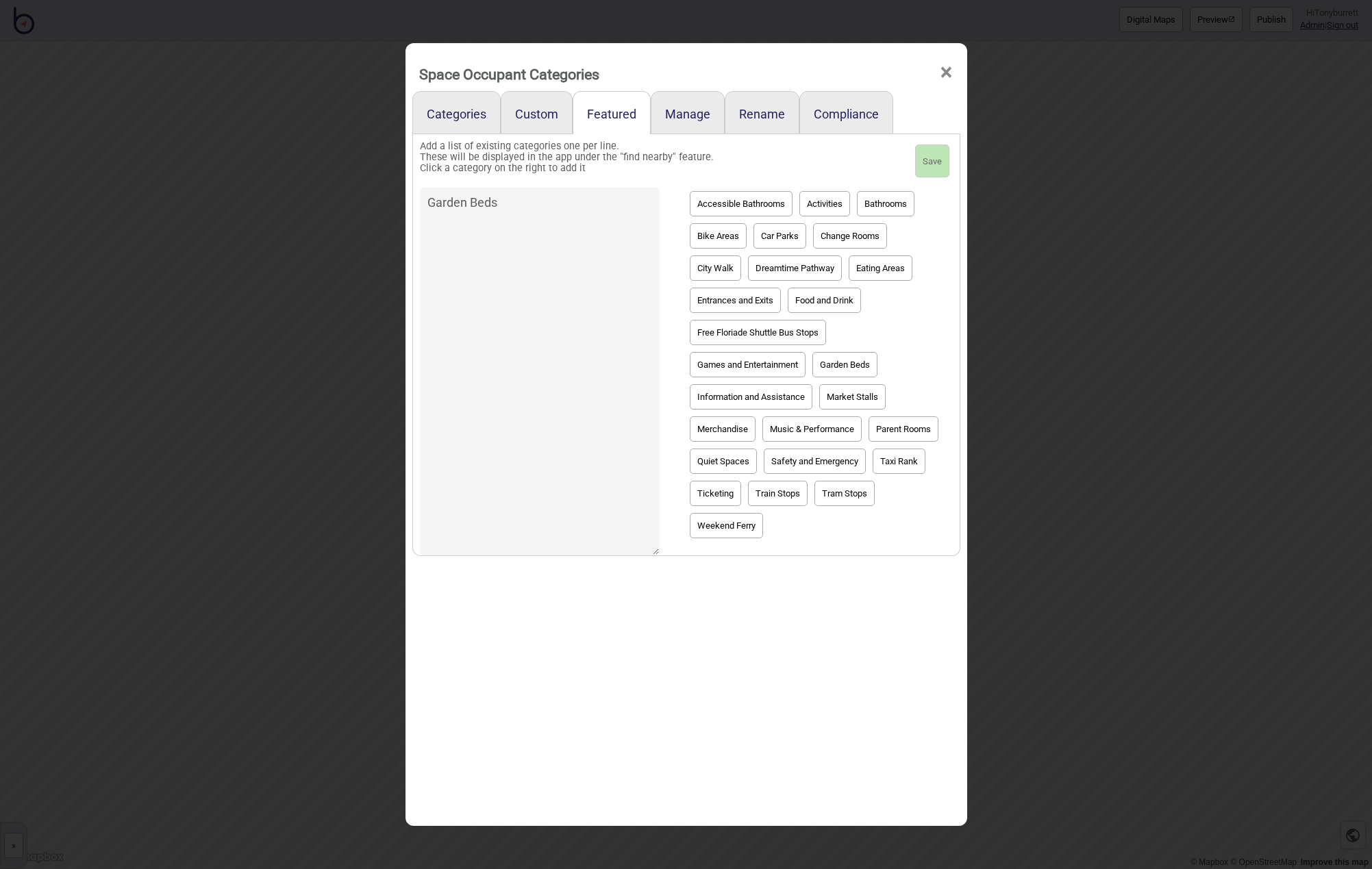
drag, startPoint x: 497, startPoint y: 204, endPoint x: 426, endPoint y: 201, distance: 71.1
click at [426, 201] on textarea "Garden Beds" at bounding box center [539, 371] width 240 height 368
click at [931, 157] on button "Save" at bounding box center [932, 160] width 34 height 33
click at [950, 72] on span "×" at bounding box center [946, 72] width 14 height 45
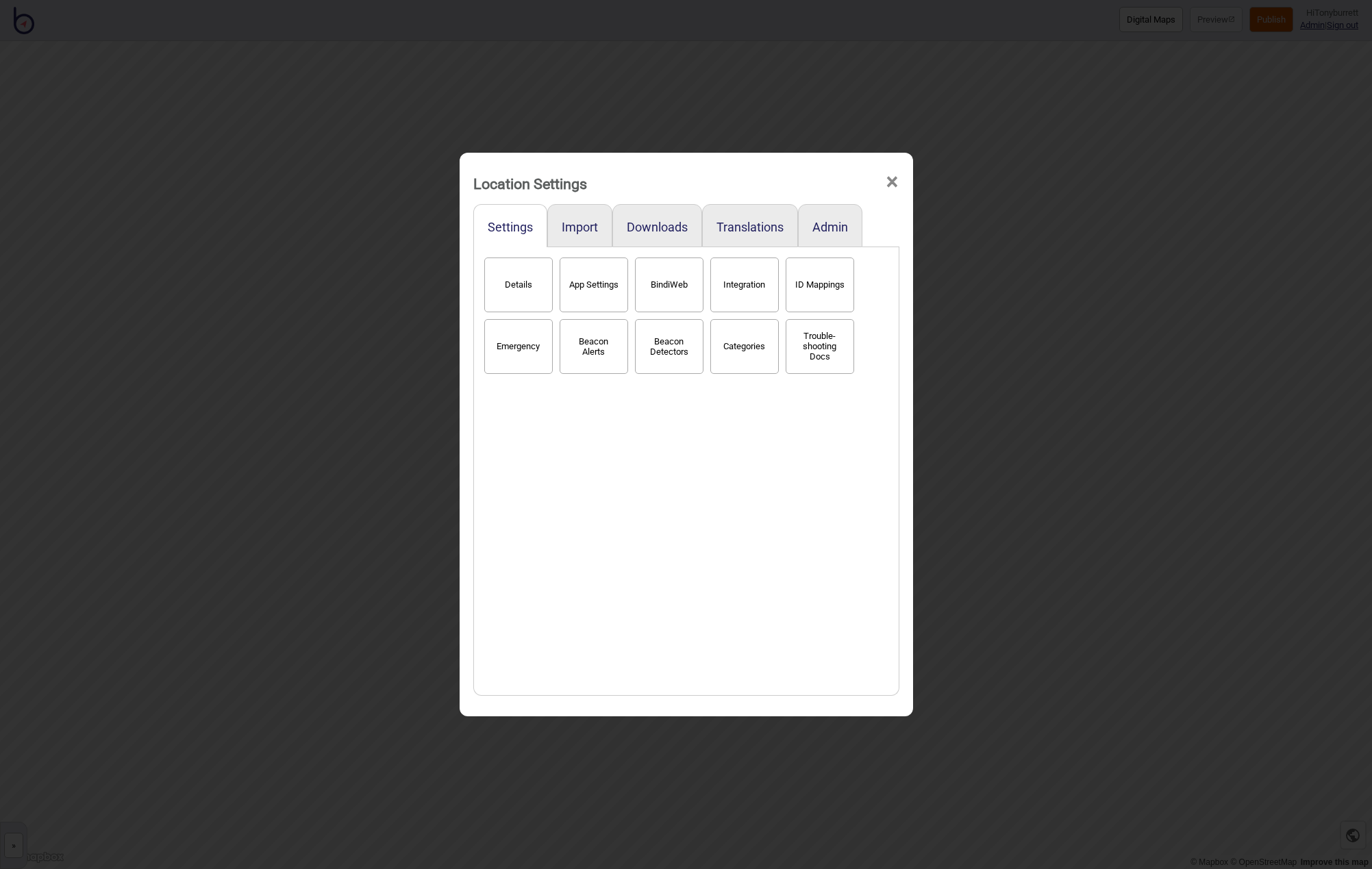
click at [894, 183] on span "×" at bounding box center [892, 181] width 14 height 45
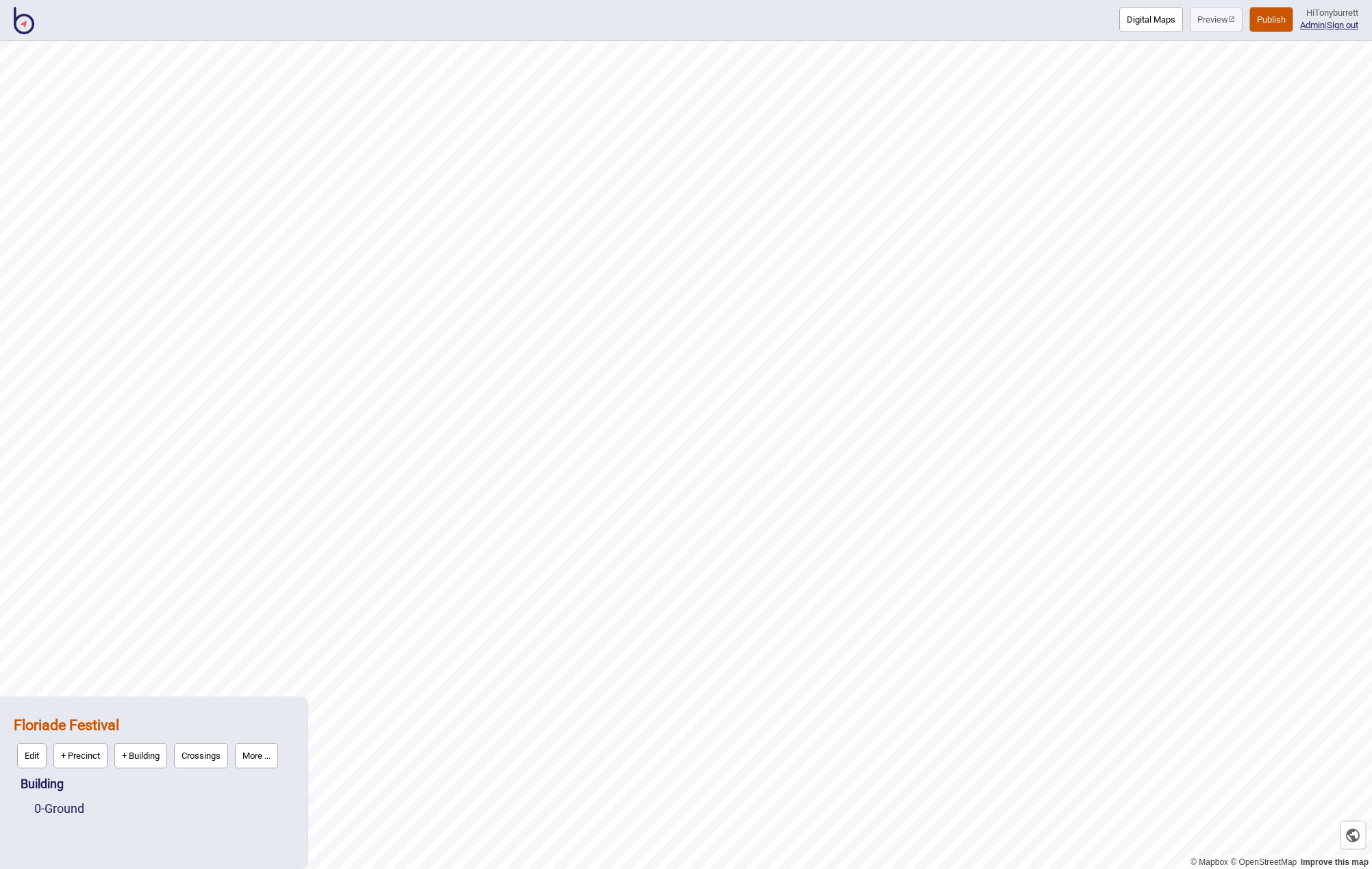
click at [1261, 20] on button "Publish" at bounding box center [1272, 19] width 44 height 26
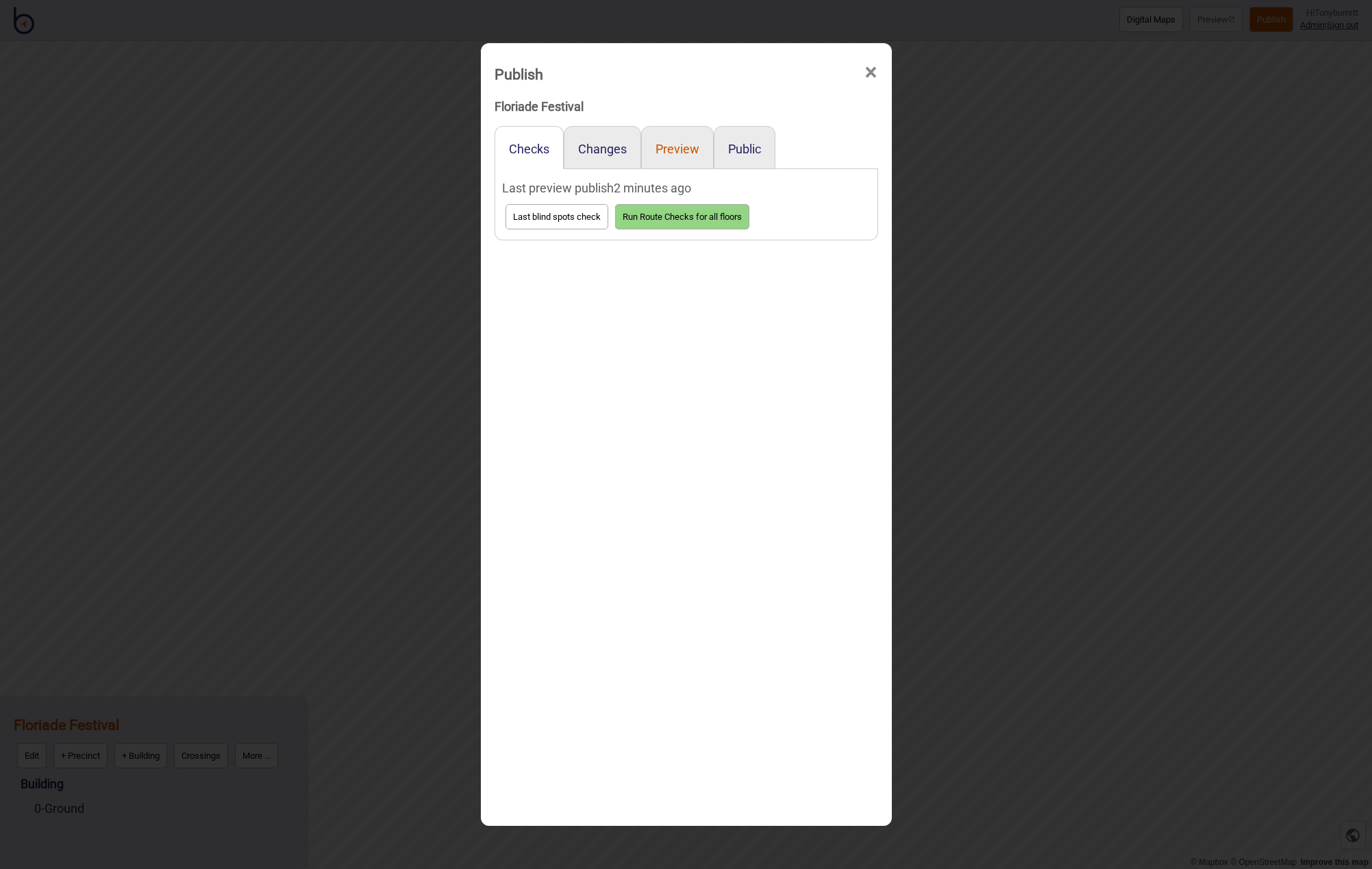
click at [682, 149] on button "Preview" at bounding box center [677, 149] width 44 height 14
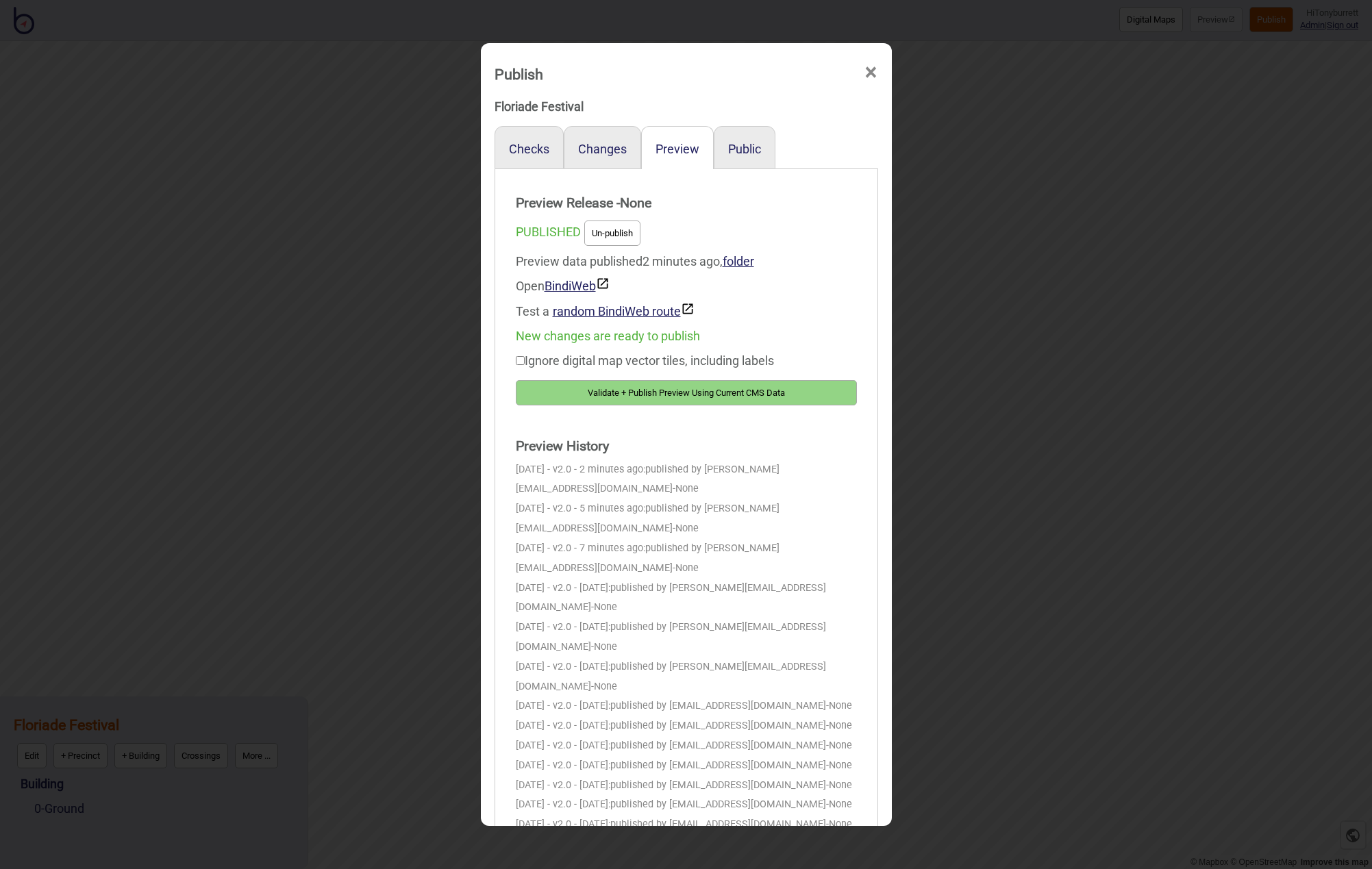
click at [625, 392] on button "Validate + Publish Preview Using Current CMS Data" at bounding box center [687, 392] width 341 height 26
